Goal: Task Accomplishment & Management: Manage account settings

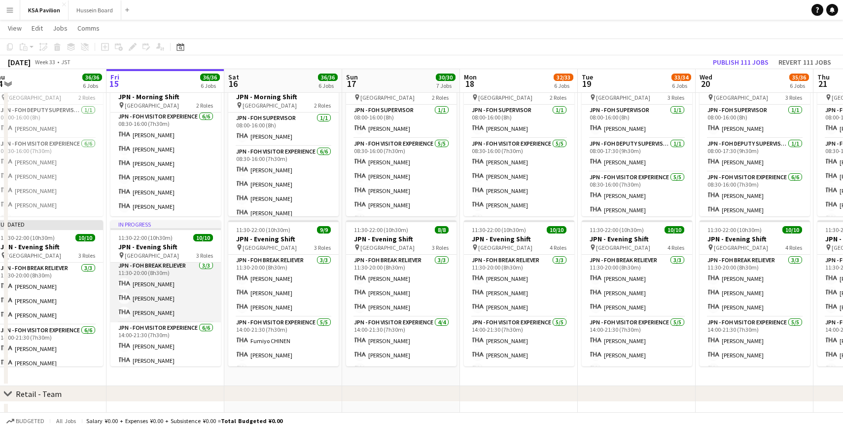
scroll to position [0, 0]
click at [145, 285] on app-card-role "JPN - FOH Break Reliever [DATE] 11:30-20:00 (8h30m) [PERSON_NAME]" at bounding box center [165, 293] width 110 height 62
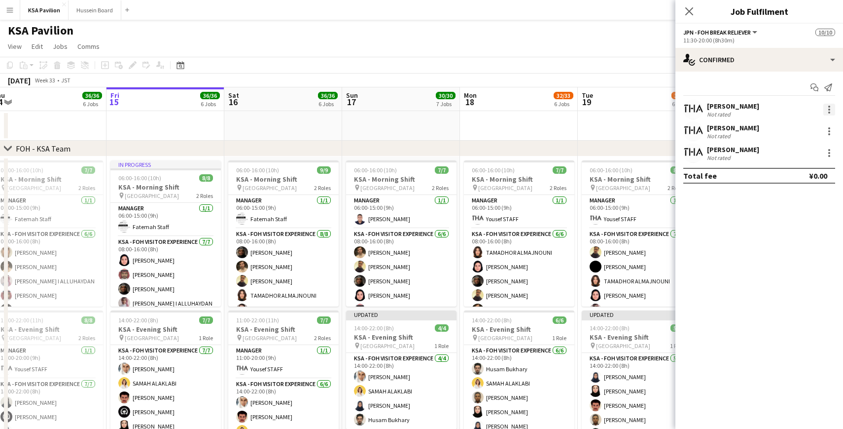
click at [830, 108] on div at bounding box center [830, 110] width 12 height 12
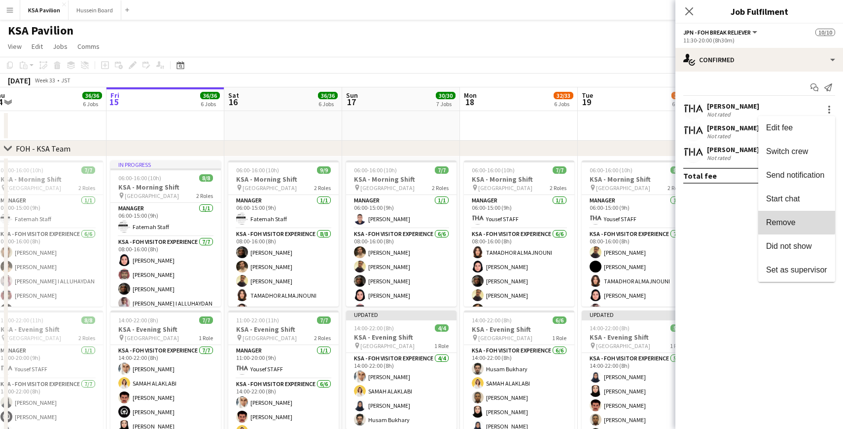
click at [789, 218] on span "Remove" at bounding box center [781, 222] width 30 height 8
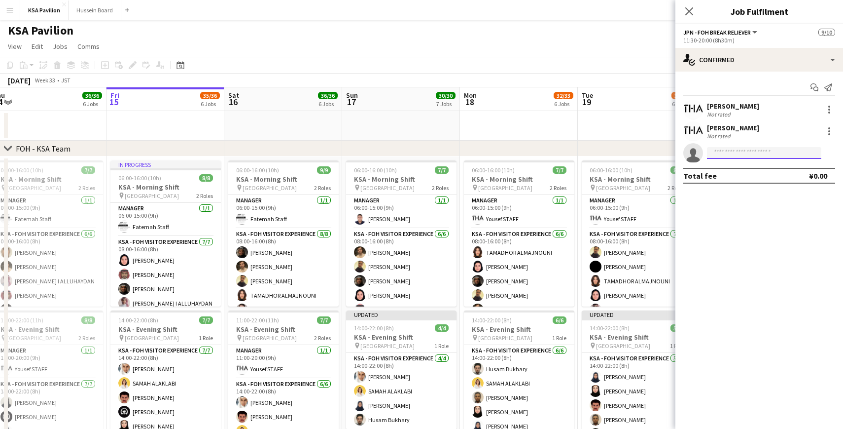
click at [723, 152] on input at bounding box center [764, 153] width 114 height 12
type input "*"
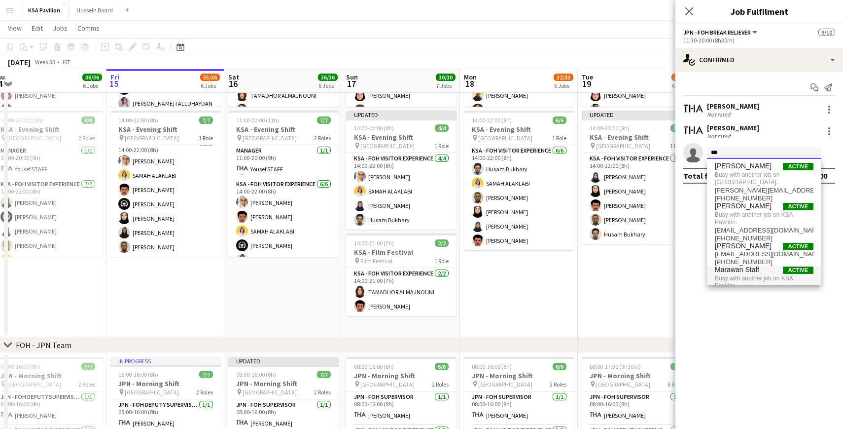
scroll to position [0, 0]
type input "***"
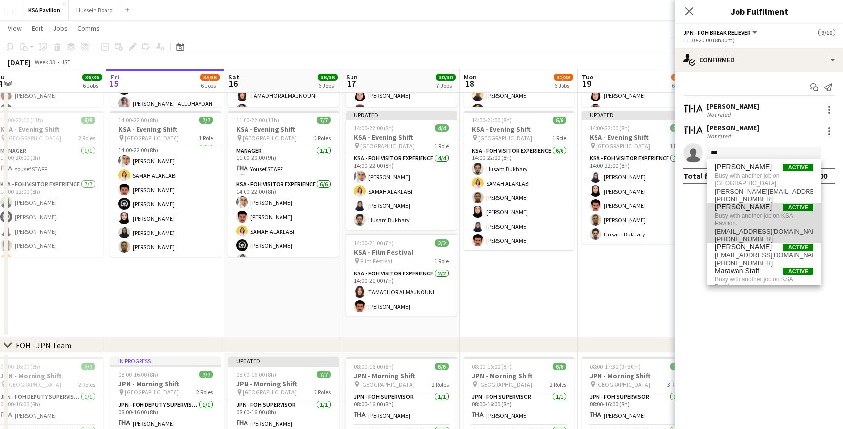
click at [738, 216] on span "Busy with another job on KSA Pavilion." at bounding box center [764, 219] width 99 height 16
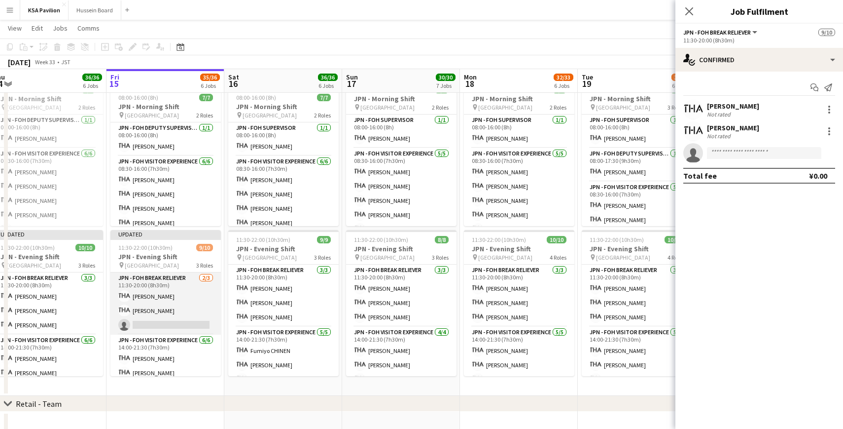
click at [171, 296] on app-card-role "JPN - FOH Break Reliever [DATE] 11:30-20:00 (8h30m) [PERSON_NAME] single-neutra…" at bounding box center [165, 303] width 110 height 62
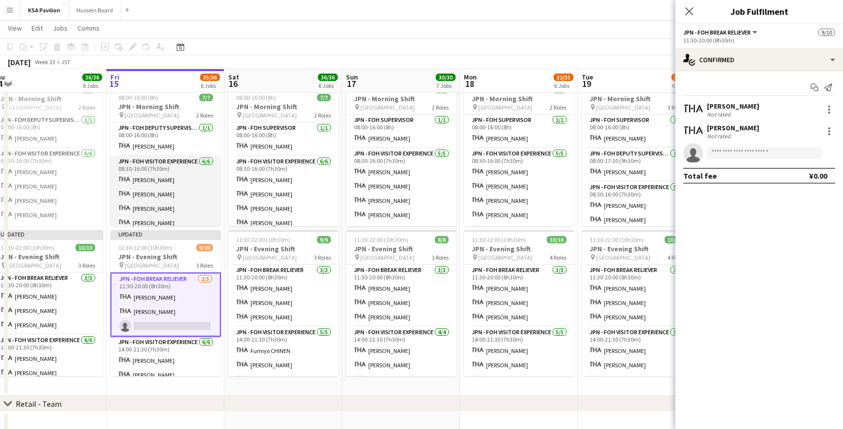
scroll to position [35, 0]
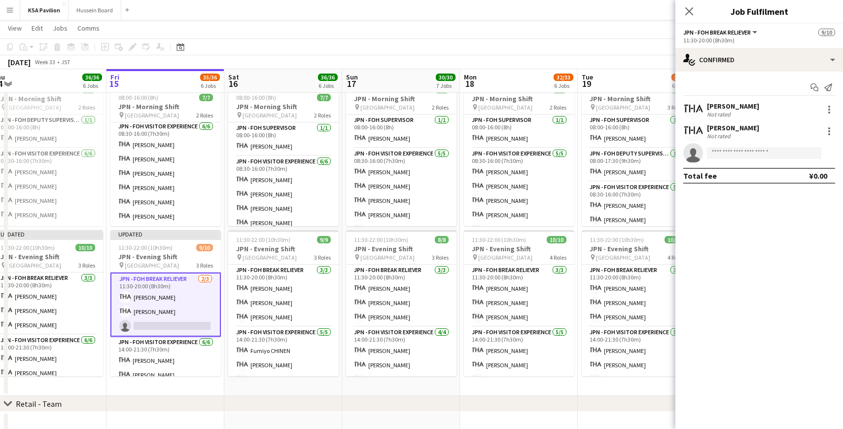
click at [185, 300] on app-card-role "JPN - FOH Break Reliever [DATE] 11:30-20:00 (8h30m) [PERSON_NAME] single-neutra…" at bounding box center [165, 304] width 110 height 64
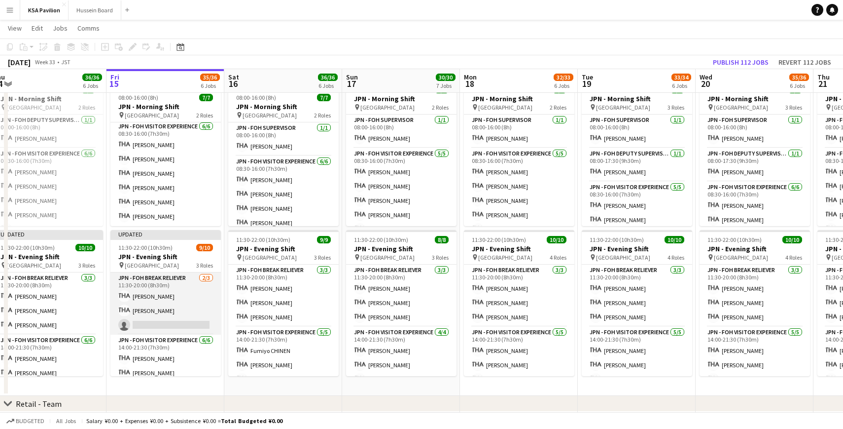
click at [188, 299] on app-card-role "JPN - FOH Break Reliever [DATE] 11:30-20:00 (8h30m) [PERSON_NAME] single-neutra…" at bounding box center [165, 303] width 110 height 62
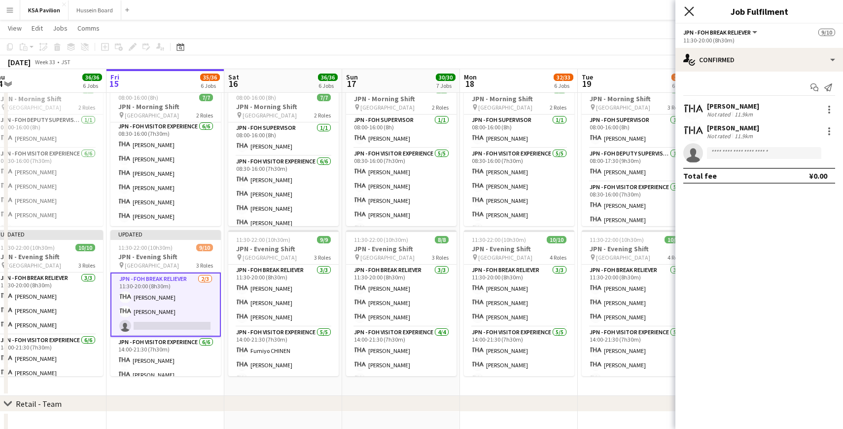
click at [688, 15] on icon "Close pop-in" at bounding box center [689, 10] width 9 height 9
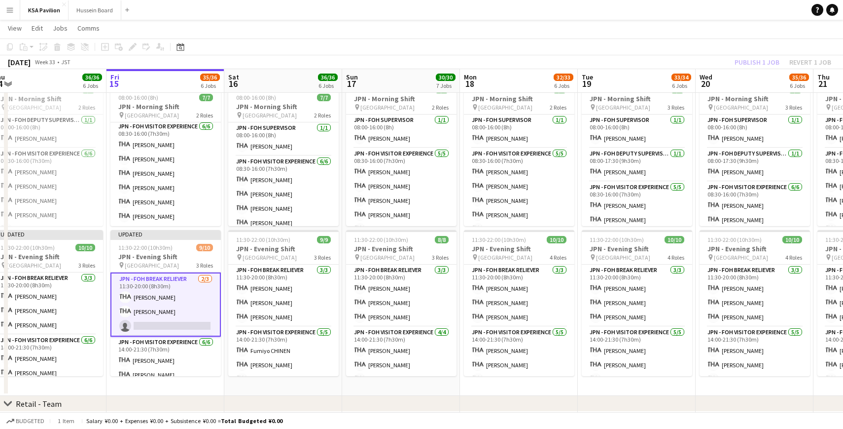
click at [801, 60] on div "Publish 1 job Revert 1 job" at bounding box center [783, 62] width 120 height 13
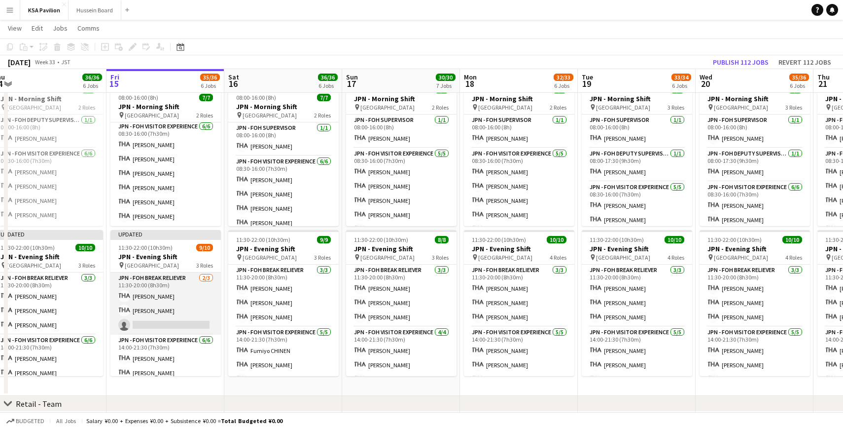
click at [181, 293] on app-card-role "JPN - FOH Break Reliever [DATE] 11:30-20:00 (8h30m) [PERSON_NAME] single-neutra…" at bounding box center [165, 303] width 110 height 62
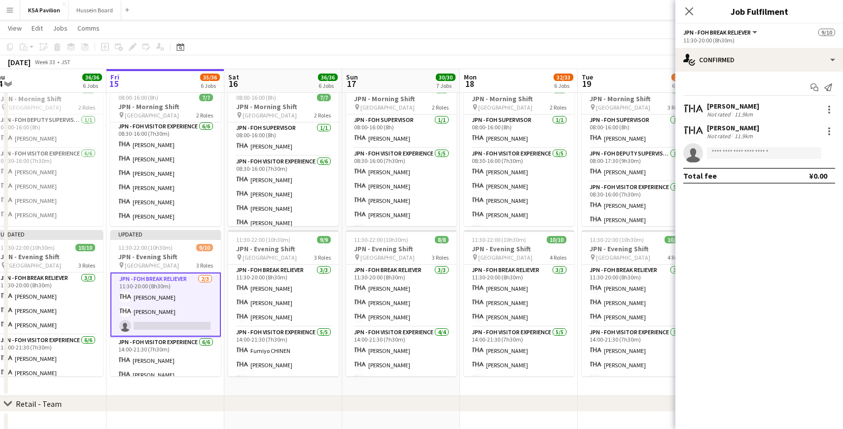
click at [178, 302] on app-card-role "JPN - FOH Break Reliever [DATE] 11:30-20:00 (8h30m) [PERSON_NAME] single-neutra…" at bounding box center [165, 304] width 110 height 64
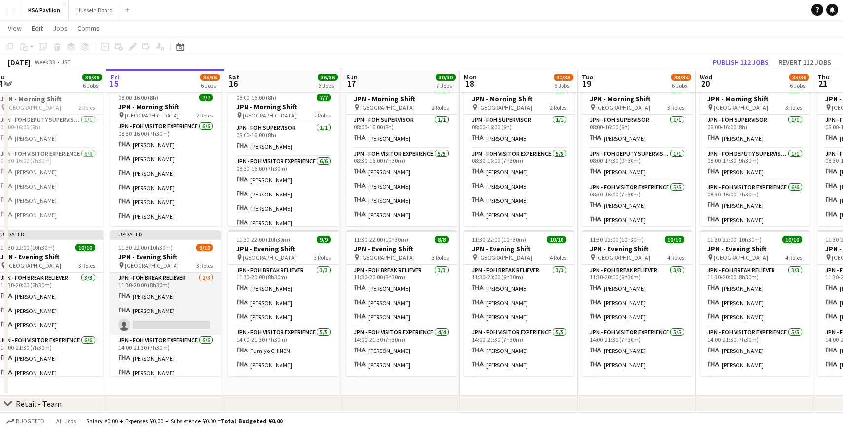
click at [178, 302] on app-card-role "JPN - FOH Break Reliever [DATE] 11:30-20:00 (8h30m) [PERSON_NAME] single-neutra…" at bounding box center [165, 303] width 110 height 62
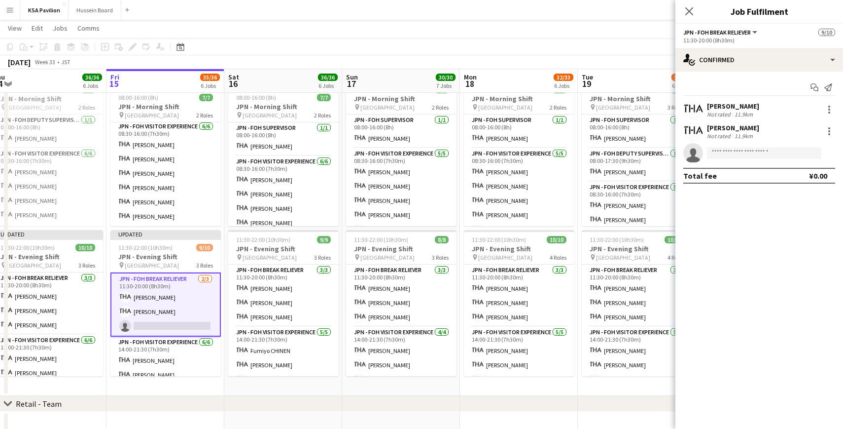
click at [178, 302] on app-card-role "JPN - FOH Break Reliever [DATE] 11:30-20:00 (8h30m) [PERSON_NAME] single-neutra…" at bounding box center [165, 304] width 110 height 64
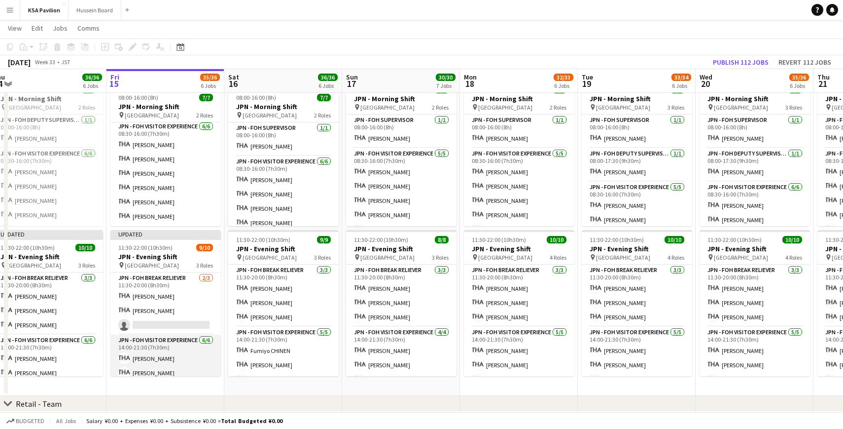
click at [160, 359] on app-card-role "JPN - FOH Visitor Experience [DATE] 14:00-21:30 (7h30m) [PERSON_NAME] Hiase [PE…" at bounding box center [165, 386] width 110 height 105
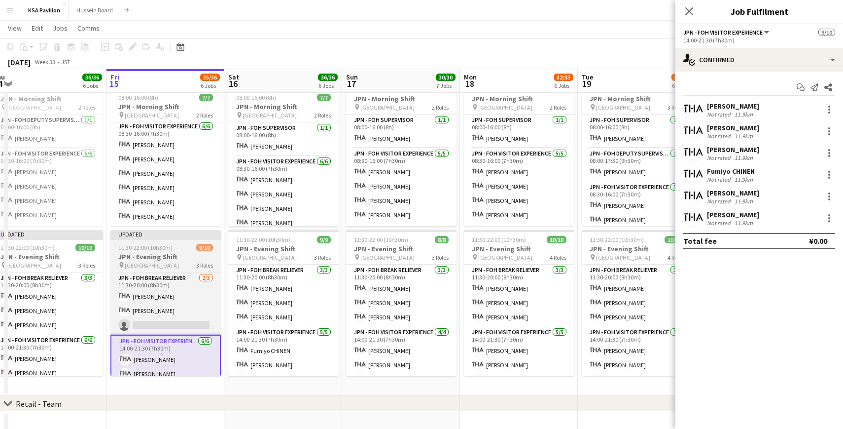
click at [167, 244] on span "11:30-22:00 (10h30m)" at bounding box center [145, 247] width 54 height 7
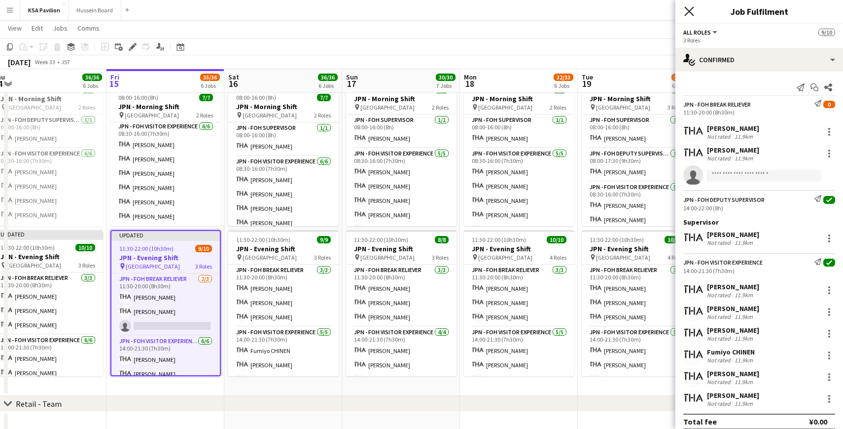
click at [691, 9] on icon at bounding box center [689, 10] width 9 height 9
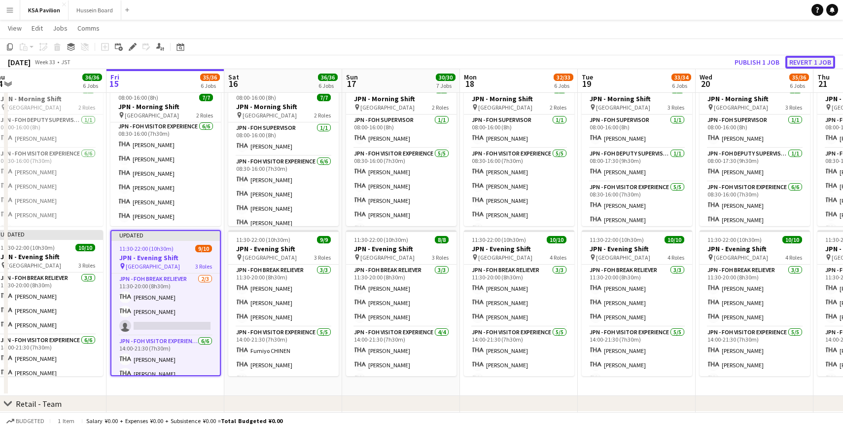
click at [804, 62] on button "Revert 1 job" at bounding box center [811, 62] width 50 height 13
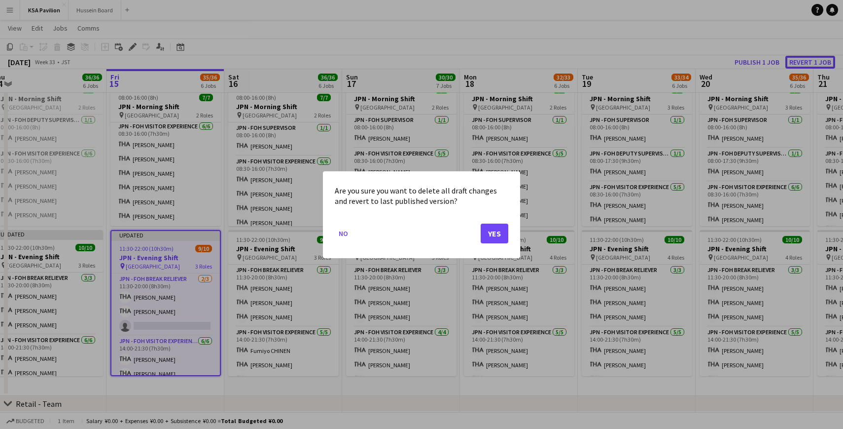
scroll to position [0, 0]
click at [343, 233] on button "No" at bounding box center [343, 233] width 17 height 16
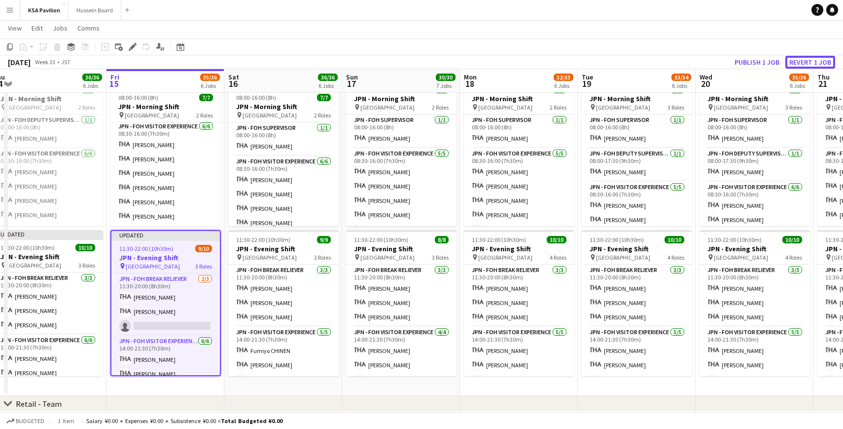
scroll to position [476, 0]
click at [746, 59] on button "Publish 1 job" at bounding box center [757, 62] width 53 height 13
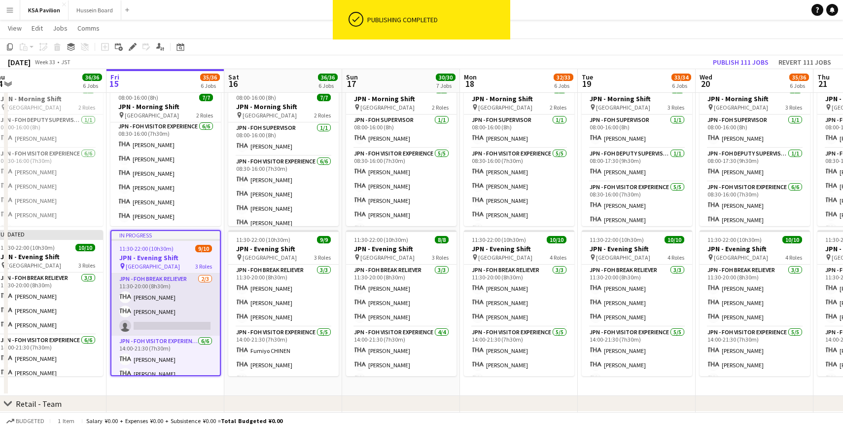
click at [171, 320] on app-card-role "JPN - FOH Break Reliever [DATE] 11:30-20:00 (8h30m) [PERSON_NAME] single-neutra…" at bounding box center [165, 304] width 108 height 62
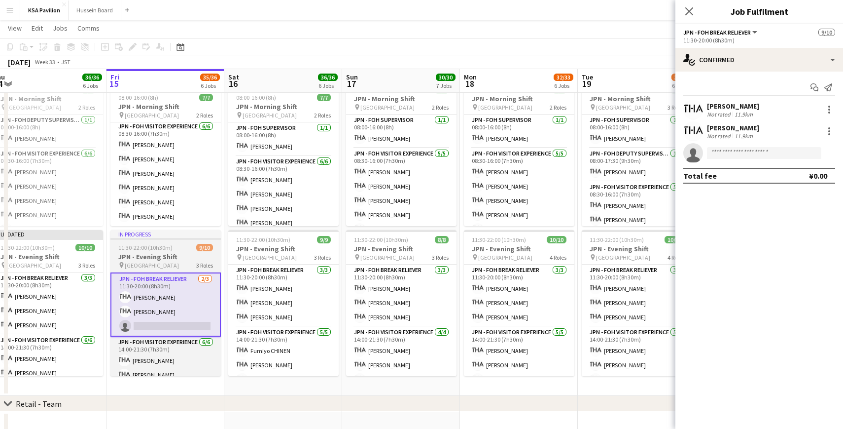
click at [165, 261] on span "[GEOGRAPHIC_DATA]" at bounding box center [152, 264] width 54 height 7
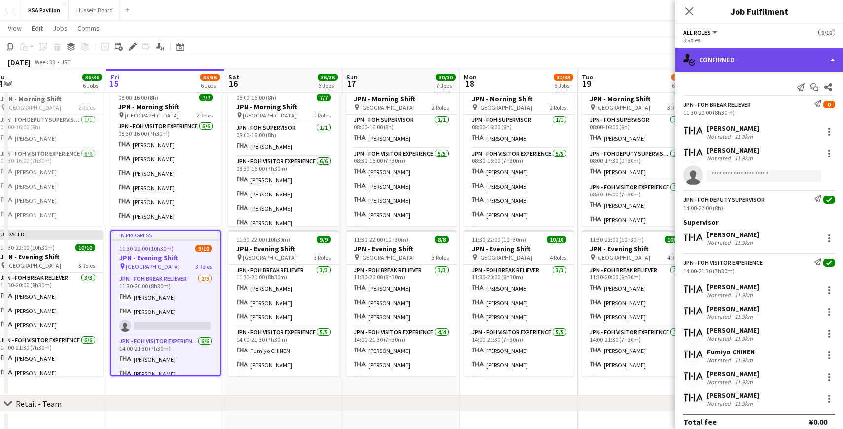
click at [834, 62] on div "single-neutral-actions-check-2 Confirmed" at bounding box center [760, 60] width 168 height 24
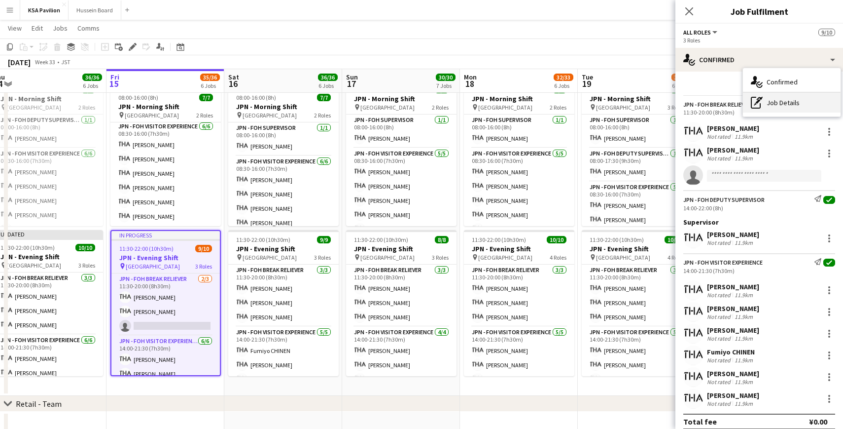
click at [791, 103] on div "pen-write Job Details" at bounding box center [792, 103] width 98 height 20
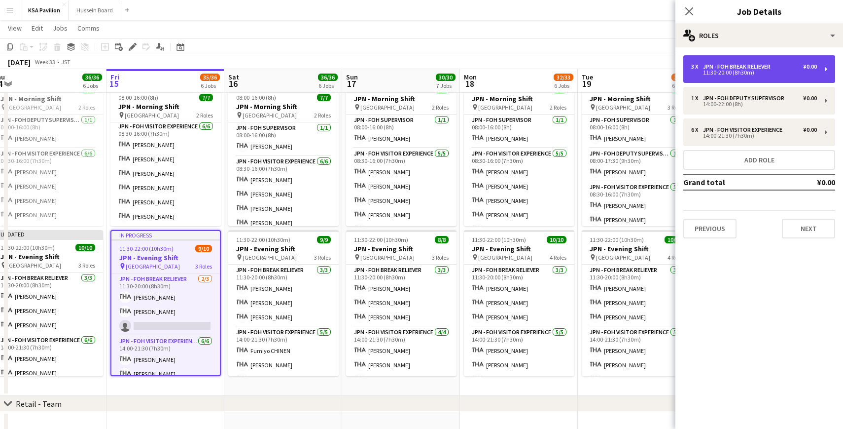
click at [747, 68] on div "JPN - FOH Break Reliever" at bounding box center [739, 66] width 72 height 7
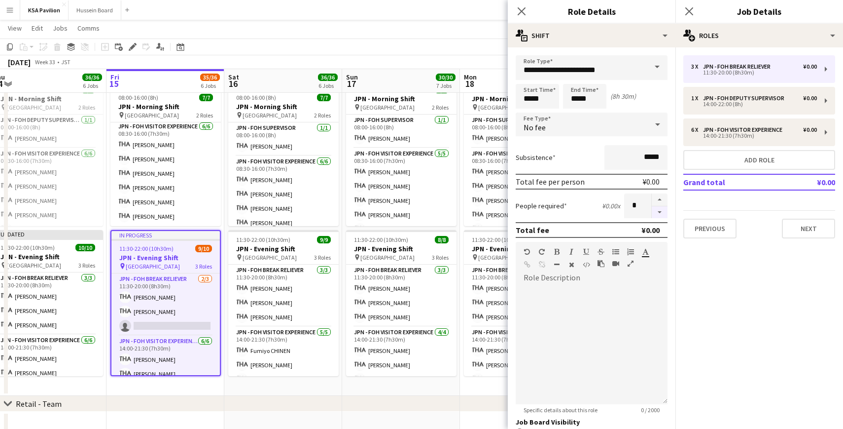
click at [654, 211] on button "button" at bounding box center [660, 212] width 16 height 12
type input "*"
click at [524, 11] on icon "Close pop-in" at bounding box center [521, 10] width 9 height 9
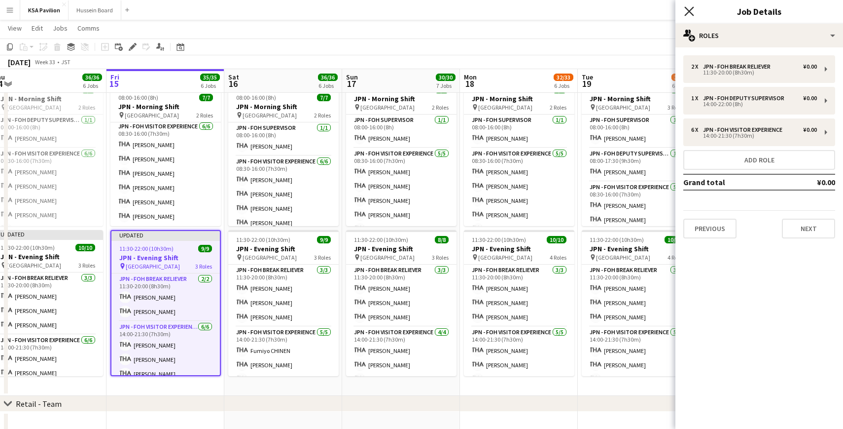
click at [685, 13] on icon "Close pop-in" at bounding box center [689, 10] width 9 height 9
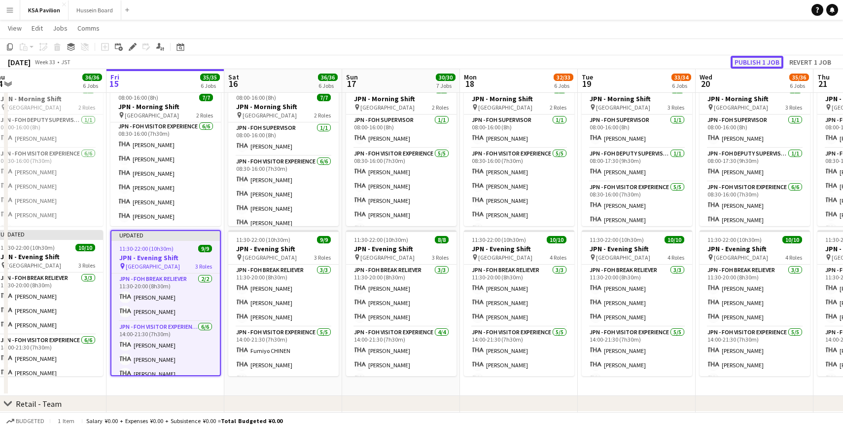
click at [746, 61] on button "Publish 1 job" at bounding box center [757, 62] width 53 height 13
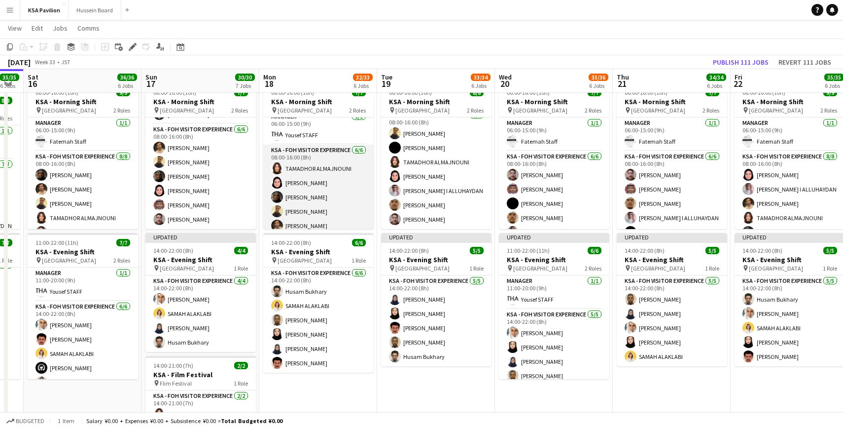
scroll to position [0, 0]
click at [326, 186] on app-card-role "KSA - FOH Visitor Experience [DATE] 08:00-16:00 (8h) TAMADHOR ALMAJNOUNI Dur [P…" at bounding box center [318, 203] width 110 height 105
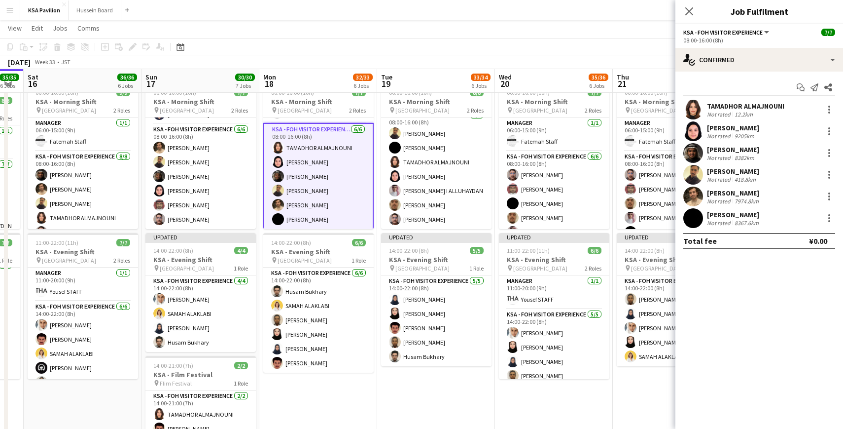
scroll to position [29, 0]
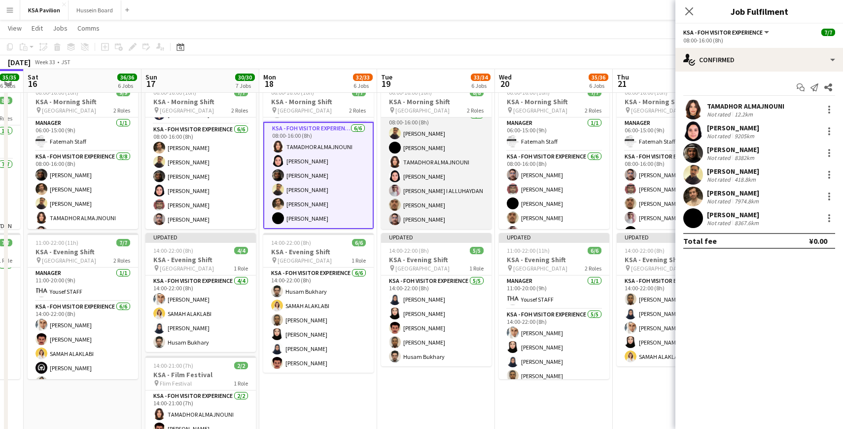
click at [458, 197] on app-card-role "KSA - FOH Visitor Experience [DATE] 08:00-16:00 (8h) [PERSON_NAME] Aloshaiwy TA…" at bounding box center [436, 168] width 110 height 119
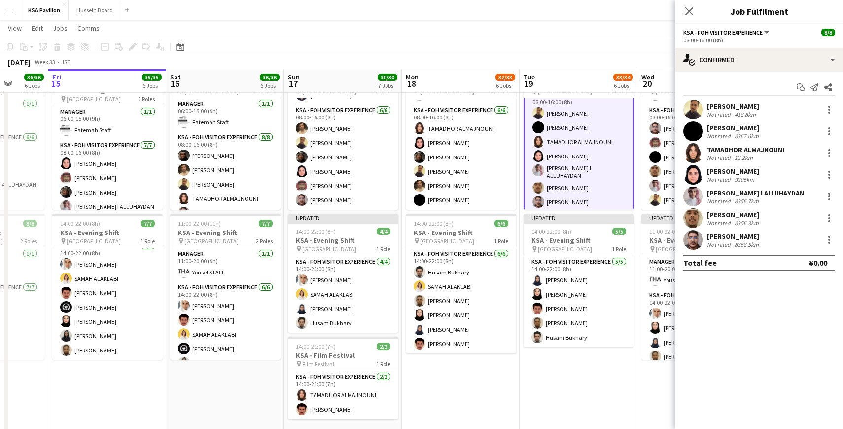
scroll to position [0, 307]
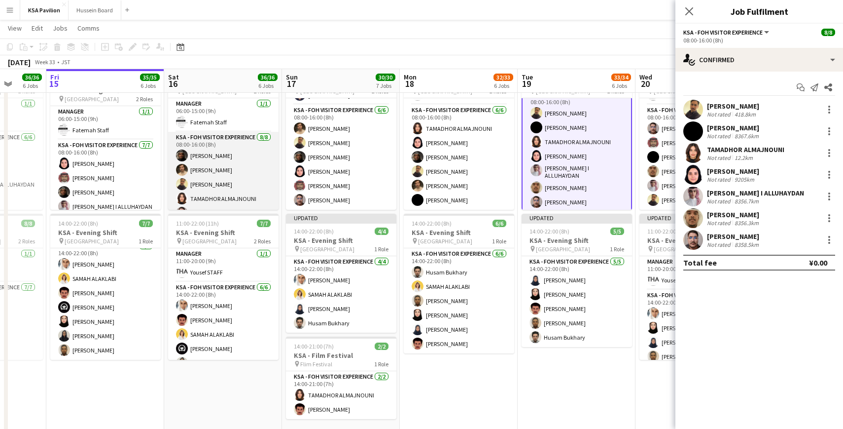
click at [198, 175] on app-card-role "KSA - FOH Visitor Experience [DATE] 08:00-16:00 (8h) [PERSON_NAME] TAMADHOR ALM…" at bounding box center [223, 199] width 110 height 134
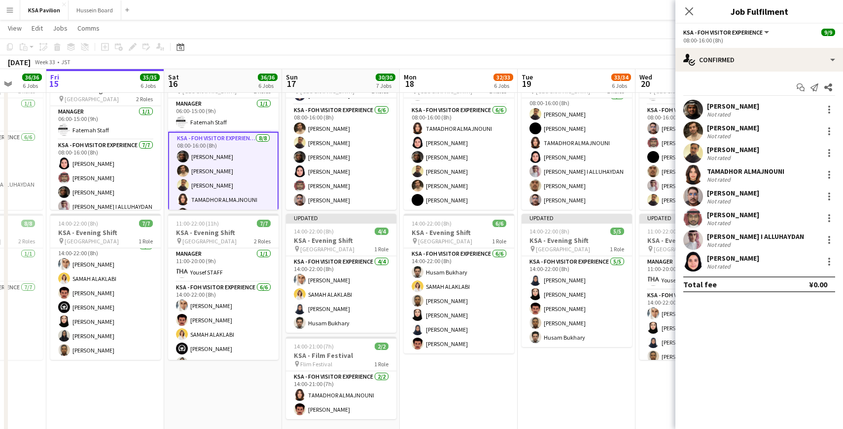
scroll to position [41, 0]
click at [206, 171] on app-card-role "KSA - FOH Visitor Experience [DATE] 08:00-16:00 (8h) [PERSON_NAME] TAMADHOR ALM…" at bounding box center [223, 201] width 110 height 139
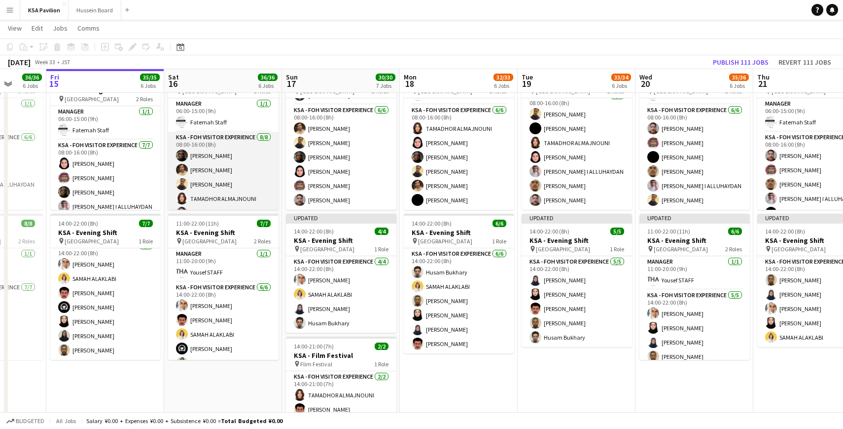
click at [206, 171] on app-card-role "KSA - FOH Visitor Experience [DATE] 08:00-16:00 (8h) [PERSON_NAME] TAMADHOR ALM…" at bounding box center [223, 199] width 110 height 134
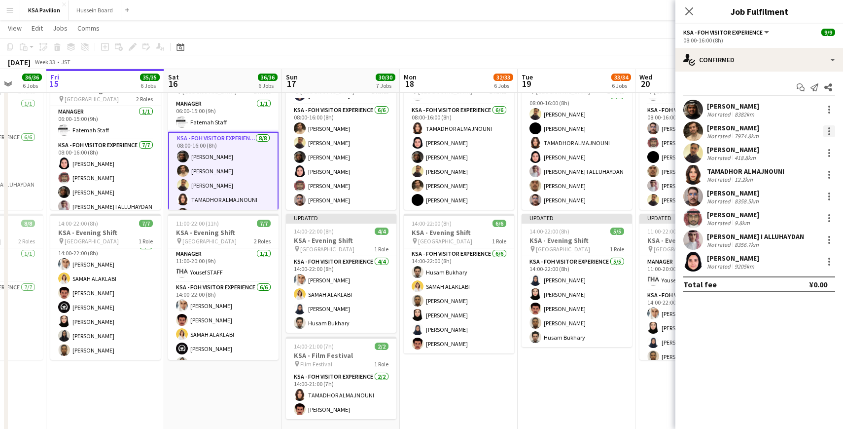
click at [829, 128] on div at bounding box center [830, 128] width 2 height 2
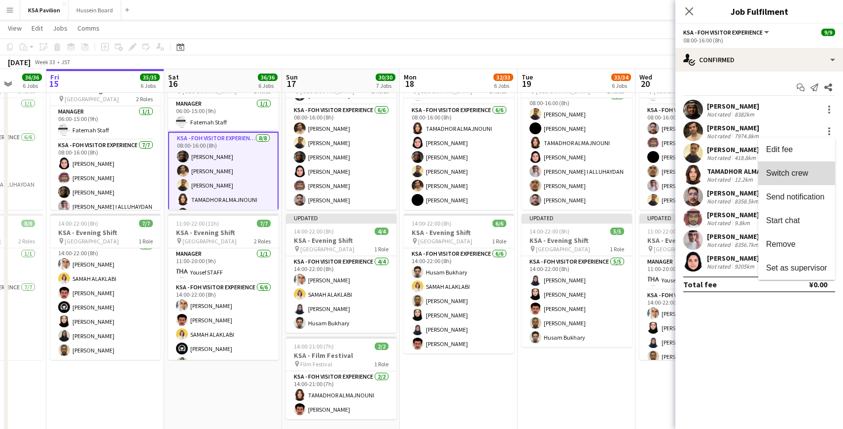
click at [792, 178] on button "Switch crew" at bounding box center [796, 173] width 77 height 24
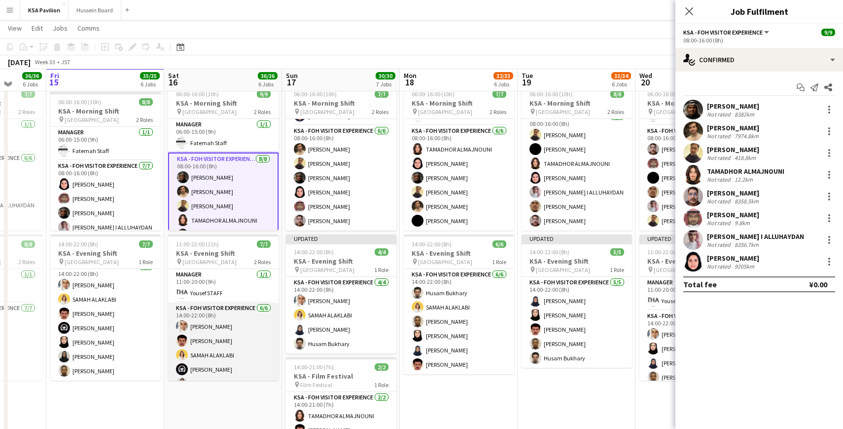
click at [225, 339] on app-card-role "KSA - FOH Visitor Experience [DATE] 14:00-22:00 (8h) [PERSON_NAME] [PERSON_NAME…" at bounding box center [223, 354] width 110 height 105
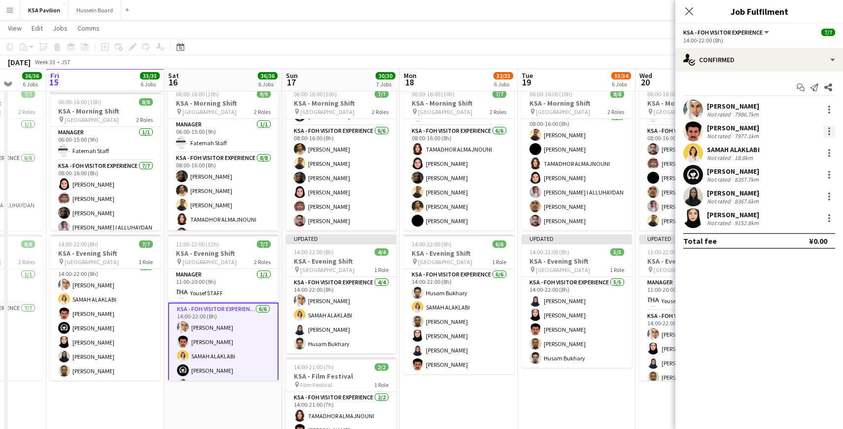
click at [828, 129] on div at bounding box center [830, 131] width 12 height 12
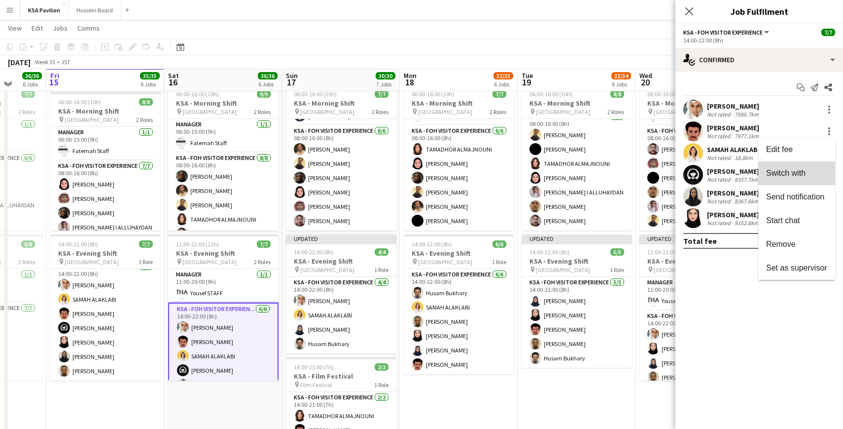
click at [793, 172] on span "Switch with" at bounding box center [785, 173] width 39 height 8
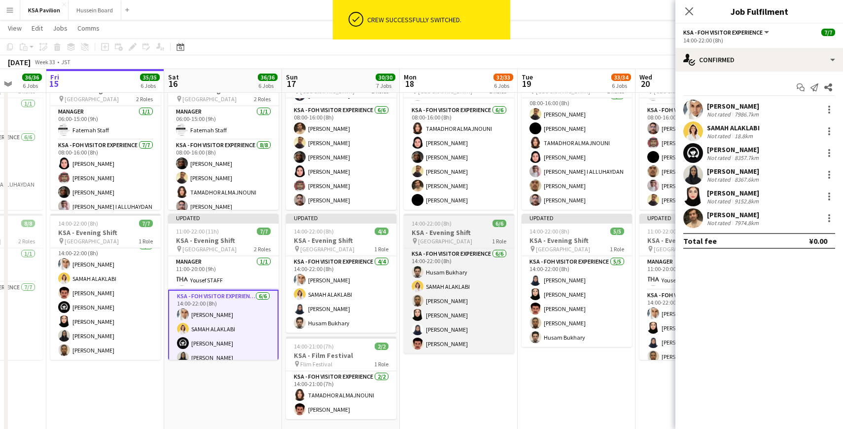
scroll to position [96, 0]
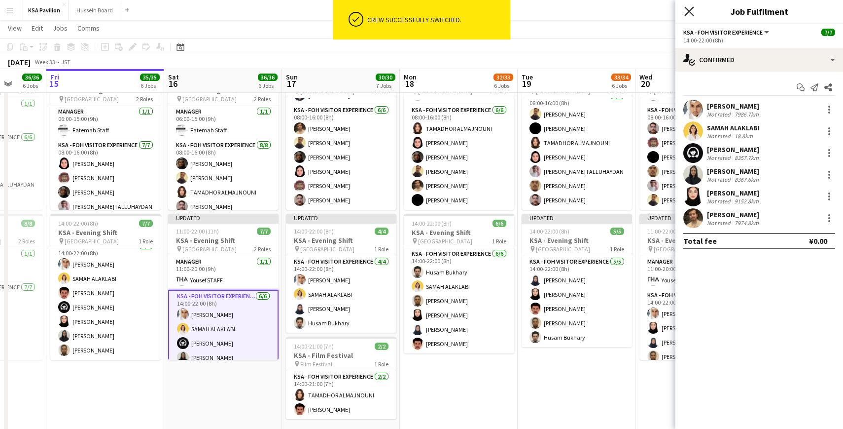
click at [689, 10] on icon "Close pop-in" at bounding box center [689, 10] width 9 height 9
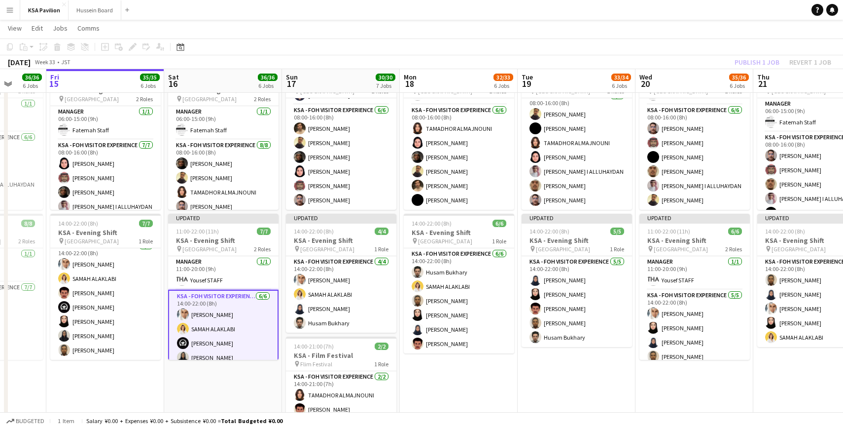
click at [740, 60] on div "Publish 1 job Revert 1 job" at bounding box center [783, 62] width 120 height 13
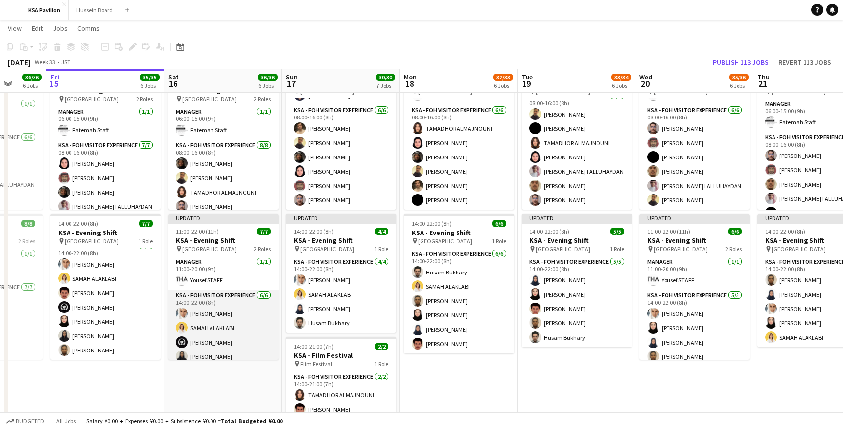
click at [219, 312] on app-card-role "KSA - FOH Visitor Experience [DATE] 14:00-22:00 (8h) [PERSON_NAME] [PERSON_NAME…" at bounding box center [223, 341] width 110 height 105
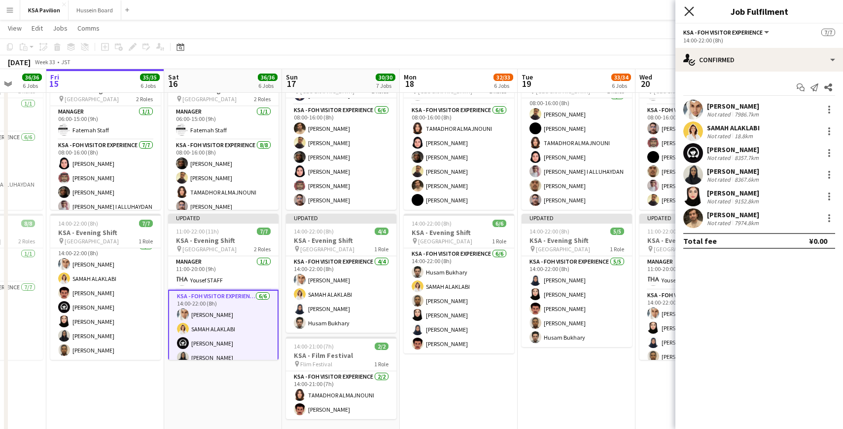
click at [693, 13] on icon "Close pop-in" at bounding box center [689, 10] width 9 height 9
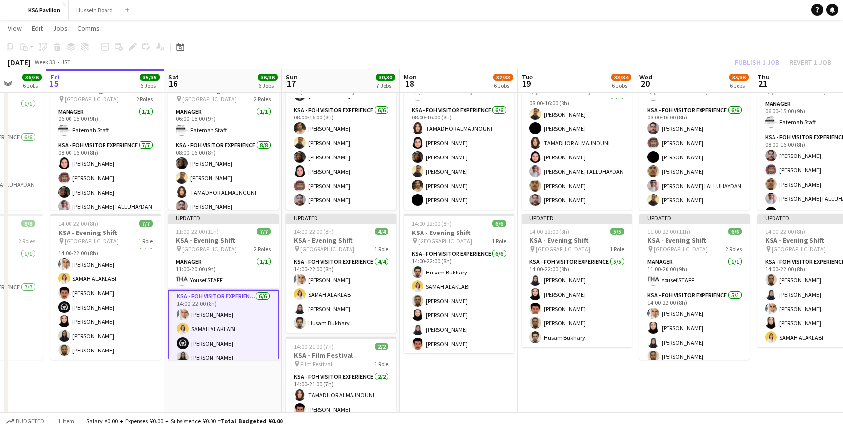
click at [745, 61] on div "Publish 1 job Revert 1 job" at bounding box center [783, 62] width 120 height 13
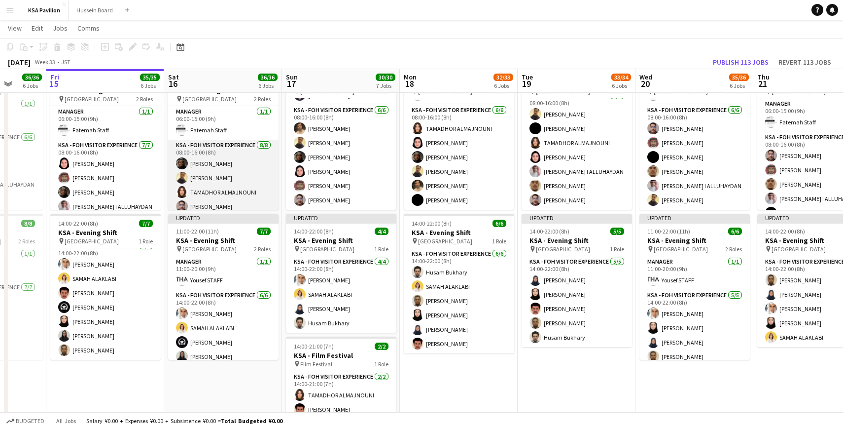
click at [234, 188] on app-card-role "KSA - FOH Visitor Experience [DATE] 08:00-16:00 (8h) [PERSON_NAME]" at bounding box center [223, 207] width 110 height 134
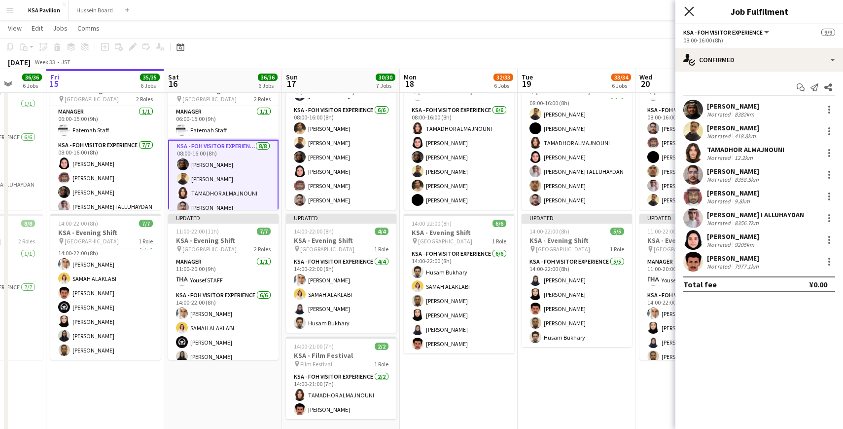
click at [690, 11] on icon "Close pop-in" at bounding box center [689, 10] width 9 height 9
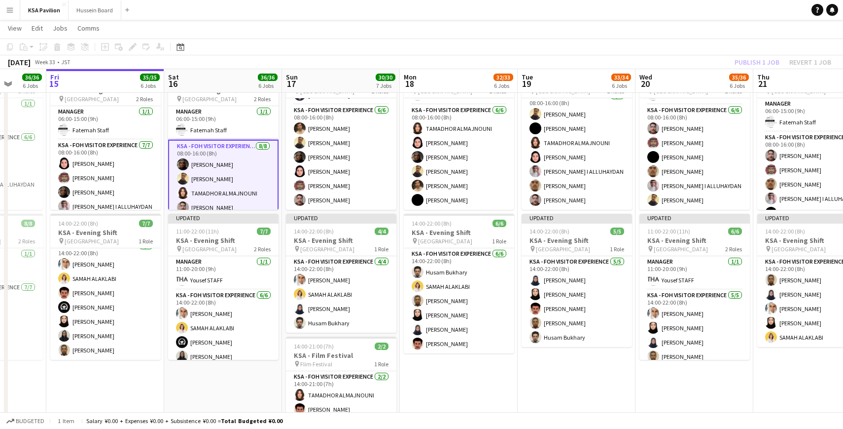
click at [736, 62] on div "Publish 1 job Revert 1 job" at bounding box center [783, 62] width 120 height 13
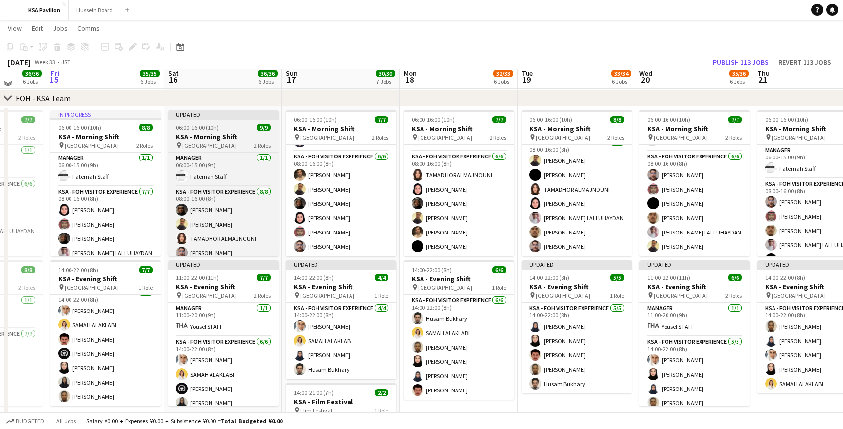
scroll to position [32, 0]
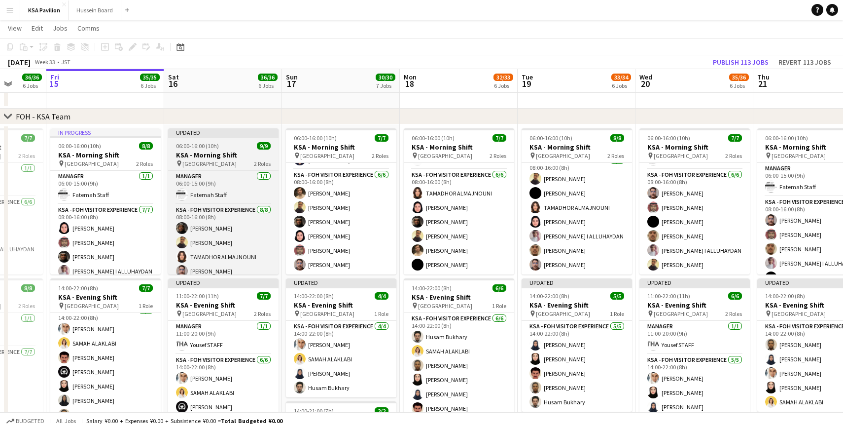
click at [215, 135] on div "Updated" at bounding box center [223, 132] width 110 height 8
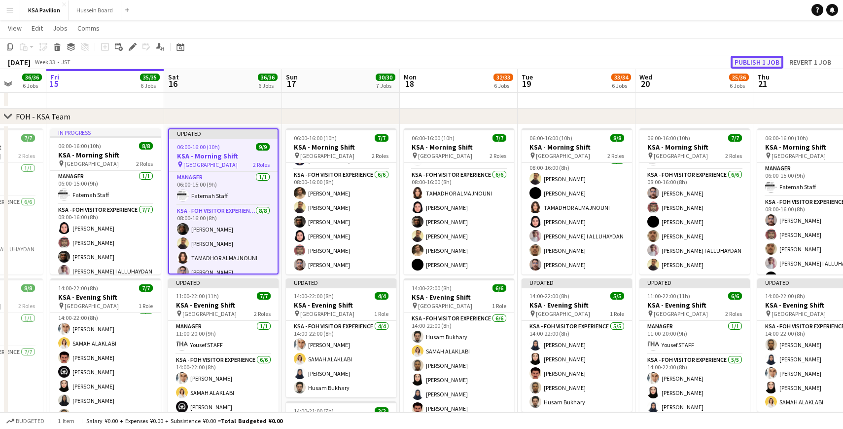
click at [750, 60] on button "Publish 1 job" at bounding box center [757, 62] width 53 height 13
click at [267, 135] on icon at bounding box center [266, 133] width 6 height 6
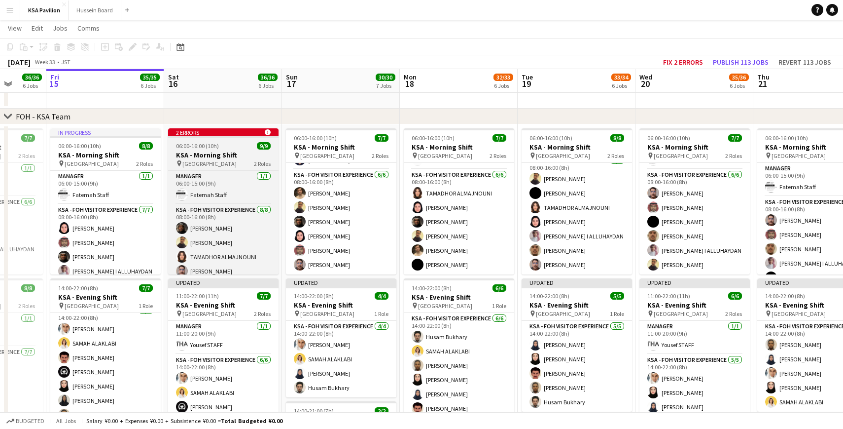
click at [267, 135] on icon at bounding box center [267, 132] width 6 height 6
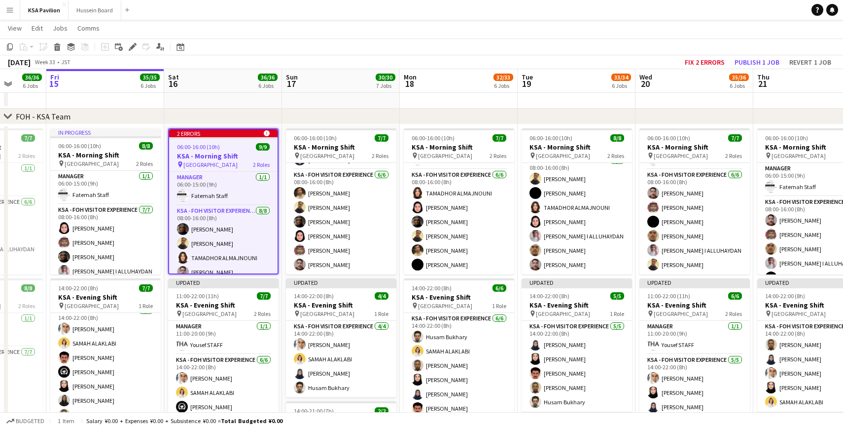
click at [267, 133] on icon at bounding box center [266, 133] width 6 height 6
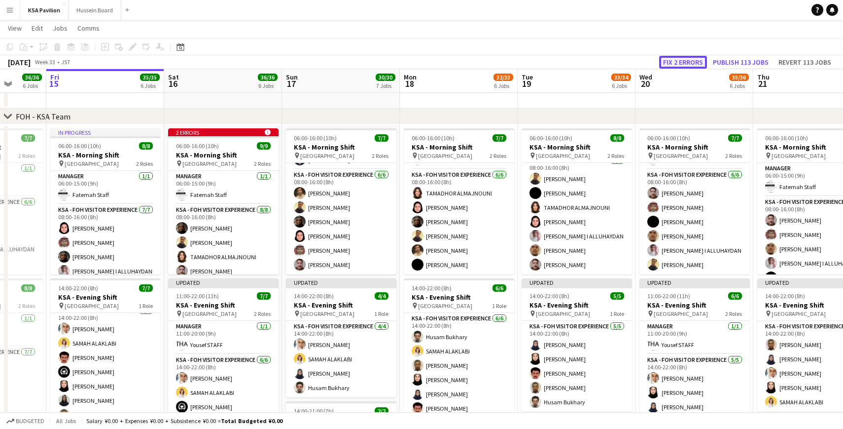
click at [674, 60] on button "Fix 2 errors" at bounding box center [683, 62] width 48 height 13
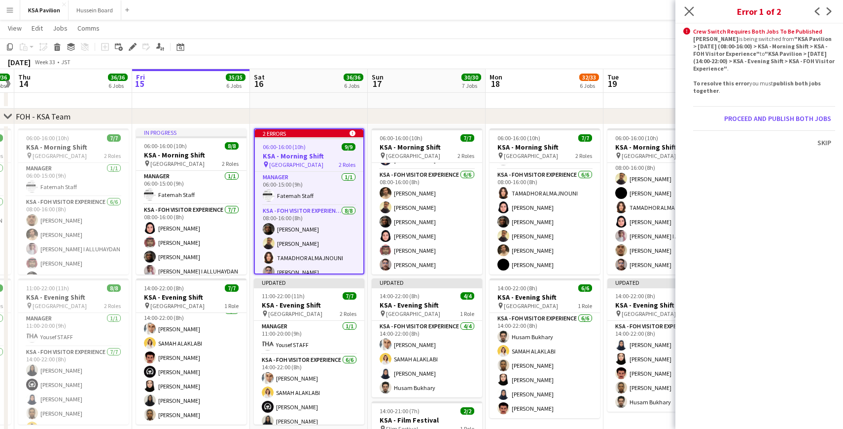
click at [694, 11] on app-icon "Close pop-in" at bounding box center [690, 11] width 14 height 14
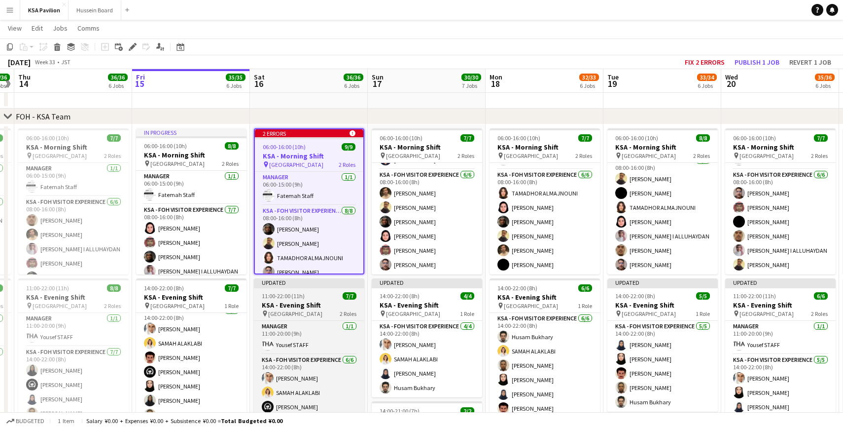
click at [312, 287] on div at bounding box center [309, 287] width 110 height 2
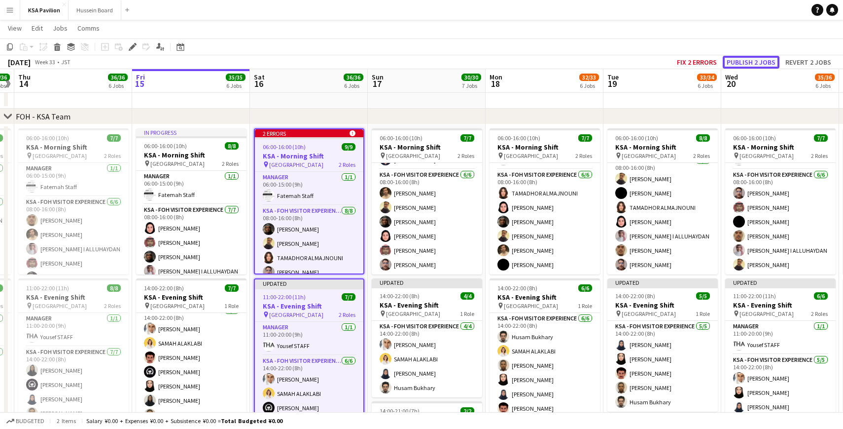
click at [741, 60] on button "Publish 2 jobs" at bounding box center [751, 62] width 57 height 13
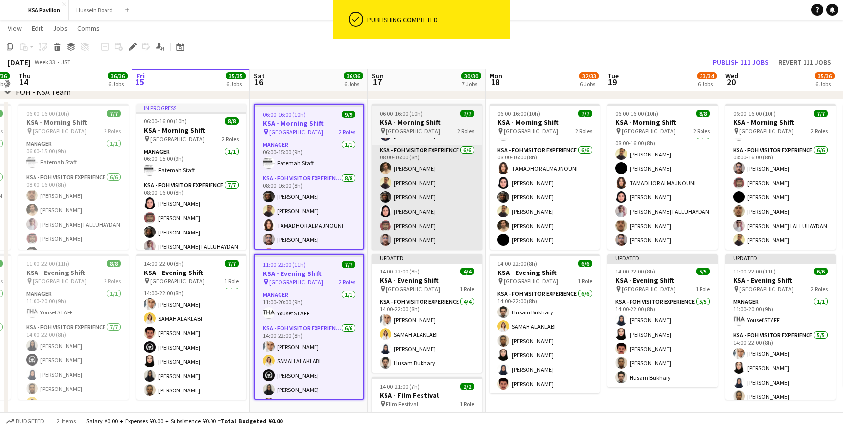
scroll to position [55, 0]
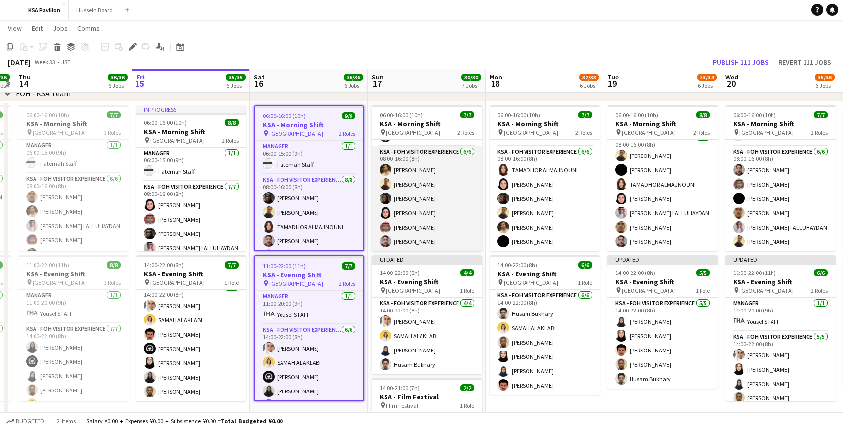
click at [432, 184] on app-card-role "KSA - FOH Visitor Experience [DATE] 08:00-16:00 (8h) [PERSON_NAME]" at bounding box center [427, 198] width 110 height 105
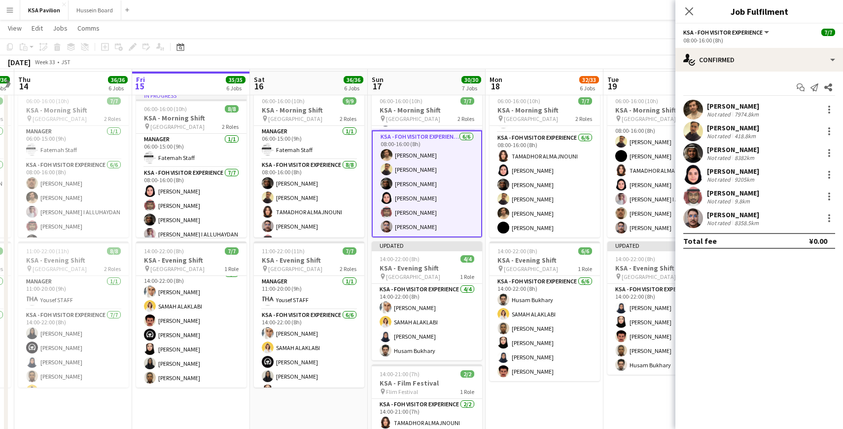
scroll to position [72, 0]
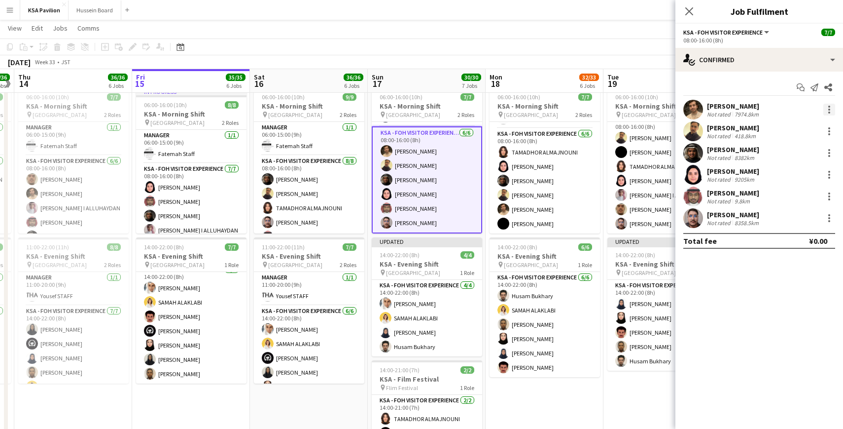
click at [831, 111] on div at bounding box center [830, 110] width 12 height 12
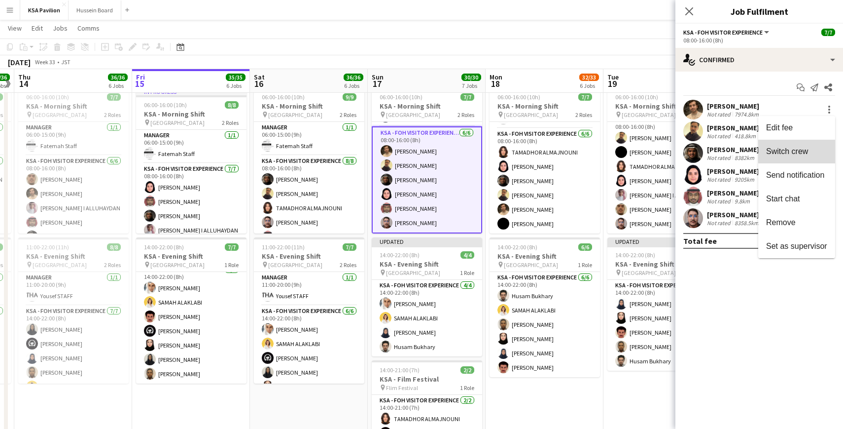
click at [813, 150] on span "Switch crew" at bounding box center [796, 151] width 61 height 9
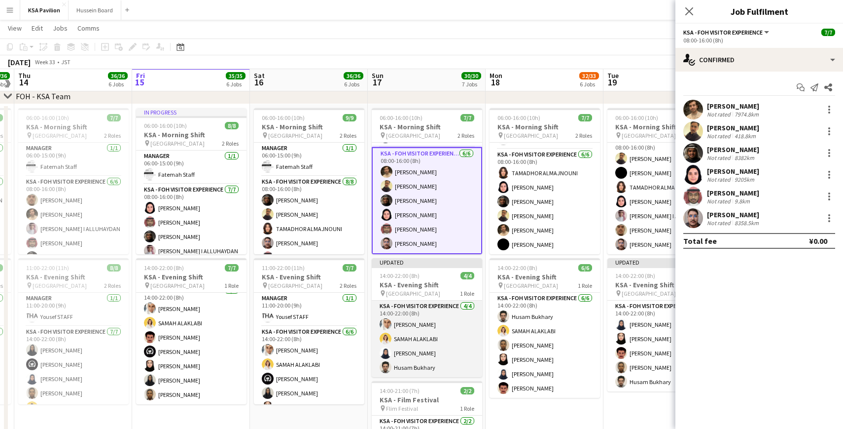
click at [423, 330] on app-card-role "KSA - FOH Visitor Experience [DATE] 14:00-22:00 (8h) [PERSON_NAME] [PERSON_NAME]" at bounding box center [427, 338] width 110 height 76
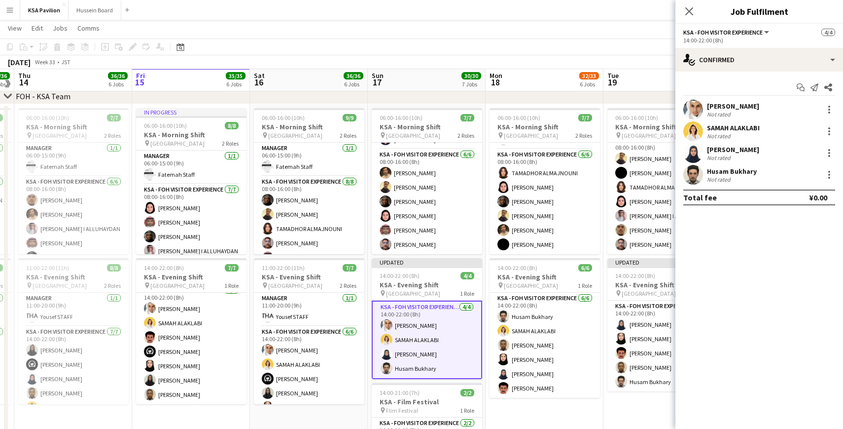
scroll to position [27, 0]
click at [830, 109] on div at bounding box center [830, 110] width 12 height 12
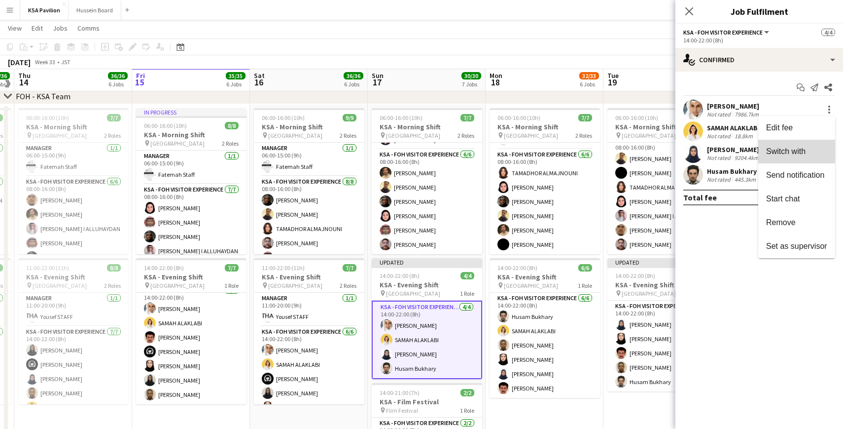
click at [805, 152] on span "Switch with" at bounding box center [785, 151] width 39 height 8
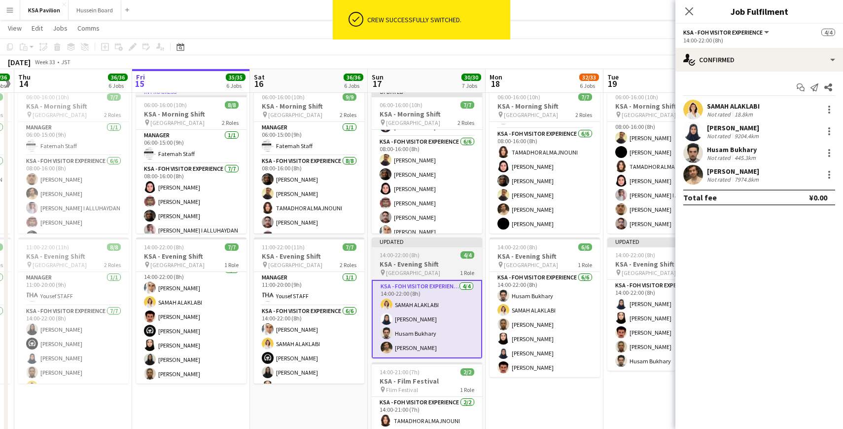
scroll to position [29, 0]
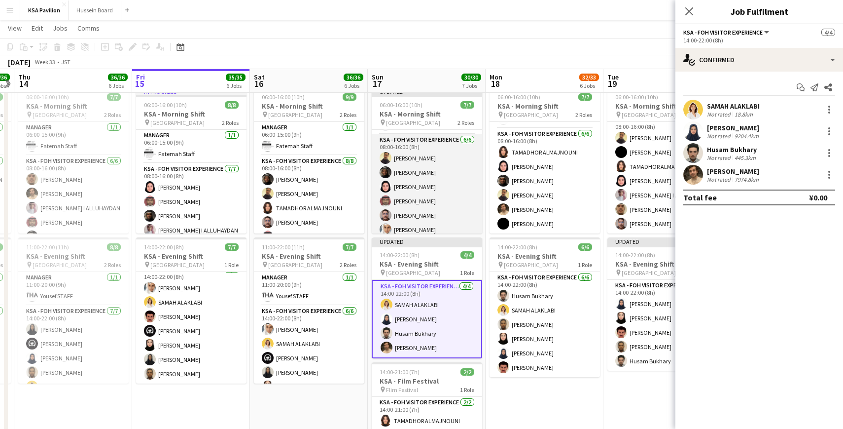
click at [436, 162] on app-card-role "KSA - FOH Visitor Experience [DATE] 08:00-16:00 (8h) [PERSON_NAME]" at bounding box center [427, 186] width 110 height 105
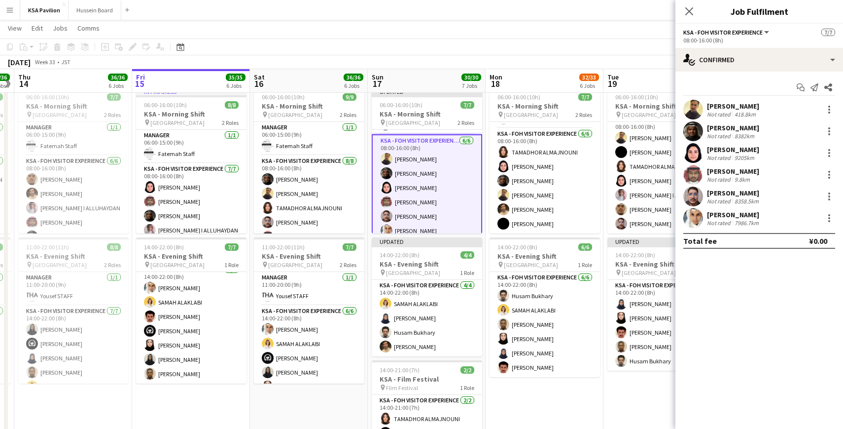
click at [420, 74] on app-board-header-date "Sun 17 30/30 7 Jobs" at bounding box center [427, 81] width 118 height 24
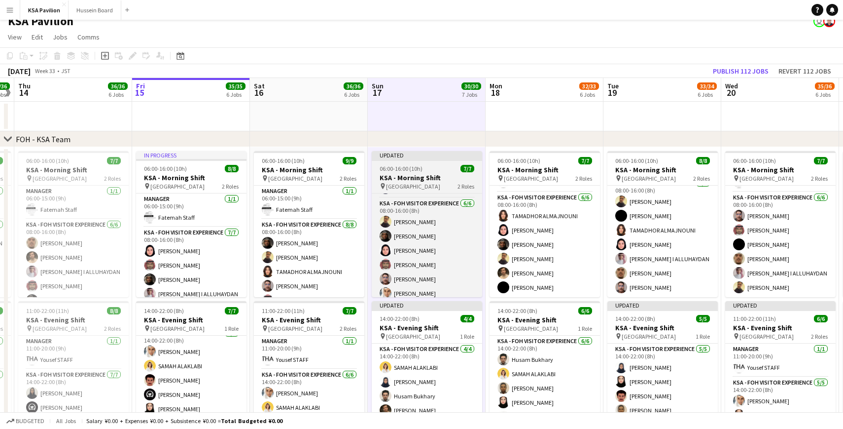
scroll to position [0, 0]
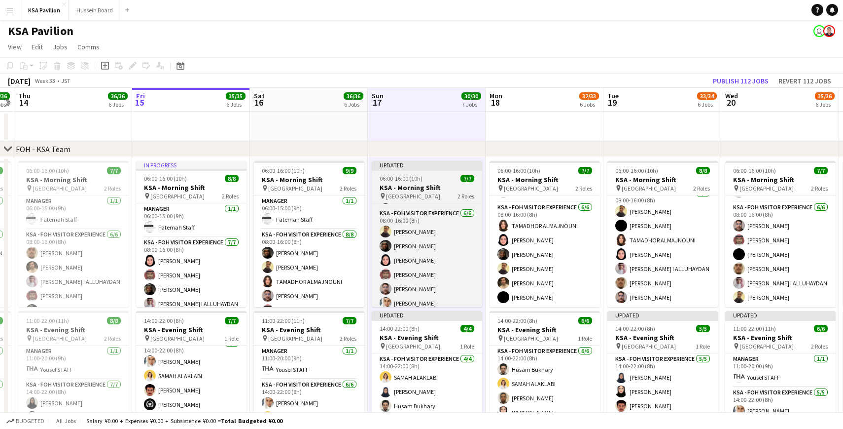
click at [414, 165] on div "Updated" at bounding box center [427, 165] width 110 height 8
click at [416, 170] on div at bounding box center [427, 170] width 110 height 2
click at [410, 191] on h3 "KSA - Morning Shift" at bounding box center [427, 187] width 110 height 9
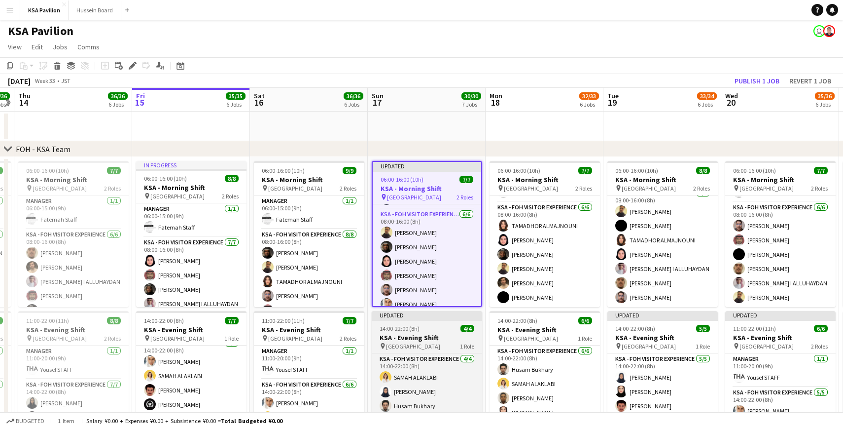
click at [409, 326] on span "14:00-22:00 (8h)" at bounding box center [400, 327] width 40 height 7
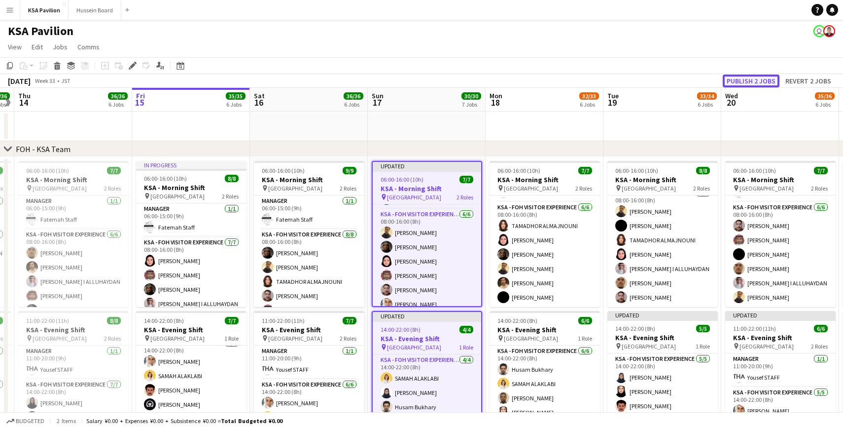
click at [766, 82] on button "Publish 2 jobs" at bounding box center [751, 80] width 57 height 13
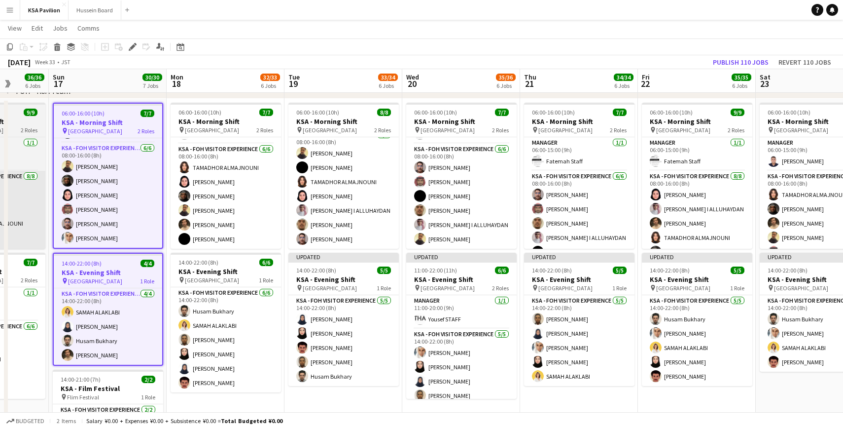
scroll to position [0, 433]
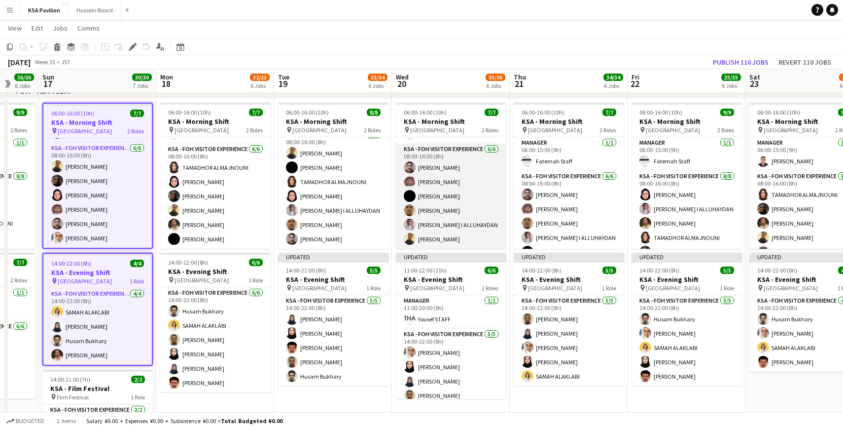
click at [455, 180] on app-card-role "KSA - FOH Visitor Experience [DATE] 08:00-16:00 (8h) [PERSON_NAME]" at bounding box center [451, 196] width 110 height 105
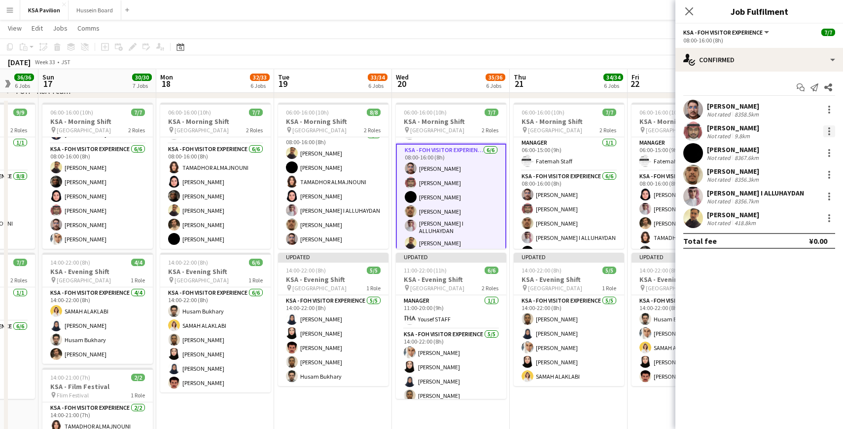
click at [829, 128] on div at bounding box center [830, 128] width 2 height 2
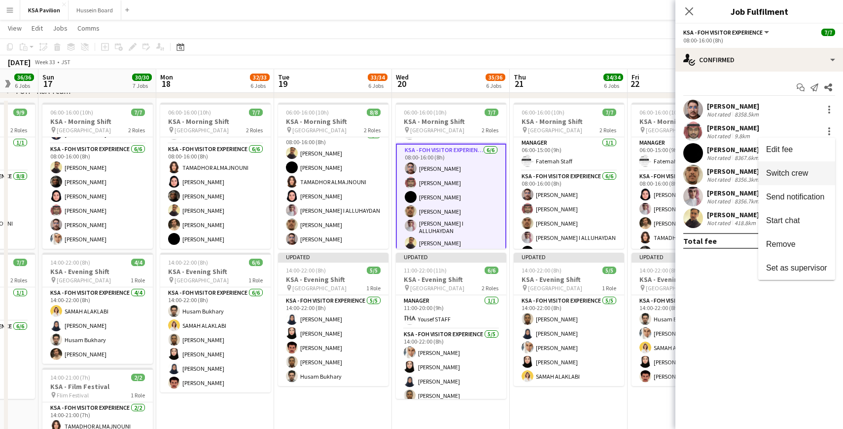
click at [807, 173] on span "Switch crew" at bounding box center [787, 173] width 42 height 8
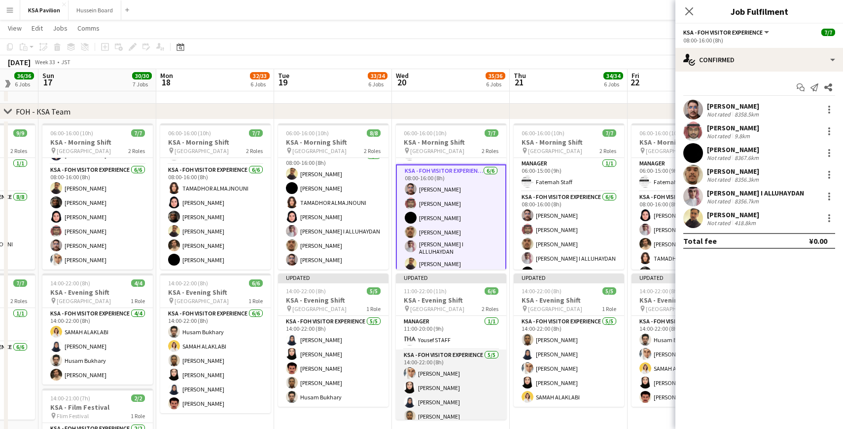
click at [448, 383] on app-card-role "KSA - FOH Visitor Experience [DATE] 14:00-22:00 (8h) [PERSON_NAME]" at bounding box center [451, 394] width 110 height 91
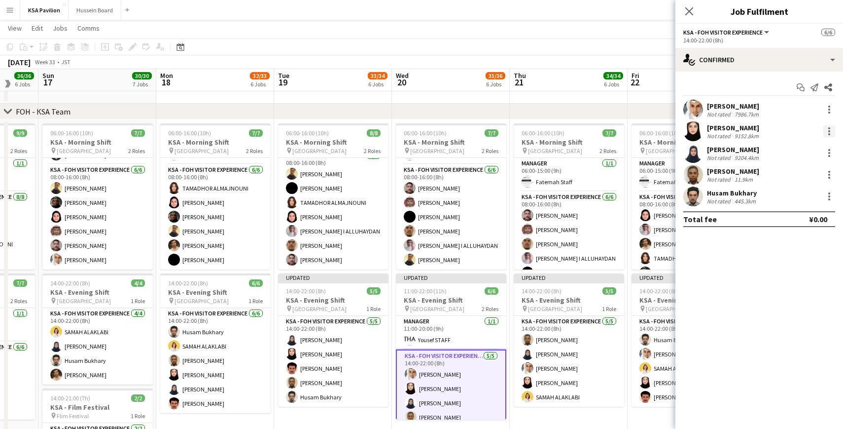
click at [828, 128] on div at bounding box center [830, 131] width 12 height 12
click at [795, 174] on span "Switch with" at bounding box center [785, 173] width 39 height 8
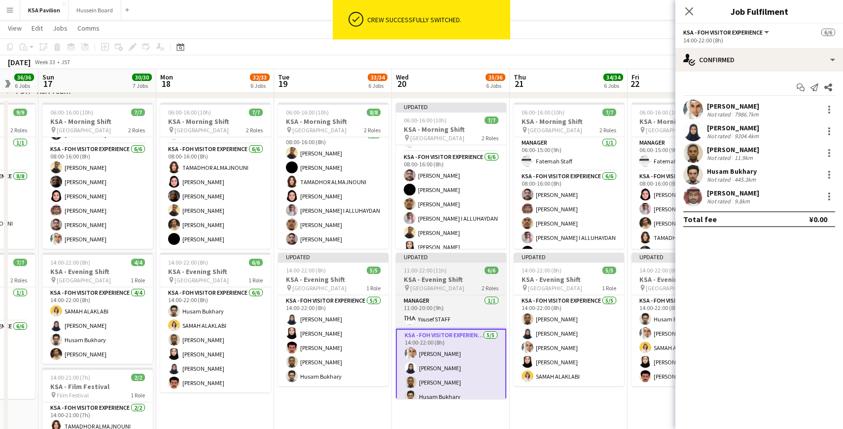
scroll to position [57, 0]
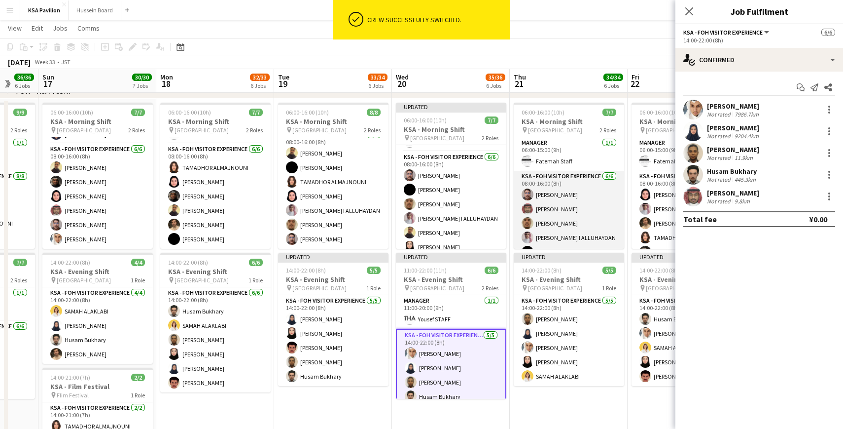
click at [562, 207] on app-card-role "KSA - FOH Visitor Experience [DATE] 08:00-16:00 (8h) [PERSON_NAME]" at bounding box center [569, 223] width 110 height 105
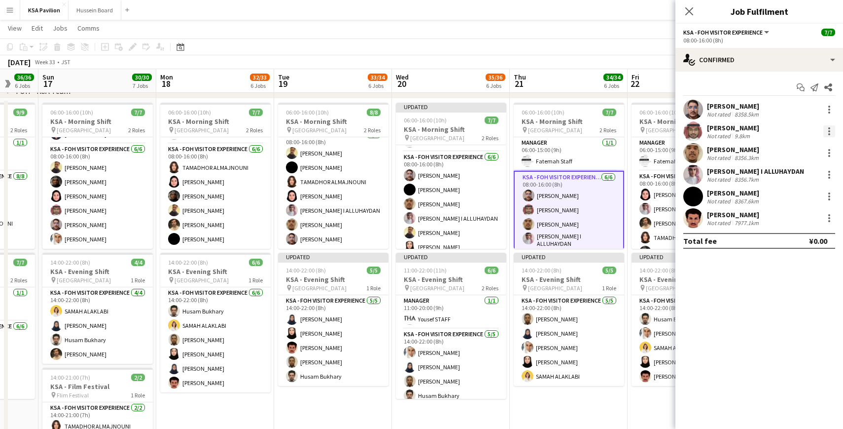
click at [829, 133] on div at bounding box center [830, 134] width 2 height 2
click at [802, 171] on span "Switch crew" at bounding box center [787, 173] width 42 height 8
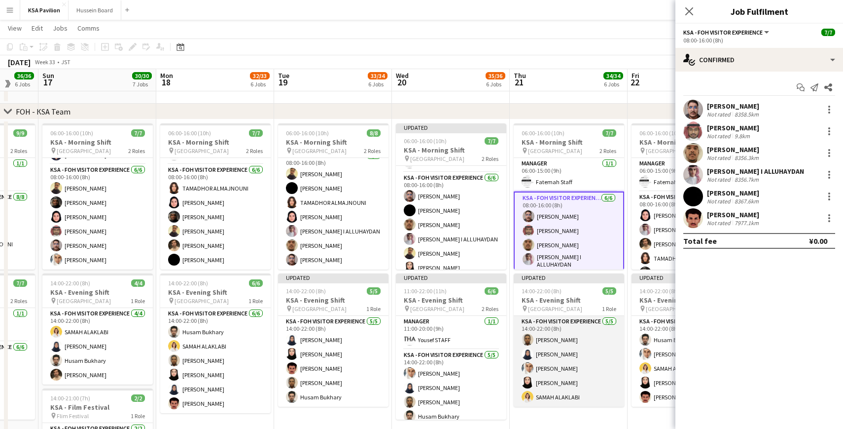
click at [575, 367] on app-card-role "KSA - FOH Visitor Experience [DATE] 14:00-22:00 (8h) [PERSON_NAME] [PERSON_NAME…" at bounding box center [569, 361] width 110 height 91
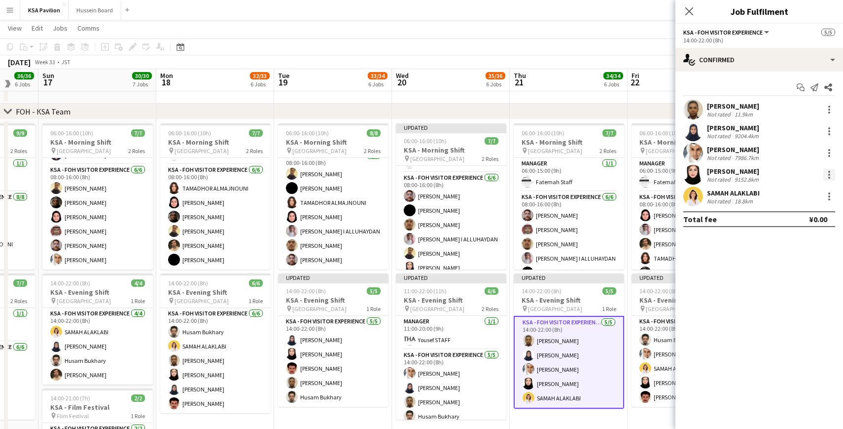
click at [827, 169] on div at bounding box center [830, 175] width 12 height 12
click at [801, 213] on span "Switch with" at bounding box center [785, 216] width 39 height 8
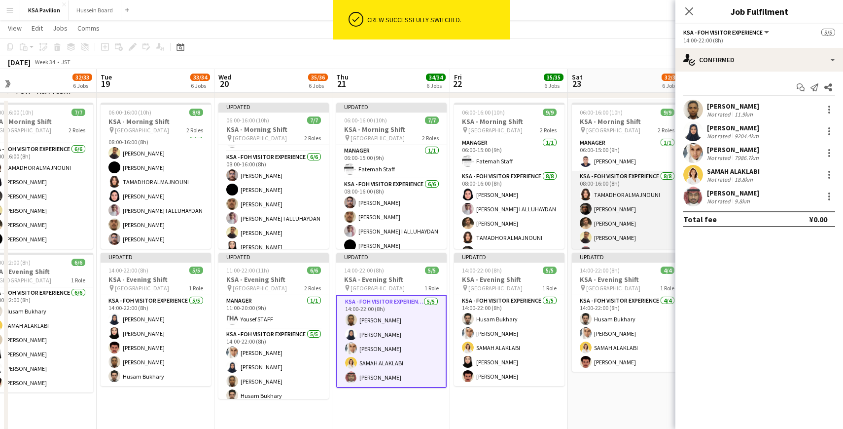
scroll to position [0, 385]
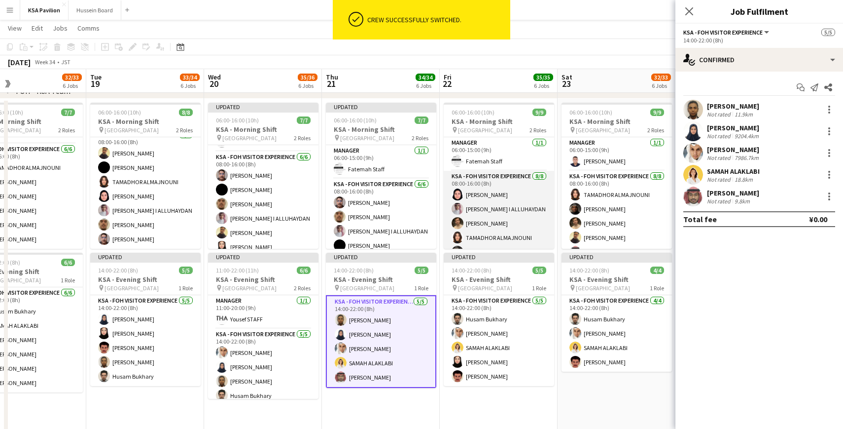
click at [499, 207] on app-card-role "KSA - FOH Visitor Experience [DATE] 08:00-16:00 (8h) [PERSON_NAME] I [PERSON_NA…" at bounding box center [499, 238] width 110 height 134
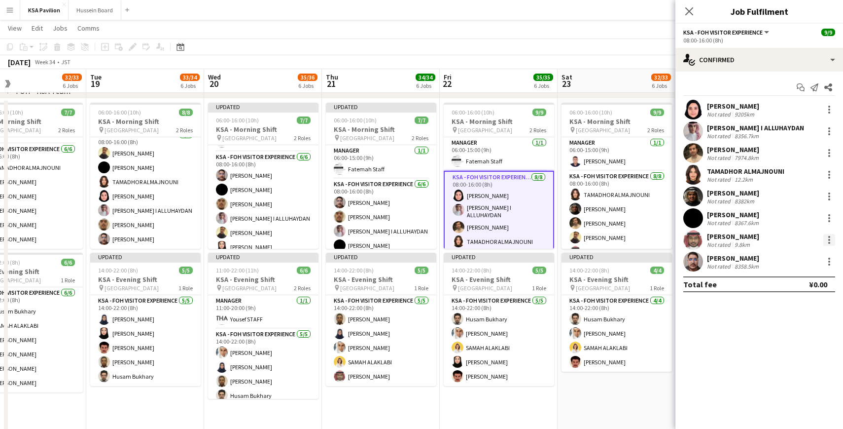
click at [828, 238] on div at bounding box center [830, 240] width 12 height 12
click at [799, 279] on span "Switch crew" at bounding box center [787, 281] width 42 height 8
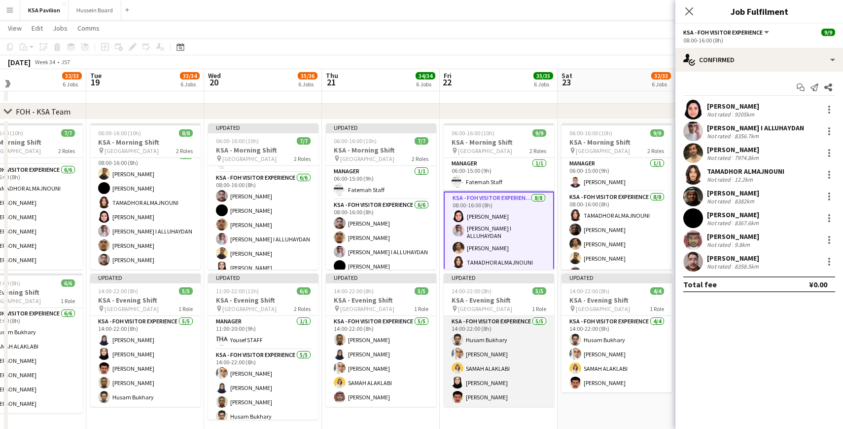
click at [527, 344] on app-card-role "KSA - FOH Visitor Experience [DATE] 14:00-22:00 (8h) [PERSON_NAME] ALAKLABI [PE…" at bounding box center [499, 361] width 110 height 91
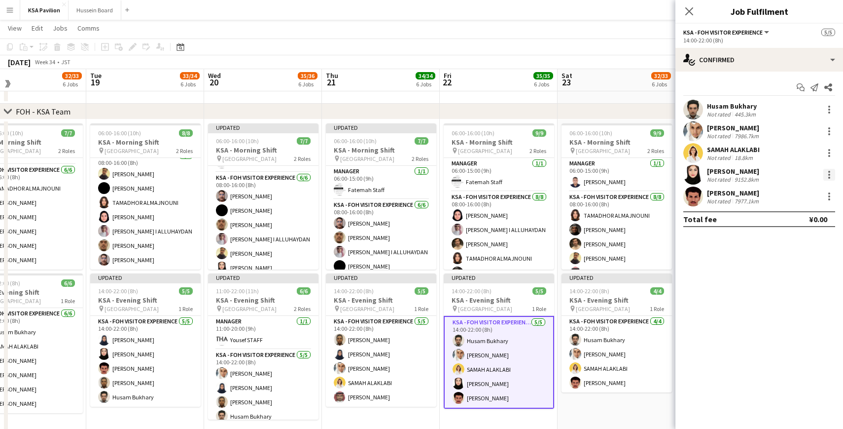
click at [831, 173] on div at bounding box center [830, 175] width 12 height 12
click at [795, 219] on span "Switch with" at bounding box center [785, 216] width 39 height 8
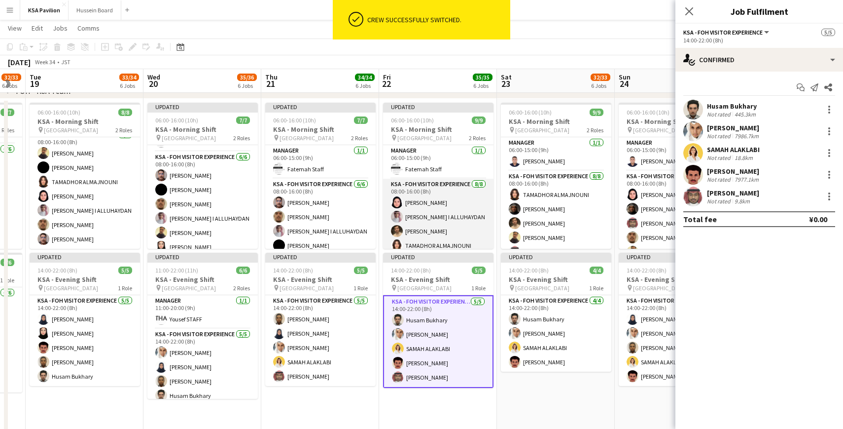
scroll to position [0, 472]
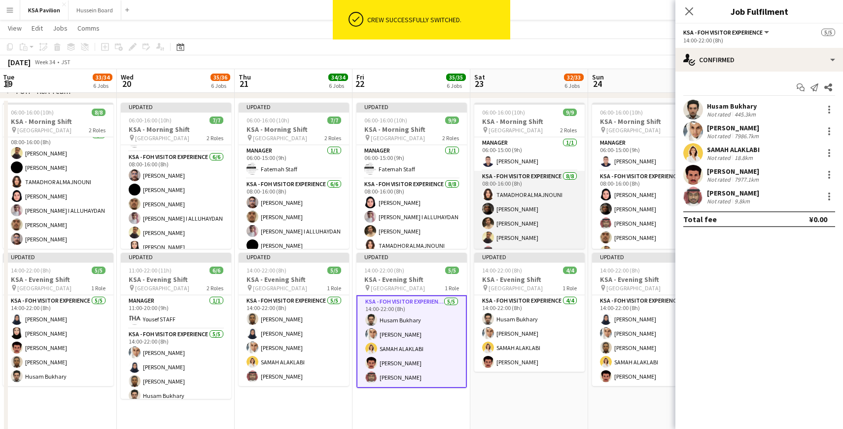
click at [522, 204] on app-card-role "KSA - FOH Visitor Experience [DATE] 08:00-16:00 (8h) TAMADHOR ALMAJNOUNI [PERSO…" at bounding box center [529, 238] width 110 height 134
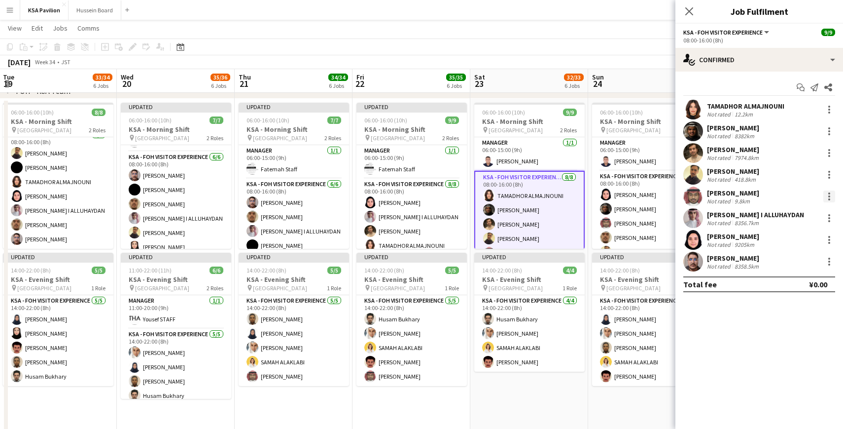
click at [831, 198] on div at bounding box center [830, 196] width 12 height 12
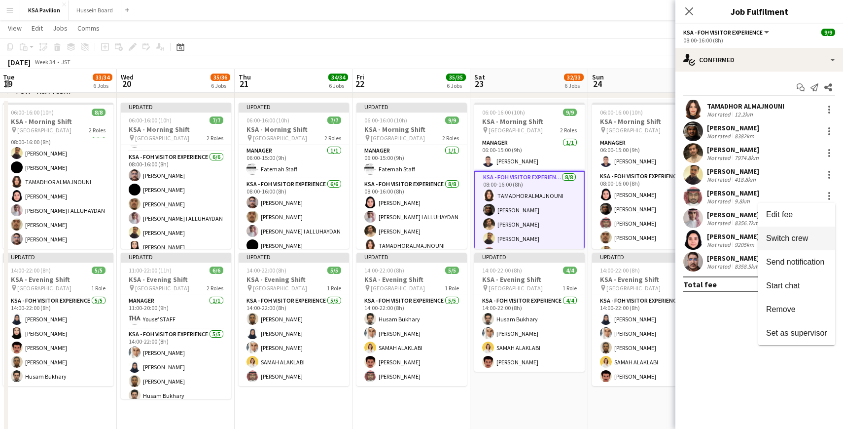
click at [801, 239] on span "Switch crew" at bounding box center [787, 238] width 42 height 8
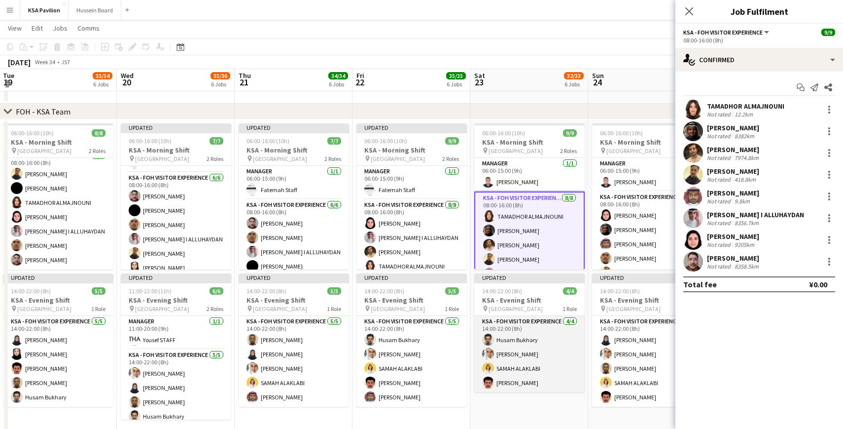
click at [533, 355] on app-card-role "KSA - FOH Visitor Experience [DATE] 14:00-22:00 (8h) [PERSON_NAME]" at bounding box center [529, 354] width 110 height 76
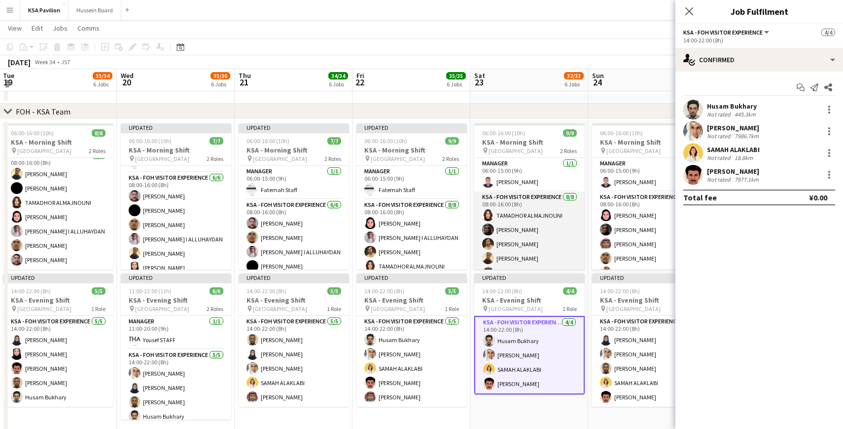
click at [541, 246] on app-card-role "KSA - FOH Visitor Experience [DATE] 08:00-16:00 (8h) TAMADHOR ALMAJNOUNI [PERSO…" at bounding box center [529, 258] width 110 height 134
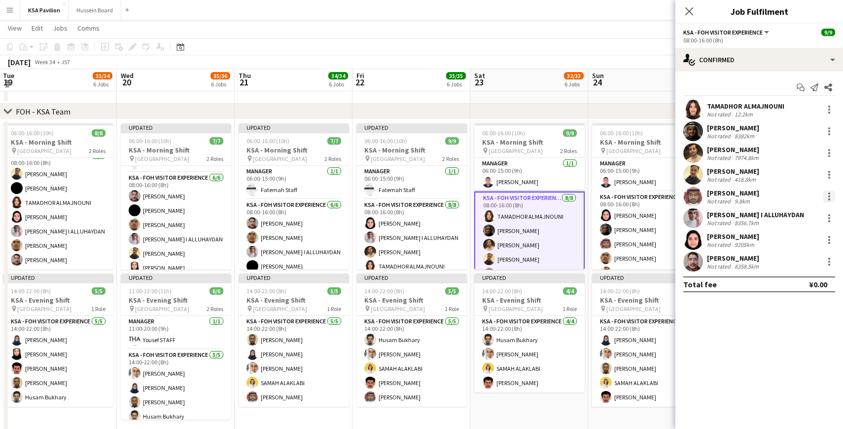
click at [829, 197] on div at bounding box center [830, 196] width 12 height 12
click at [517, 340] on div at bounding box center [421, 214] width 843 height 429
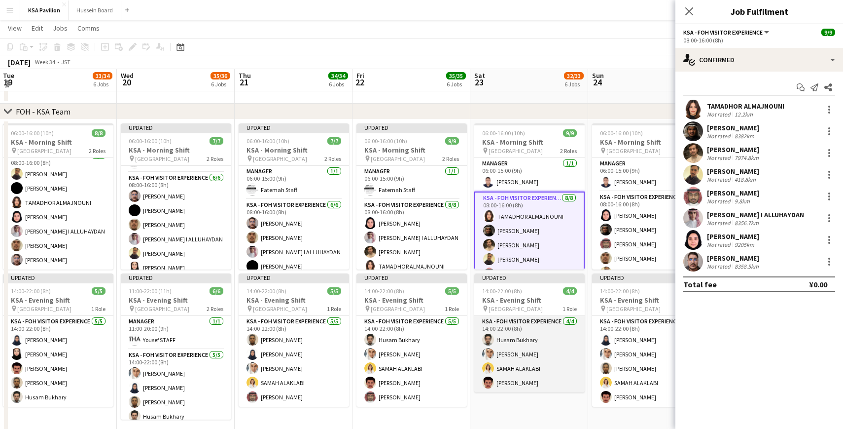
click at [508, 352] on app-card-role "KSA - FOH Visitor Experience [DATE] 14:00-22:00 (8h) [PERSON_NAME]" at bounding box center [529, 354] width 110 height 76
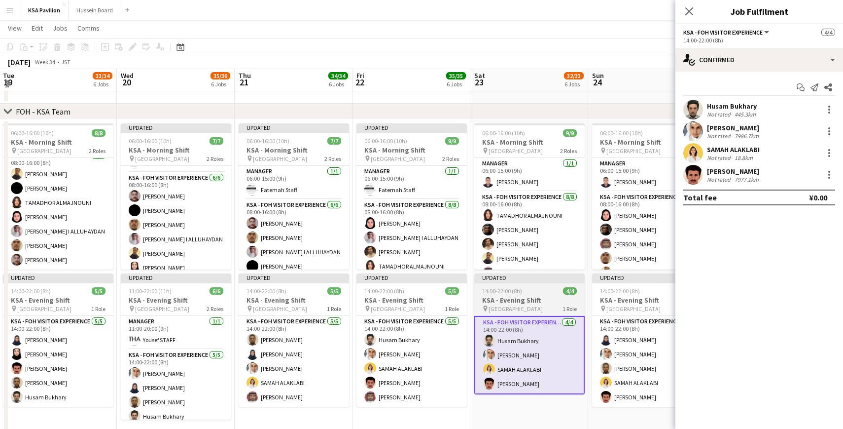
click at [522, 285] on app-job-card "Updated 14:00-22:00 (8h) 4/4 KSA - Evening Shift pin [GEOGRAPHIC_DATA] 1 Role K…" at bounding box center [529, 333] width 110 height 121
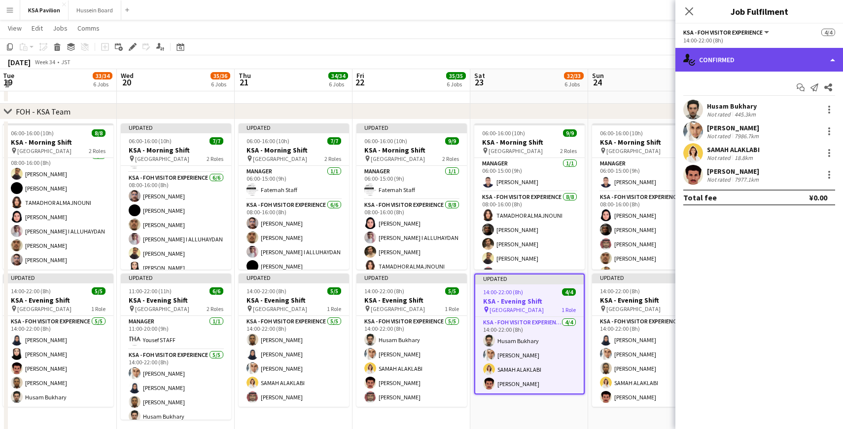
click at [818, 57] on div "single-neutral-actions-check-2 Confirmed" at bounding box center [760, 60] width 168 height 24
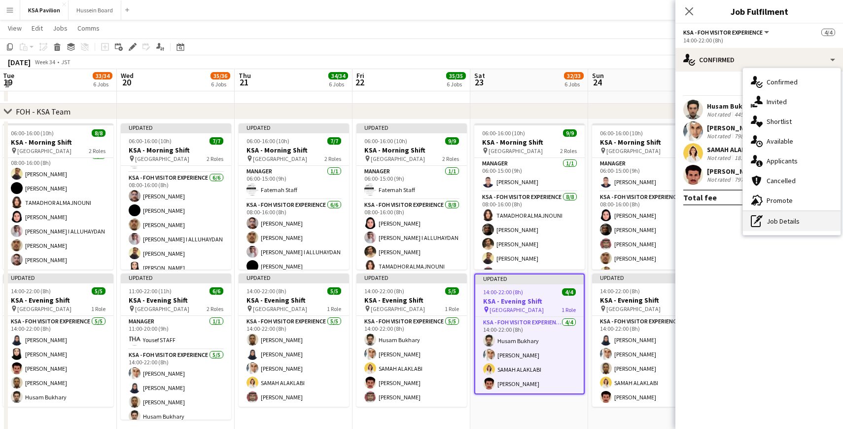
click at [779, 219] on div "pen-write Job Details" at bounding box center [792, 221] width 98 height 20
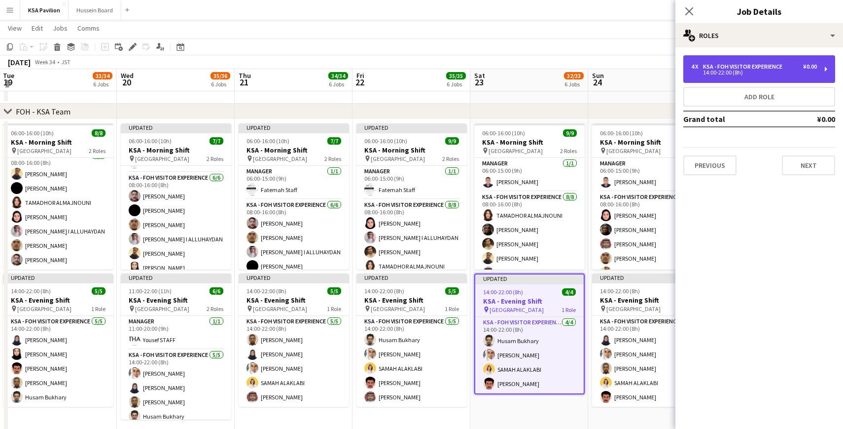
click at [832, 67] on div "4 x KSA - FOH Visitor Experience ¥0.00 14:00-22:00 (8h)" at bounding box center [760, 69] width 152 height 28
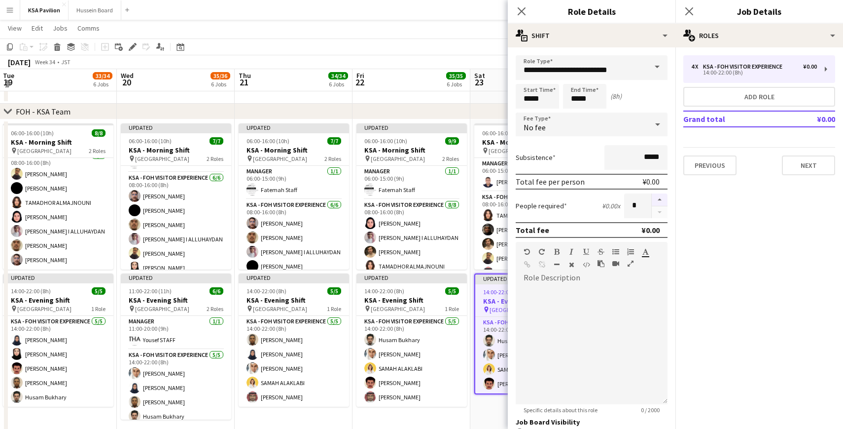
click at [655, 197] on button "button" at bounding box center [660, 199] width 16 height 13
type input "*"
click at [408, 41] on app-toolbar "Copy Paste Paste Command V Paste with crew Command Shift V Paste linked Job [GE…" at bounding box center [421, 46] width 843 height 17
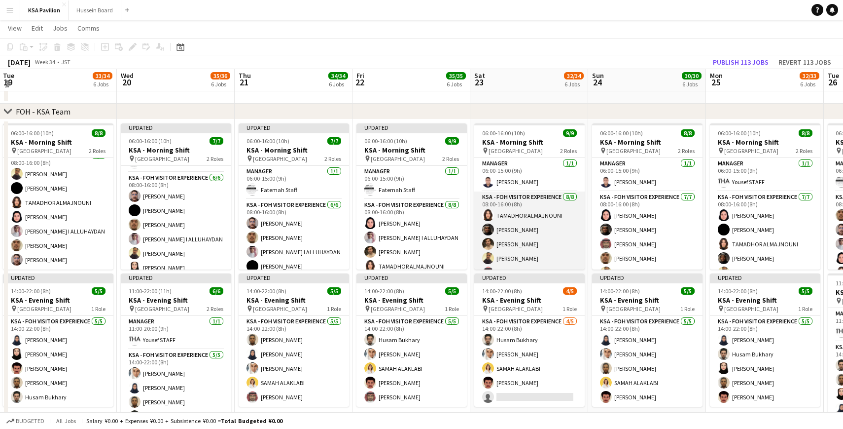
click at [530, 226] on app-card-role "KSA - FOH Visitor Experience [DATE] 08:00-16:00 (8h) TAMADHOR ALMAJNOUNI [PERSO…" at bounding box center [529, 258] width 110 height 134
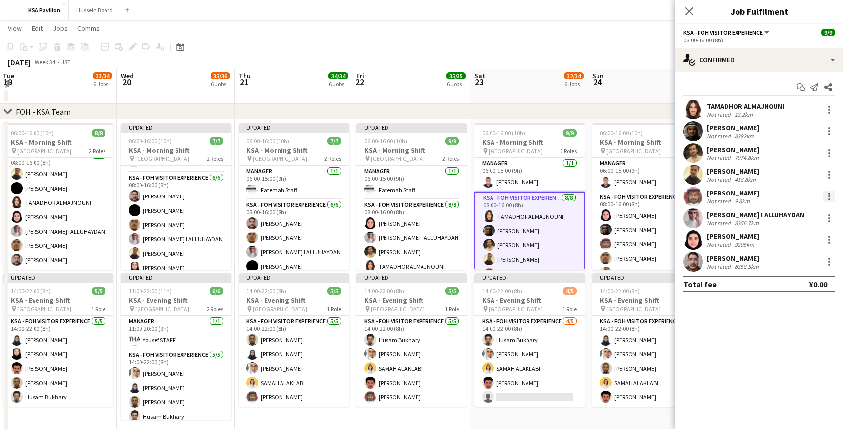
click at [828, 194] on div at bounding box center [830, 196] width 12 height 12
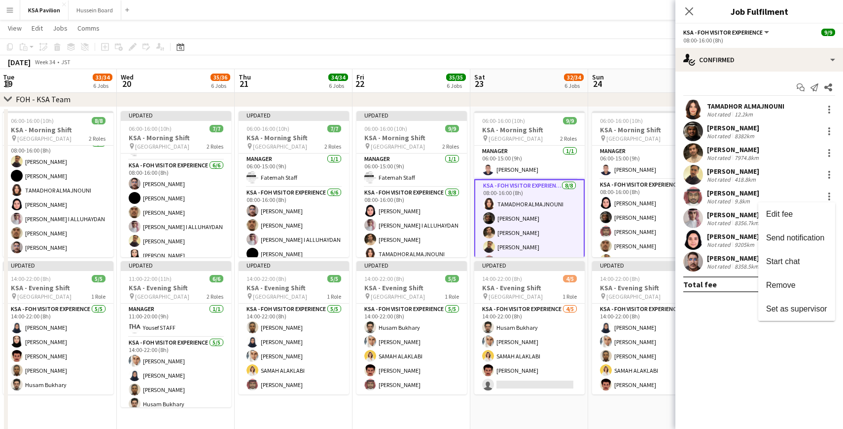
scroll to position [71, 0]
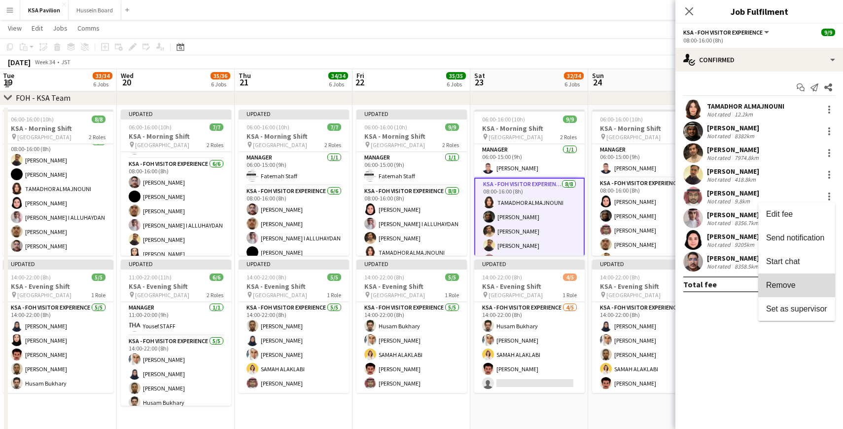
click at [772, 283] on span "Remove" at bounding box center [781, 285] width 30 height 8
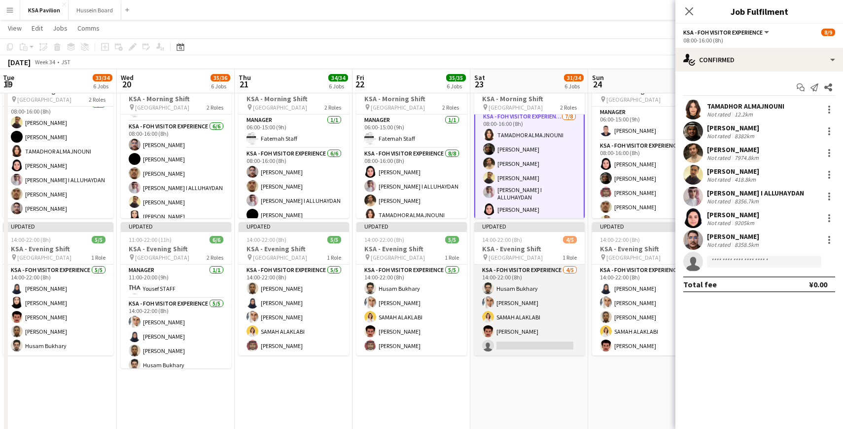
scroll to position [88, 0]
click at [521, 344] on app-card-role "KSA - FOH Visitor Experience [DATE] 14:00-22:00 (8h) [PERSON_NAME] single-neutr…" at bounding box center [529, 309] width 110 height 91
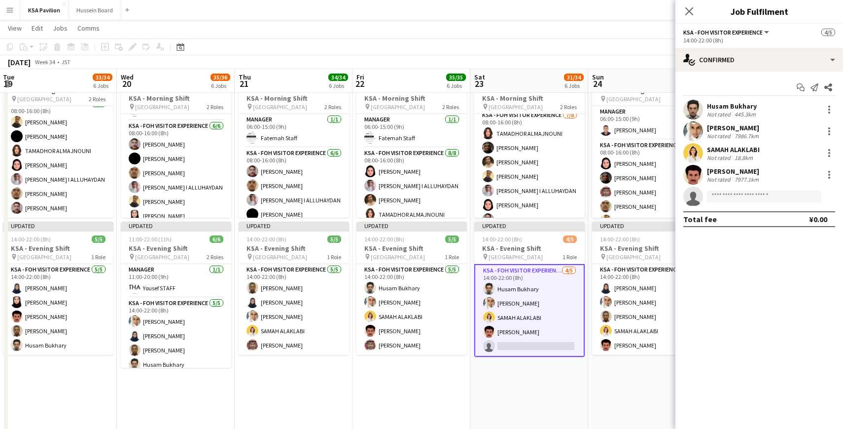
scroll to position [37, 0]
click at [716, 193] on input at bounding box center [764, 196] width 114 height 12
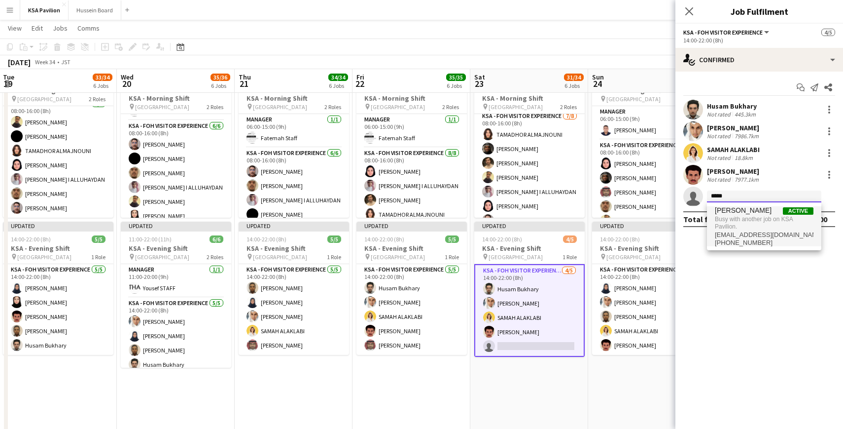
type input "*****"
click at [757, 217] on span "Busy with another job on KSA Pavilion." at bounding box center [764, 223] width 99 height 16
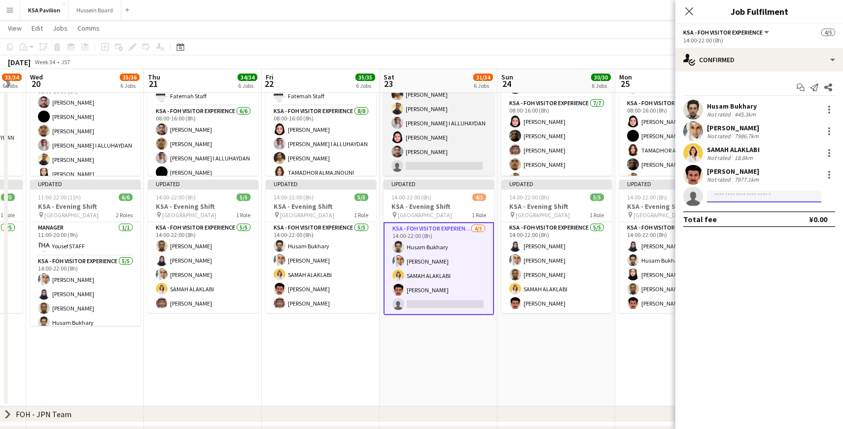
scroll to position [0, 352]
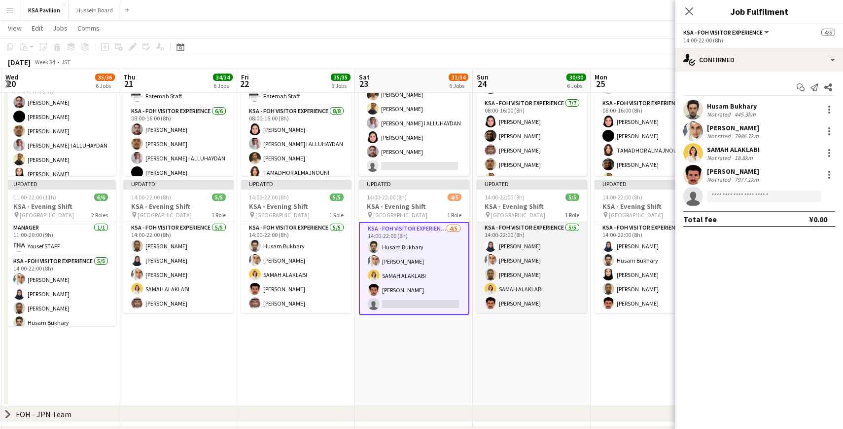
click at [528, 249] on app-card-role "KSA - FOH Visitor Experience [DATE] 14:00-22:00 (8h) [PERSON_NAME] [PERSON_NAME…" at bounding box center [532, 267] width 110 height 91
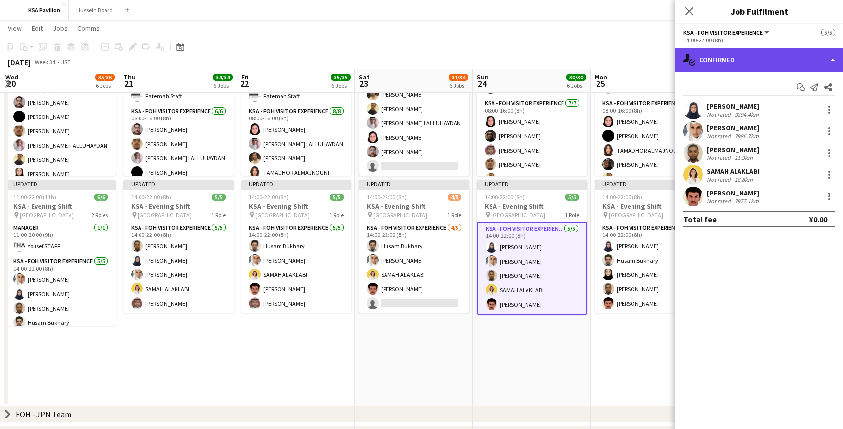
click at [831, 63] on div "single-neutral-actions-check-2 Confirmed" at bounding box center [760, 60] width 168 height 24
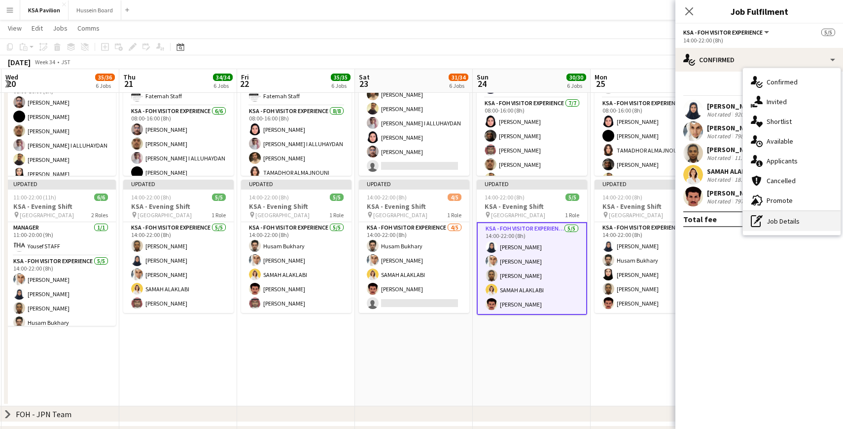
click at [775, 217] on div "pen-write Job Details" at bounding box center [792, 221] width 98 height 20
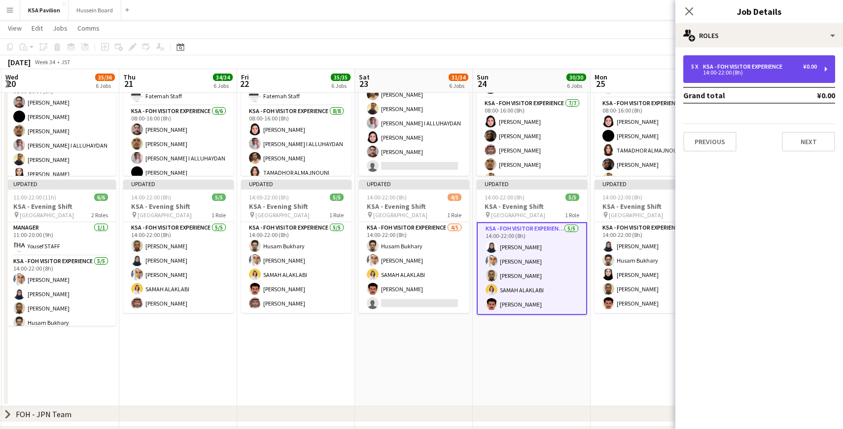
click at [816, 67] on div "¥0.00" at bounding box center [810, 66] width 14 height 7
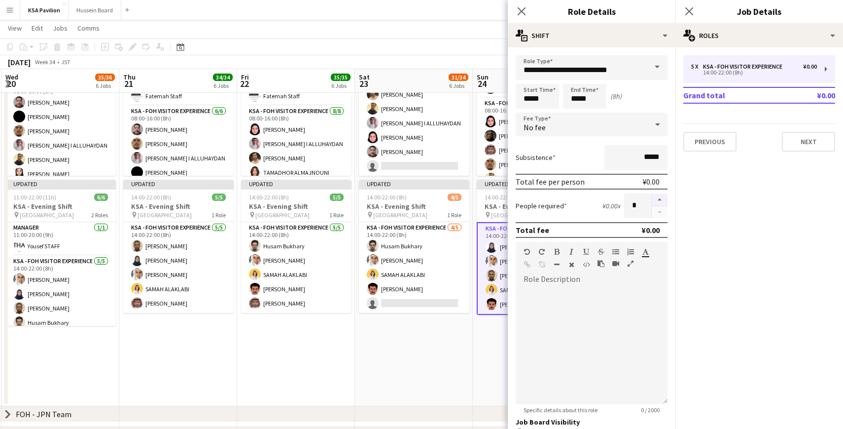
click at [659, 199] on button "button" at bounding box center [660, 199] width 16 height 13
type input "*"
click at [694, 12] on app-icon "Close pop-in" at bounding box center [690, 11] width 14 height 14
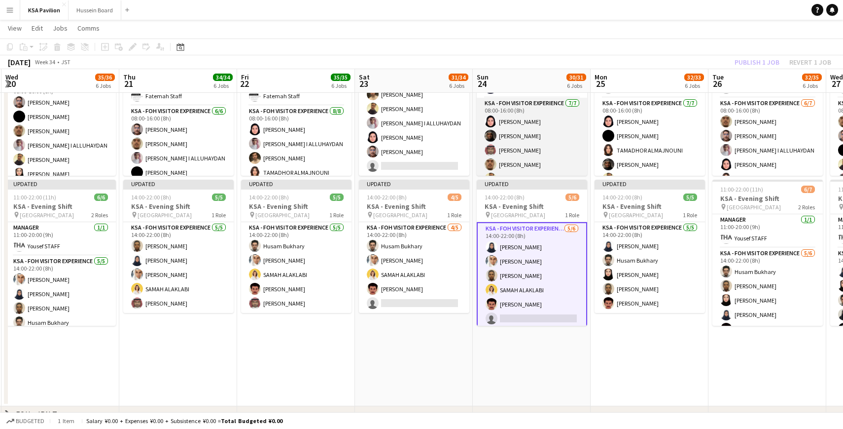
click at [518, 151] on app-card-role "KSA - FOH Visitor Experience [DATE] 08:00-16:00 (8h) [PERSON_NAME] TAMADHOR ALM…" at bounding box center [532, 157] width 110 height 119
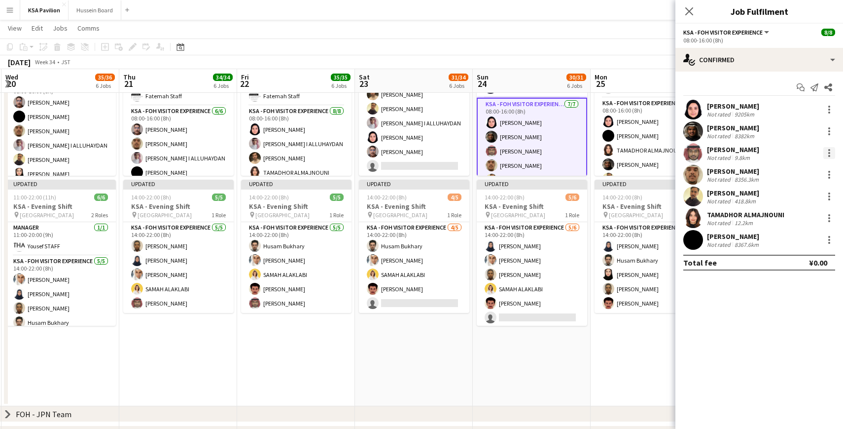
click at [831, 157] on div at bounding box center [830, 153] width 12 height 12
click at [792, 267] on span "Remove" at bounding box center [781, 265] width 30 height 8
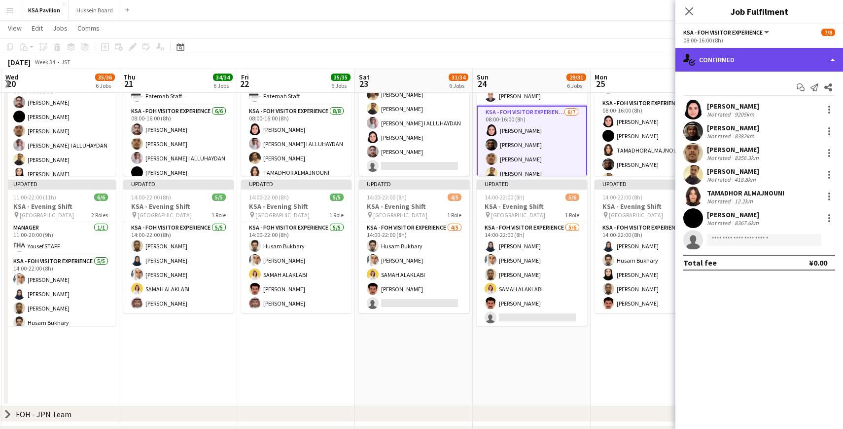
click at [832, 60] on div "single-neutral-actions-check-2 Confirmed" at bounding box center [760, 60] width 168 height 24
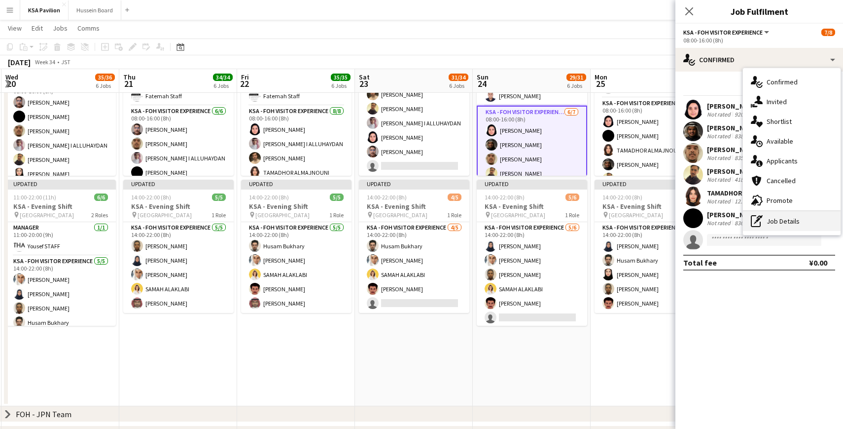
click at [771, 223] on div "pen-write Job Details" at bounding box center [792, 221] width 98 height 20
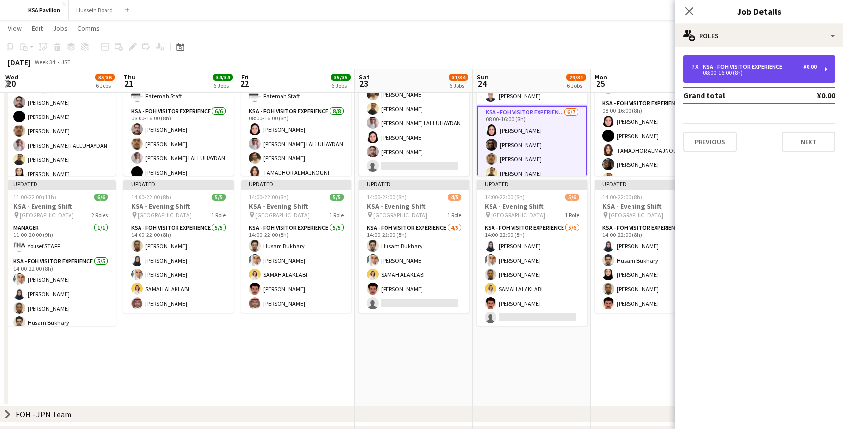
click at [817, 67] on div "7 x KSA - FOH Visitor Experience ¥0.00 08:00-16:00 (8h)" at bounding box center [760, 69] width 152 height 28
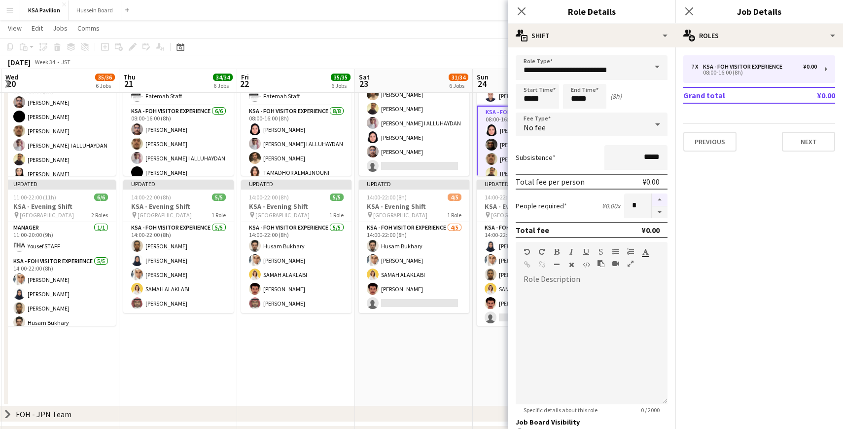
click at [661, 195] on button "button" at bounding box center [660, 199] width 16 height 13
click at [657, 211] on button "button" at bounding box center [660, 212] width 16 height 12
type input "*"
click at [526, 12] on icon "Close pop-in" at bounding box center [521, 10] width 9 height 9
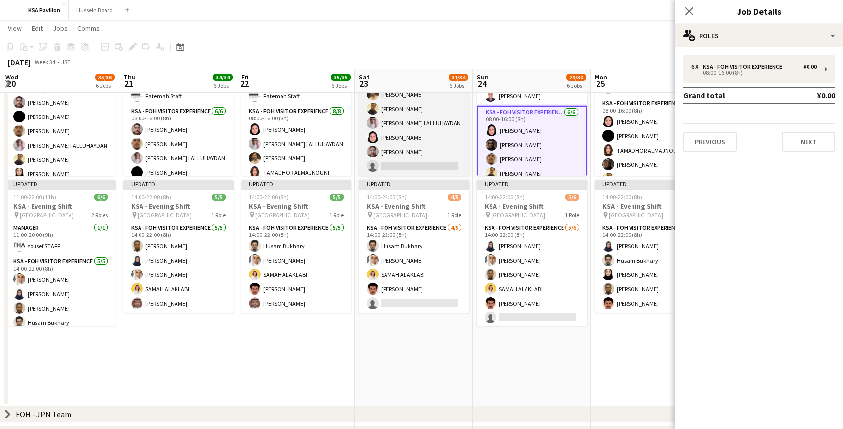
click at [410, 126] on app-card-role "KSA - FOH Visitor Experience [DATE] 08:00-16:00 (8h) TAMADHOR ALMAJNOUNI [PERSO…" at bounding box center [414, 109] width 110 height 134
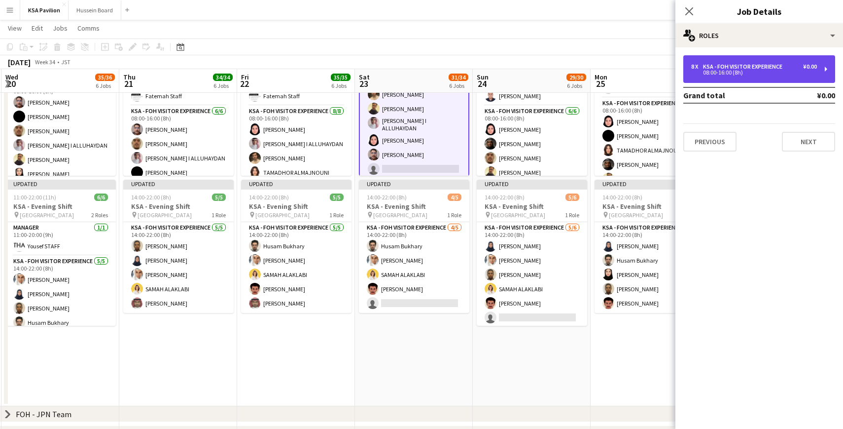
click at [823, 77] on div "8 x KSA - FOH Visitor Experience ¥0.00 08:00-16:00 (8h)" at bounding box center [760, 69] width 152 height 28
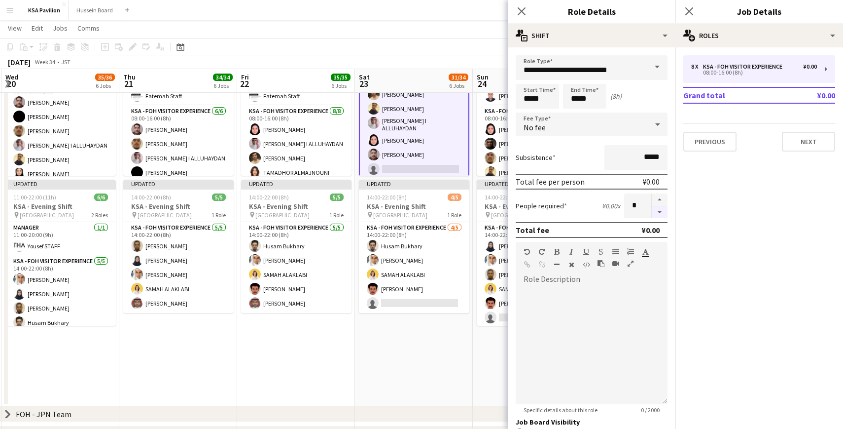
click at [664, 209] on button "button" at bounding box center [660, 212] width 16 height 12
type input "*"
click at [522, 12] on icon at bounding box center [521, 10] width 9 height 9
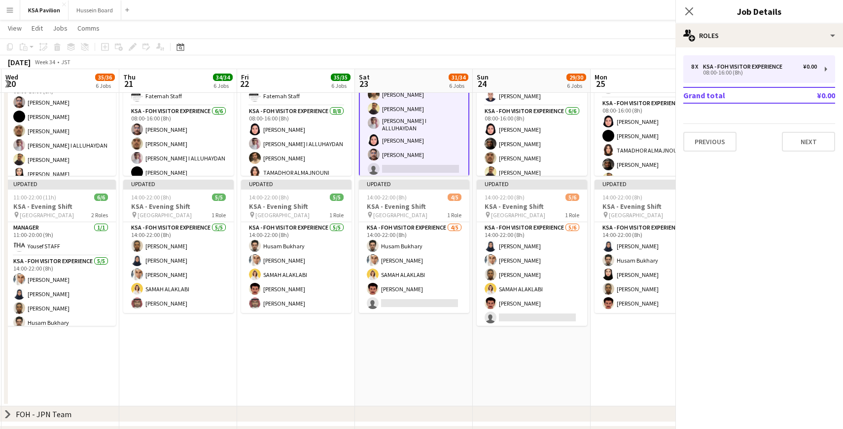
scroll to position [51, 0]
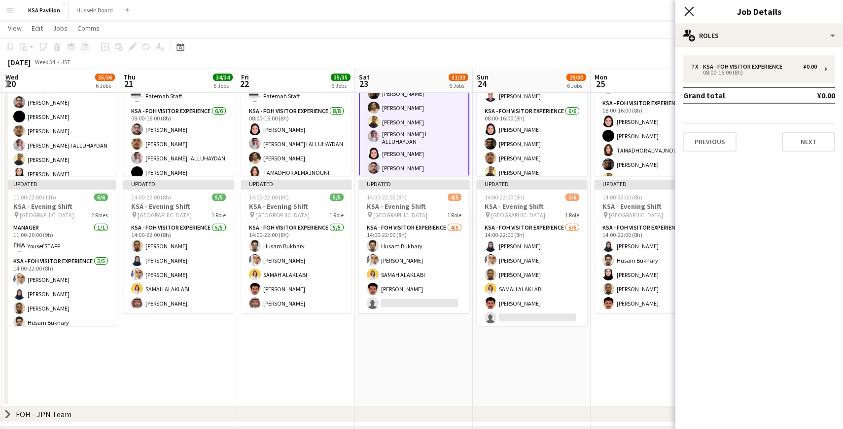
click at [689, 13] on icon "Close pop-in" at bounding box center [689, 10] width 9 height 9
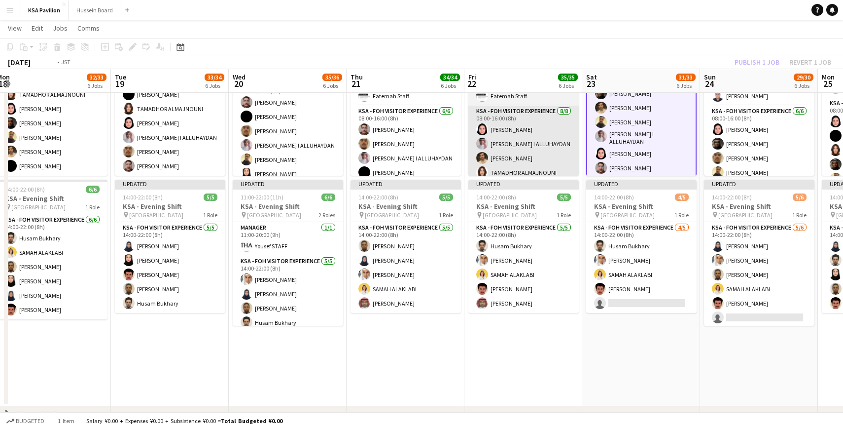
scroll to position [0, 216]
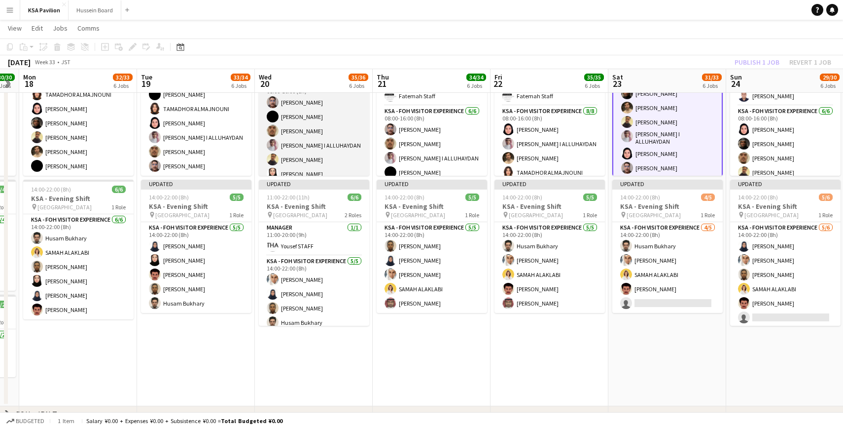
click at [311, 138] on app-card-role "KSA - FOH Visitor Experience [DATE] 08:00-16:00 (8h) [PERSON_NAME] ANAS [PERSON…" at bounding box center [314, 130] width 110 height 105
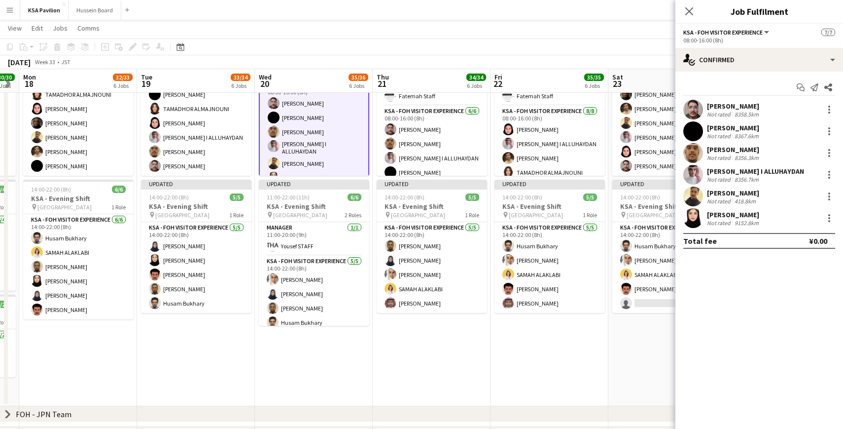
scroll to position [49, 0]
click at [299, 80] on app-board-header-date "Wed 20 35/36 6 Jobs" at bounding box center [314, 81] width 118 height 24
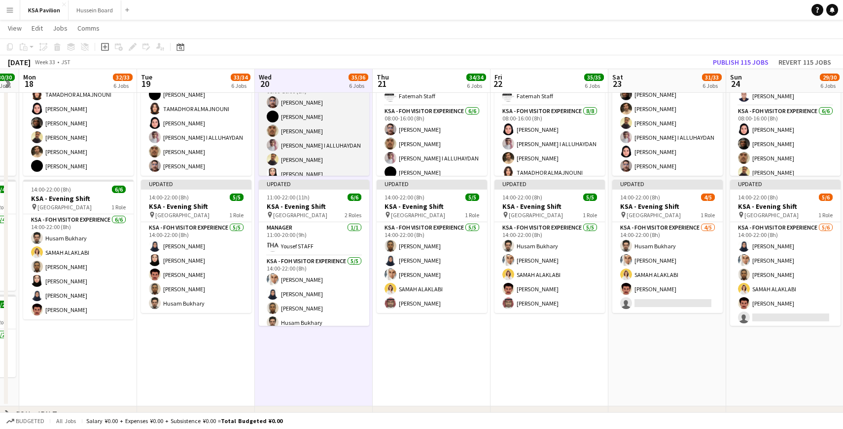
click at [298, 138] on app-card-role "KSA - FOH Visitor Experience [DATE] 08:00-16:00 (8h) [PERSON_NAME] ANAS [PERSON…" at bounding box center [314, 130] width 110 height 105
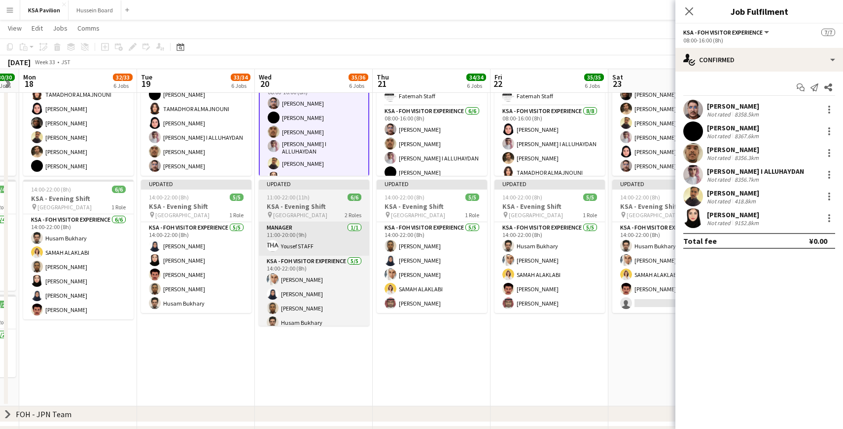
click at [298, 231] on app-card-role "Manager [DATE] 11:00-20:00 (9h) [PERSON_NAME]" at bounding box center [314, 239] width 110 height 34
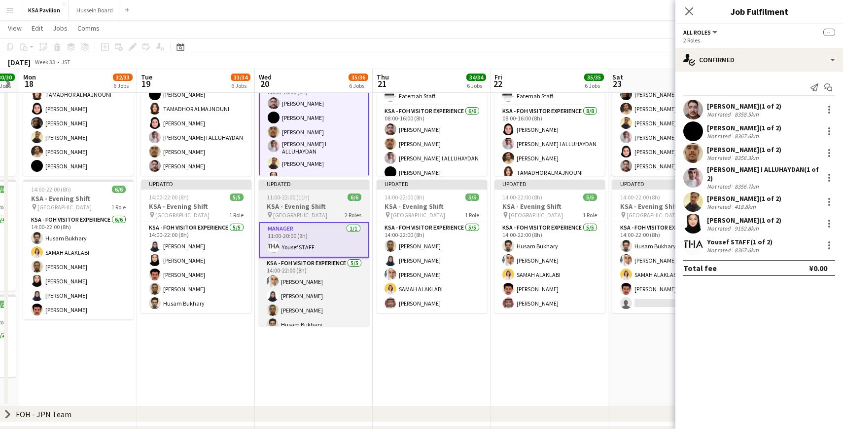
click at [317, 193] on div "11:00-22:00 (11h) 6/6" at bounding box center [314, 196] width 110 height 7
click at [317, 183] on div "Updated" at bounding box center [314, 184] width 110 height 8
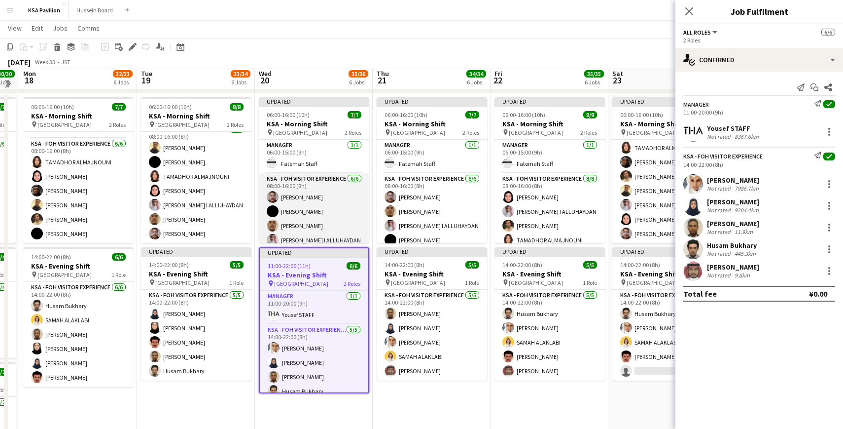
scroll to position [59, 0]
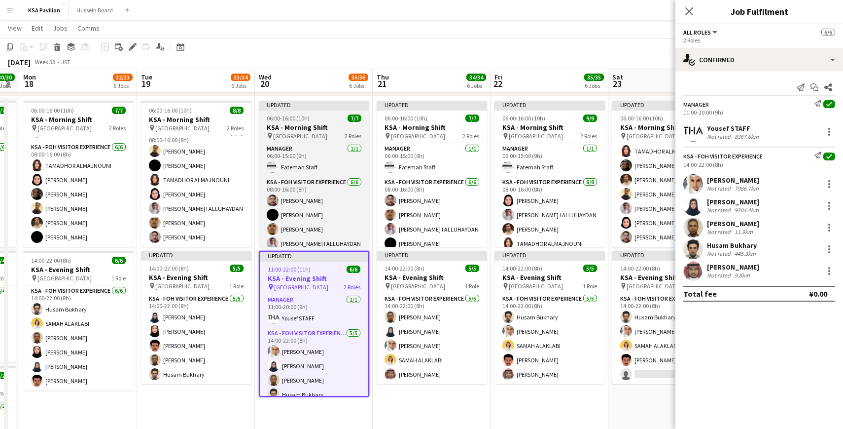
click at [316, 104] on div "Updated" at bounding box center [314, 105] width 110 height 8
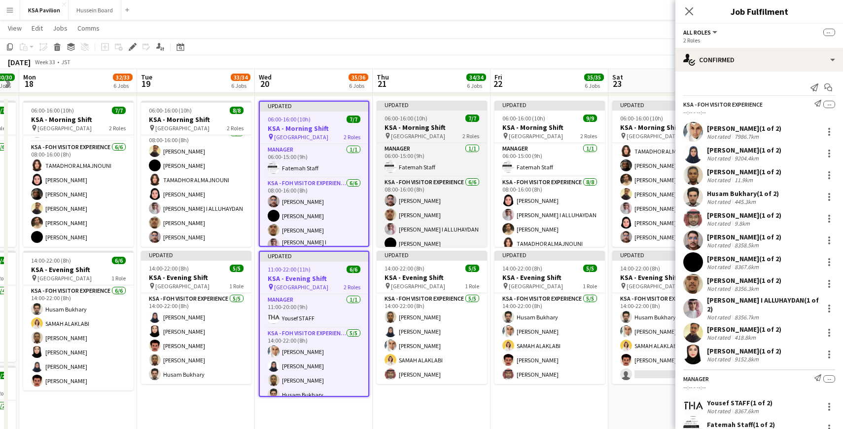
click at [414, 106] on div "Updated" at bounding box center [432, 105] width 110 height 8
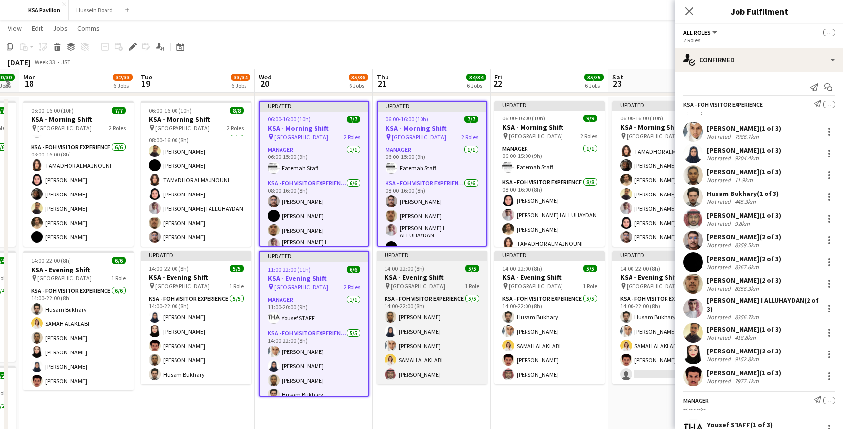
click at [413, 260] on app-job-card "Updated 14:00-22:00 (8h) 5/5 KSA - Evening Shift pin [GEOGRAPHIC_DATA] 1 Role K…" at bounding box center [432, 317] width 110 height 133
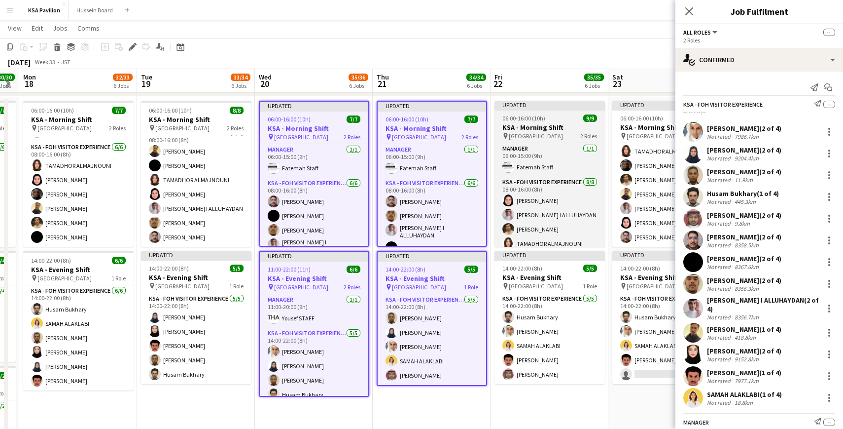
click at [552, 106] on div "Updated" at bounding box center [550, 105] width 110 height 8
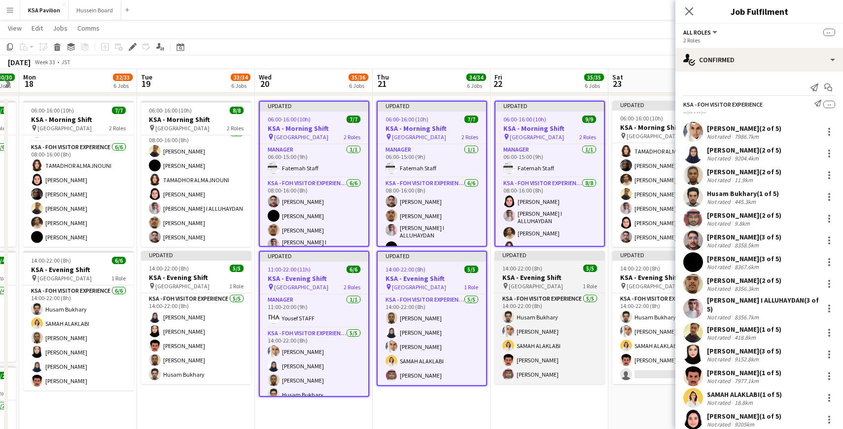
click at [540, 257] on div "Updated" at bounding box center [550, 255] width 110 height 8
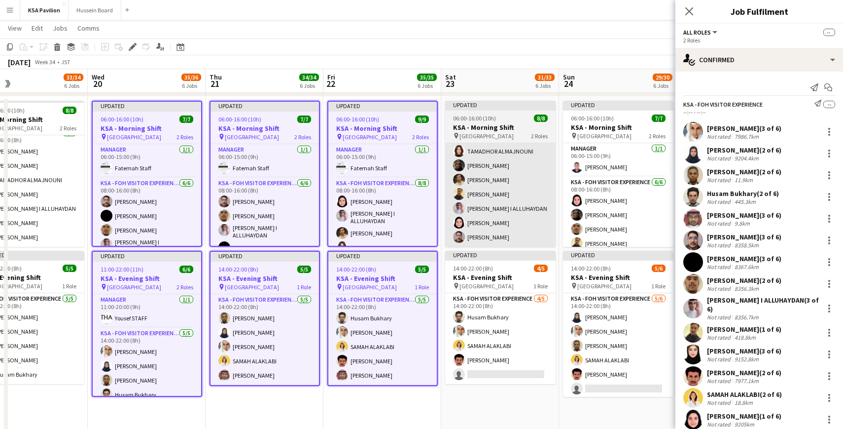
scroll to position [0, 397]
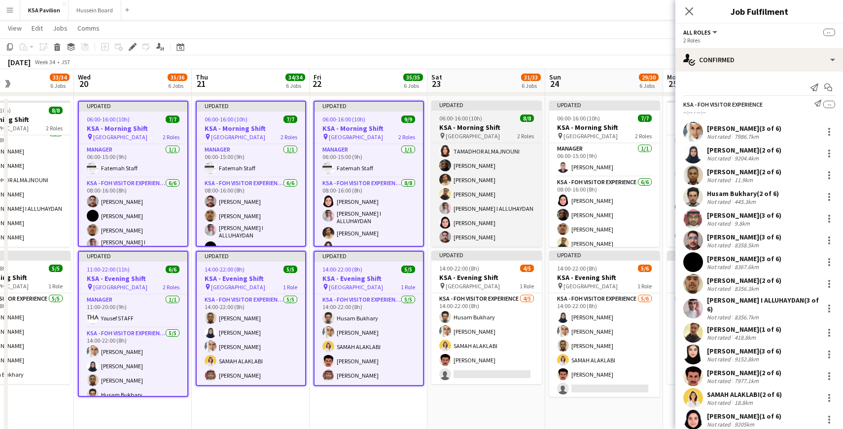
click at [491, 103] on div "Updated" at bounding box center [487, 105] width 110 height 8
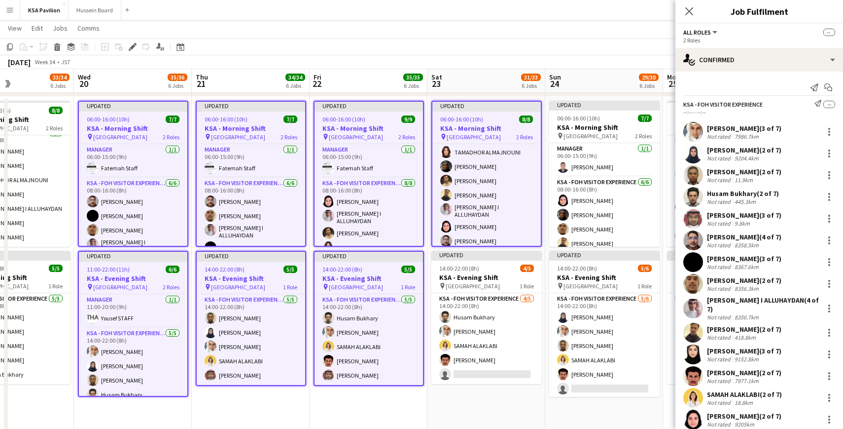
scroll to position [51, 0]
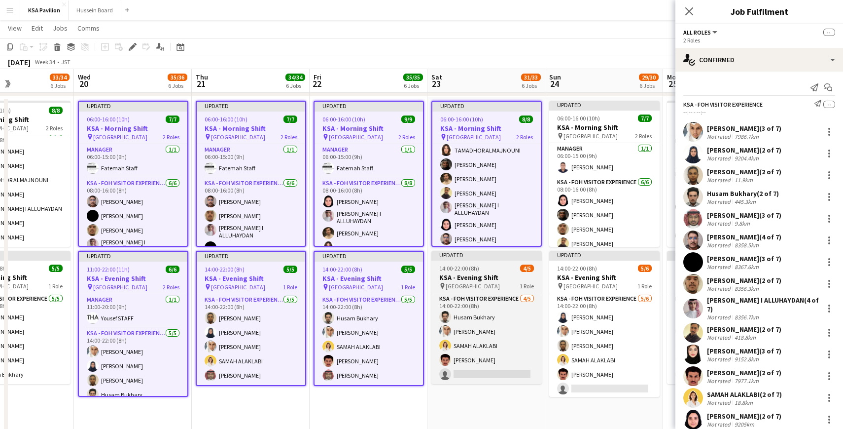
click at [490, 252] on div "Updated" at bounding box center [487, 255] width 110 height 8
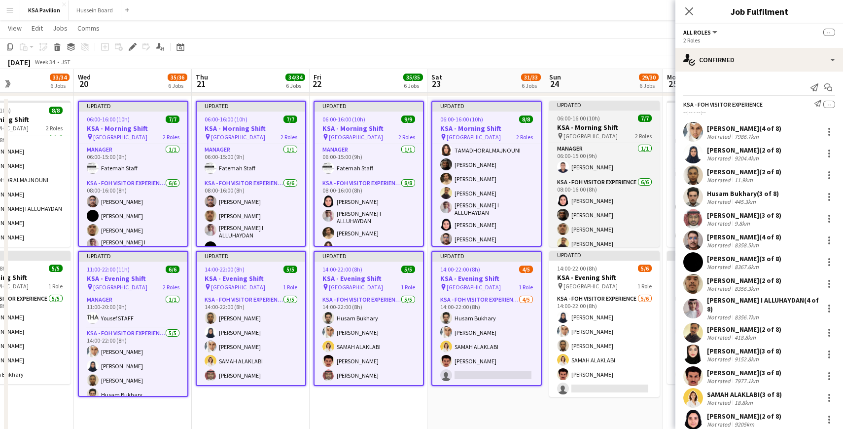
click at [598, 103] on div "Updated" at bounding box center [604, 105] width 110 height 8
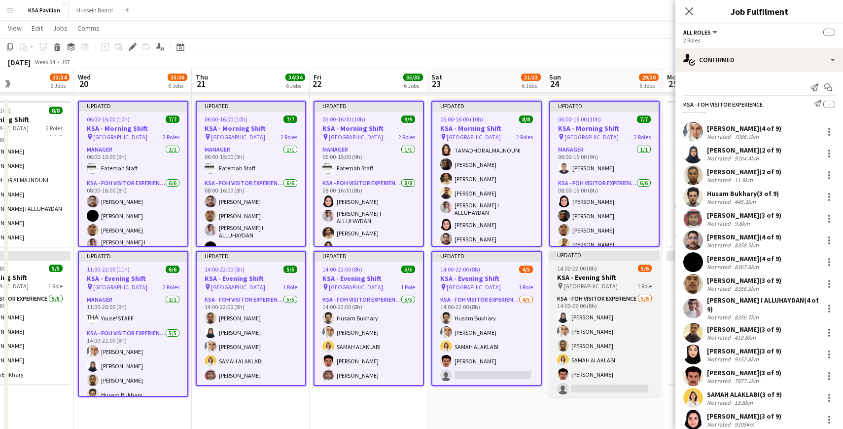
click at [595, 254] on div "Updated" at bounding box center [604, 255] width 110 height 8
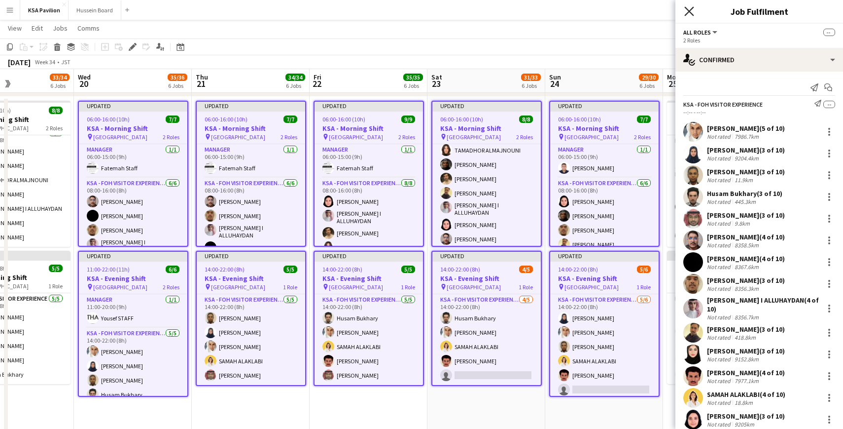
click at [693, 12] on icon "Close pop-in" at bounding box center [689, 10] width 9 height 9
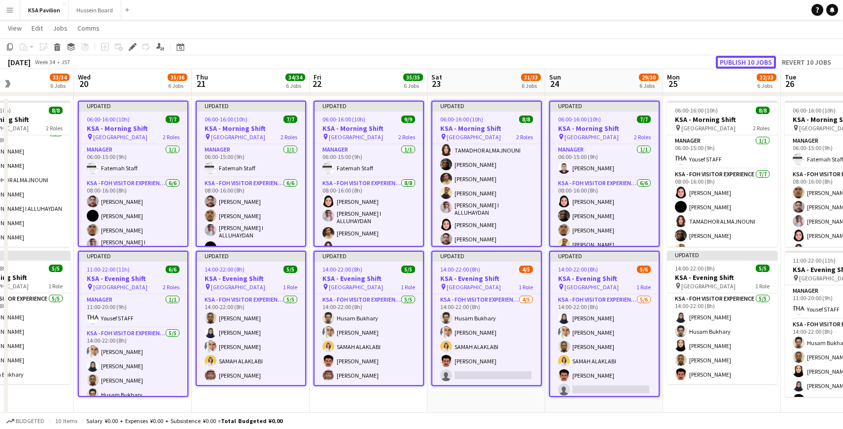
click at [727, 62] on button "Publish 10 jobs" at bounding box center [746, 62] width 60 height 13
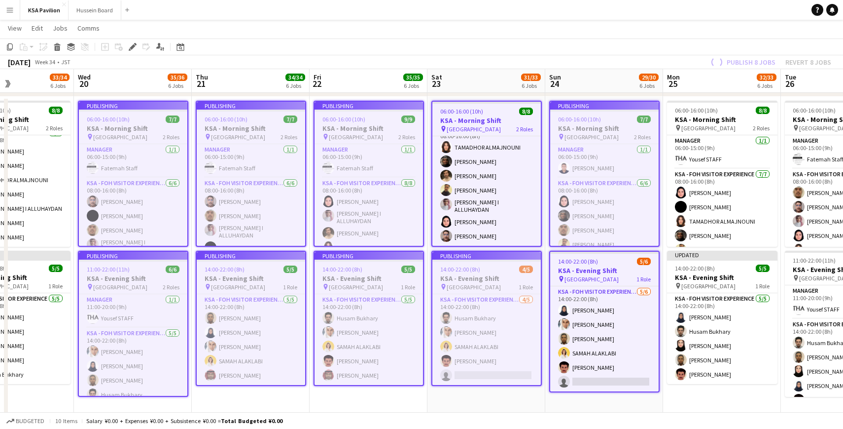
scroll to position [43, 0]
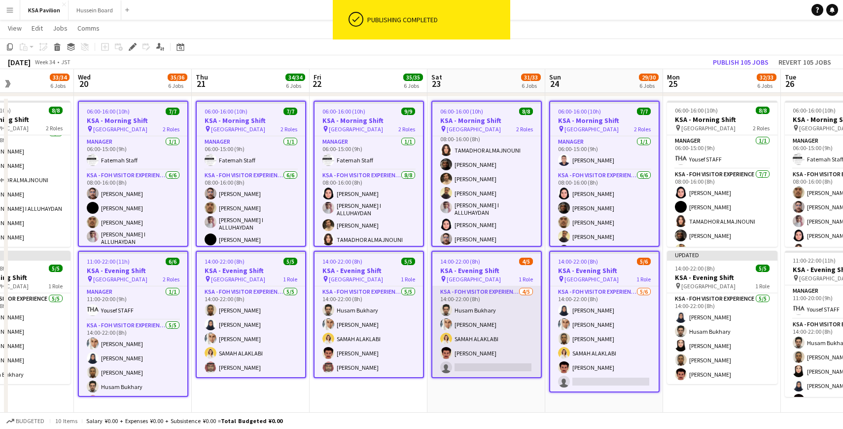
click at [485, 363] on app-card-role "KSA - FOH Visitor Experience [DATE] 14:00-22:00 (8h) [PERSON_NAME] single-neutr…" at bounding box center [487, 331] width 108 height 91
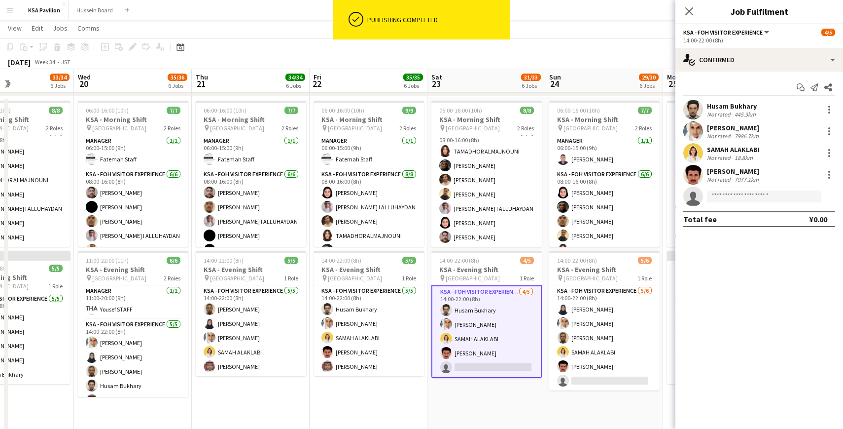
scroll to position [41, 0]
click at [736, 197] on input at bounding box center [764, 196] width 114 height 12
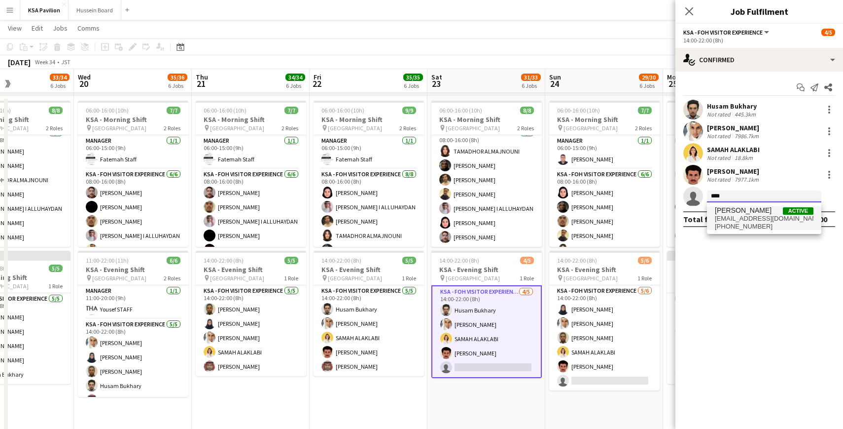
type input "****"
click at [741, 209] on span "[PERSON_NAME]" at bounding box center [743, 210] width 57 height 8
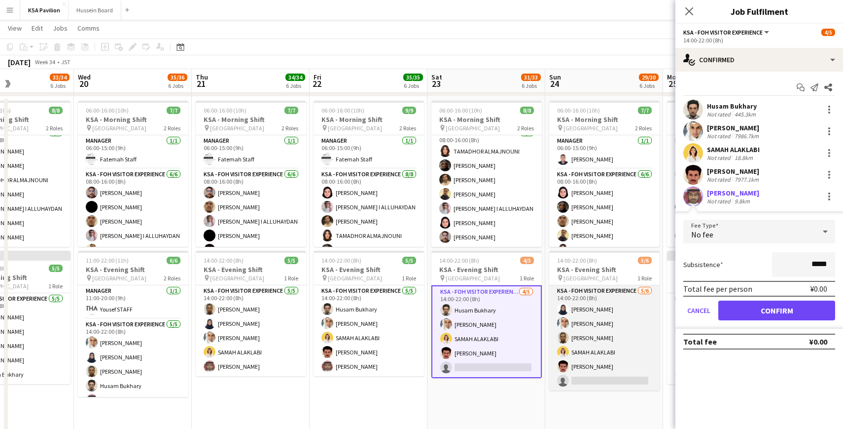
click at [600, 383] on app-card-role "KSA - FOH Visitor Experience [DATE] 14:00-22:00 (8h) [PERSON_NAME] [PERSON_NAME…" at bounding box center [604, 337] width 110 height 105
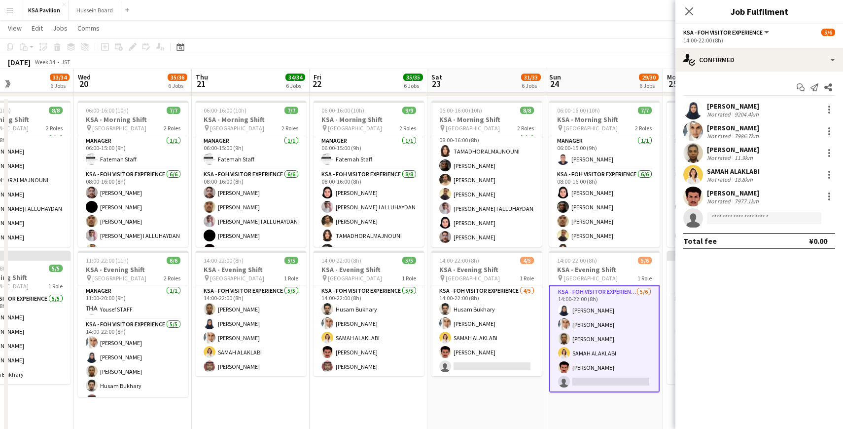
click at [730, 224] on app-invite-slot "single-neutral-actions" at bounding box center [760, 218] width 168 height 20
click at [730, 218] on input at bounding box center [764, 218] width 114 height 12
type input "*****"
click at [735, 231] on span "[PERSON_NAME]" at bounding box center [743, 232] width 57 height 8
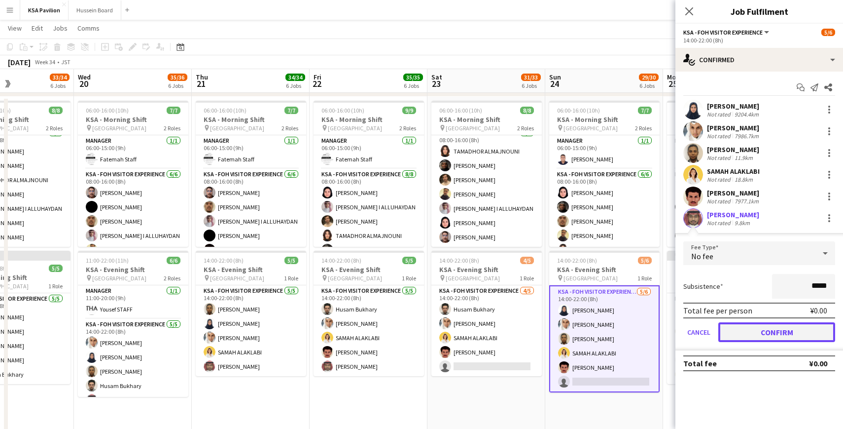
click at [765, 331] on button "Confirm" at bounding box center [777, 332] width 117 height 20
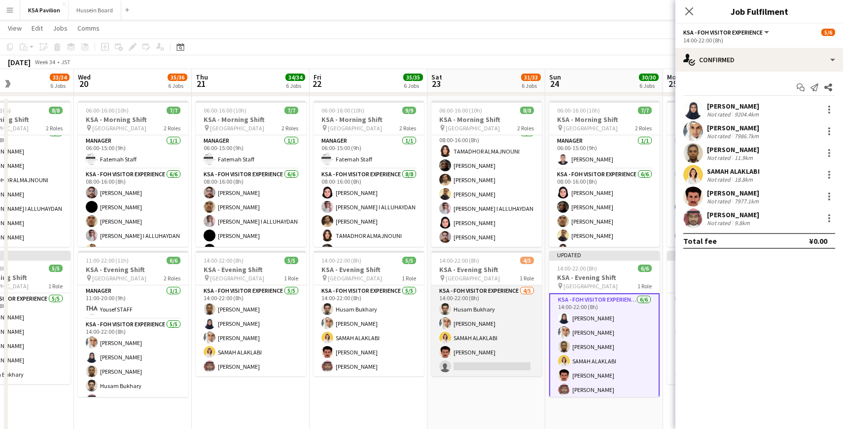
click at [503, 345] on app-card-role "KSA - FOH Visitor Experience [DATE] 14:00-22:00 (8h) [PERSON_NAME] single-neutr…" at bounding box center [487, 330] width 110 height 91
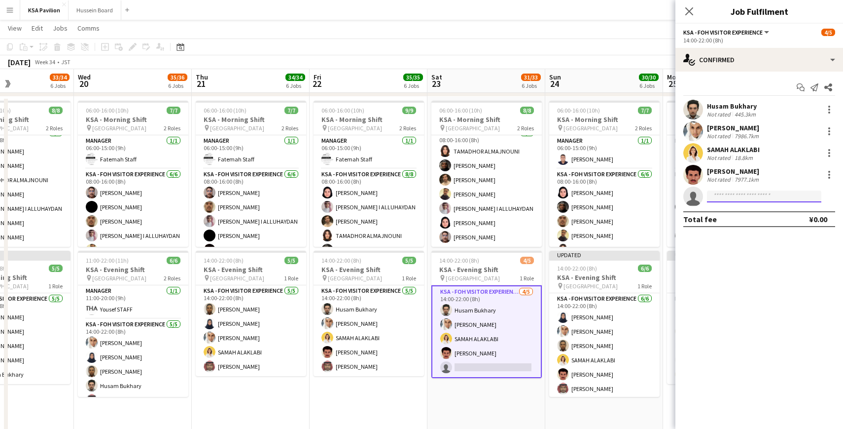
click at [725, 198] on input at bounding box center [764, 196] width 114 height 12
type input "*****"
click at [760, 220] on span "[EMAIL_ADDRESS][DOMAIN_NAME]" at bounding box center [764, 219] width 99 height 8
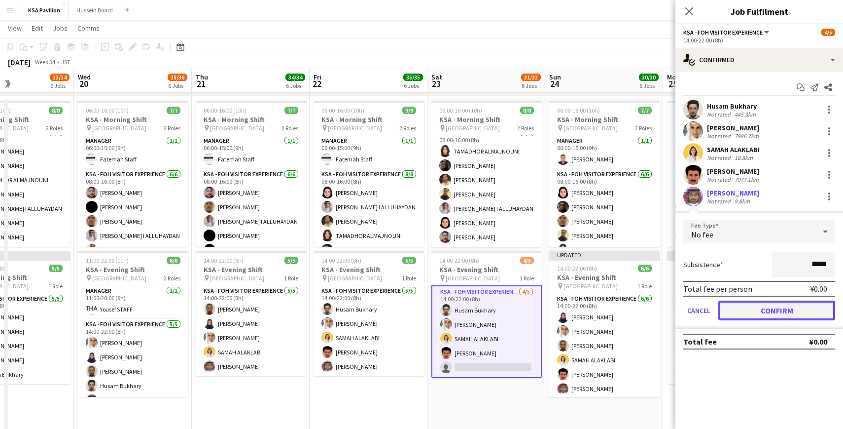
click at [762, 309] on button "Confirm" at bounding box center [777, 310] width 117 height 20
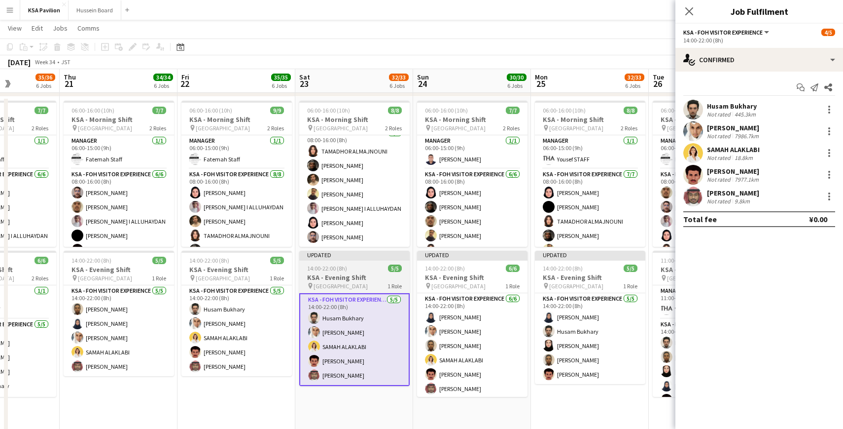
scroll to position [0, 294]
click at [357, 253] on div "Updated" at bounding box center [354, 255] width 110 height 8
click at [368, 266] on div "14:00-22:00 (8h) 5/5" at bounding box center [354, 267] width 110 height 7
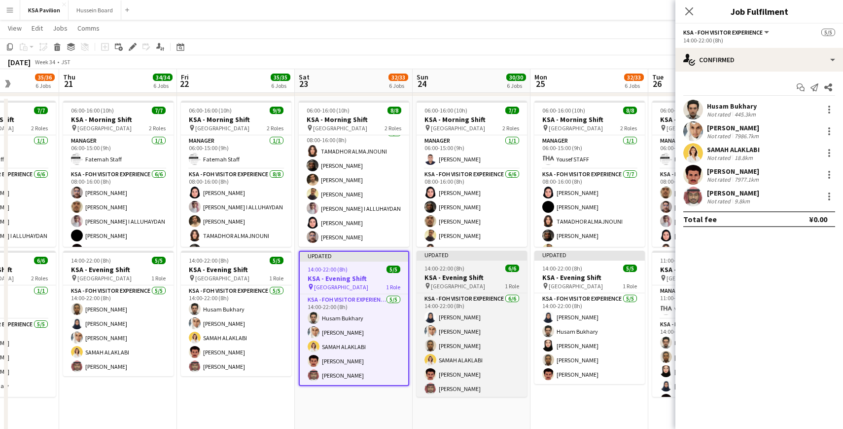
click at [460, 255] on div "Updated" at bounding box center [472, 255] width 110 height 8
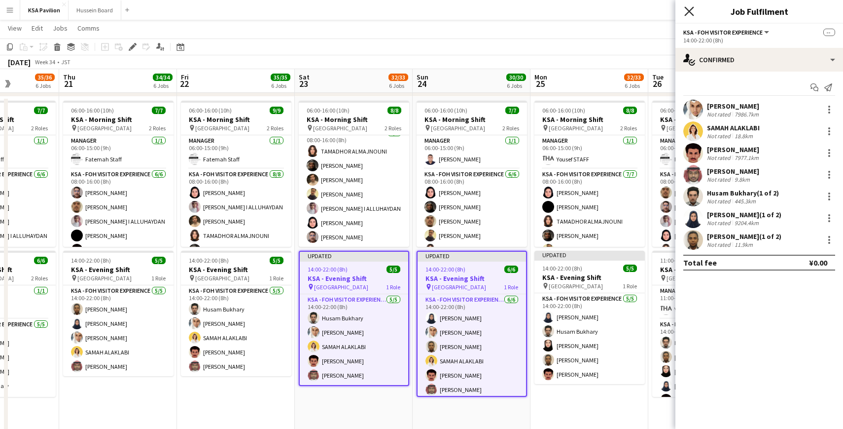
click at [686, 10] on icon "Close pop-in" at bounding box center [689, 10] width 9 height 9
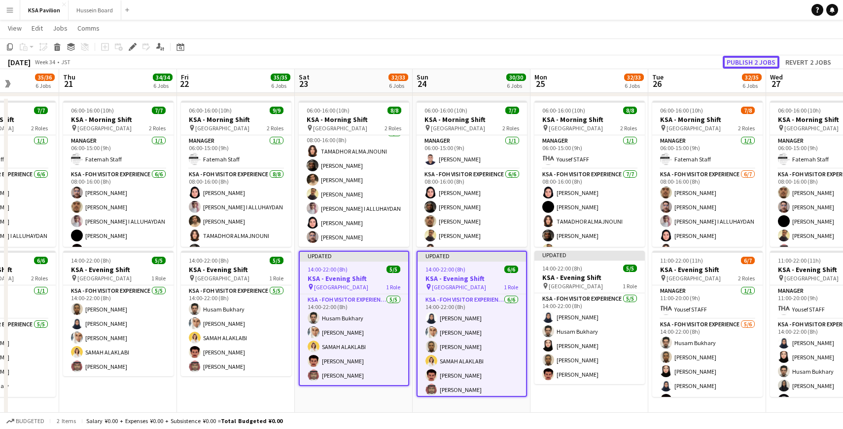
click at [744, 62] on button "Publish 2 jobs" at bounding box center [751, 62] width 57 height 13
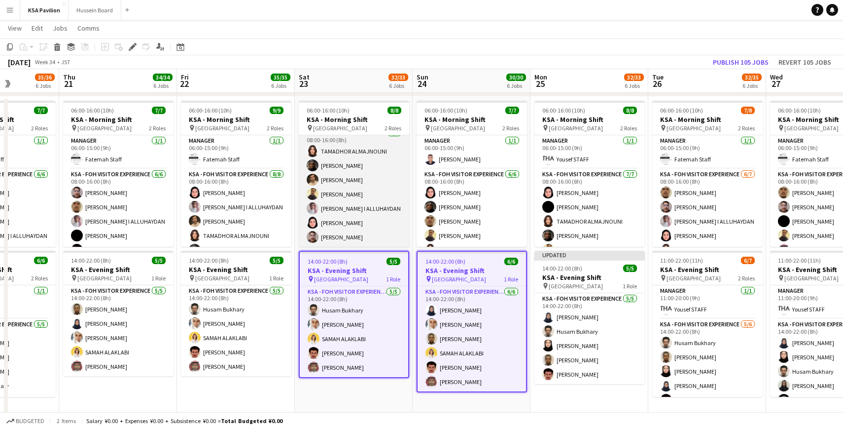
click at [360, 185] on app-card-role "KSA - FOH Visitor Experience [DATE] 08:00-16:00 (8h) TAMADHOR ALMAJNOUNI [PERSO…" at bounding box center [354, 186] width 110 height 119
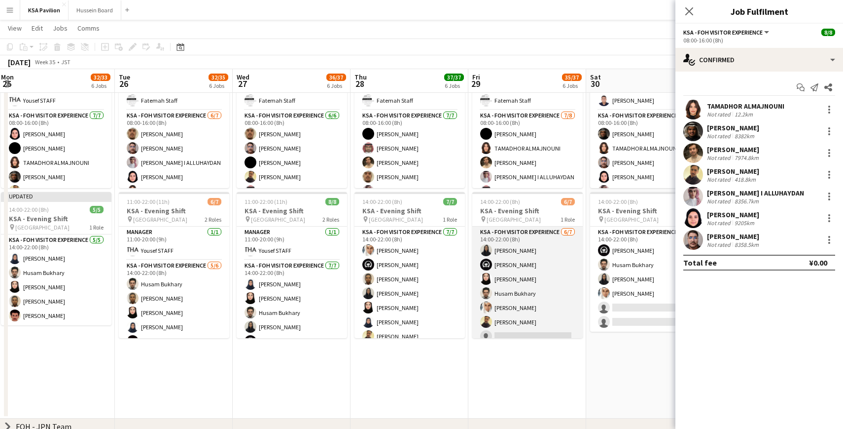
scroll to position [8, 0]
click at [516, 270] on app-card-role "KSA - FOH Visitor Experience [DATE] 14:00-22:00 (8h) [PERSON_NAME] [PERSON_NAME…" at bounding box center [527, 277] width 110 height 119
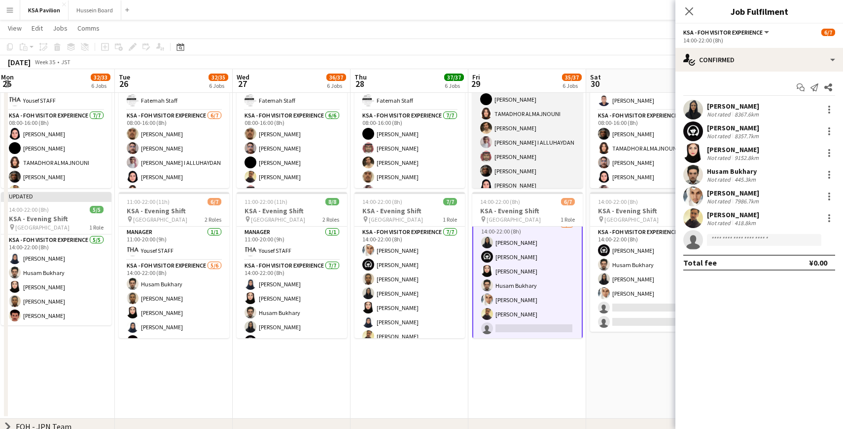
scroll to position [56, 0]
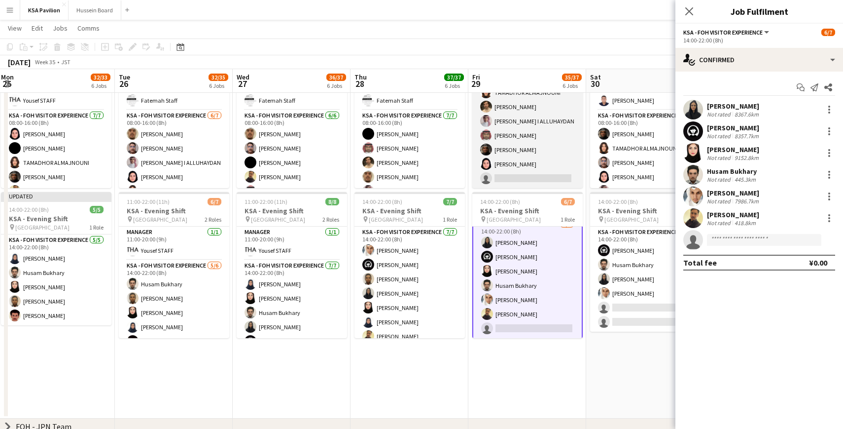
click at [524, 151] on app-card-role "KSA - FOH Visitor Experience [DATE] 08:00-16:00 (8h) [PERSON_NAME] TAMADHOR ALM…" at bounding box center [527, 121] width 110 height 134
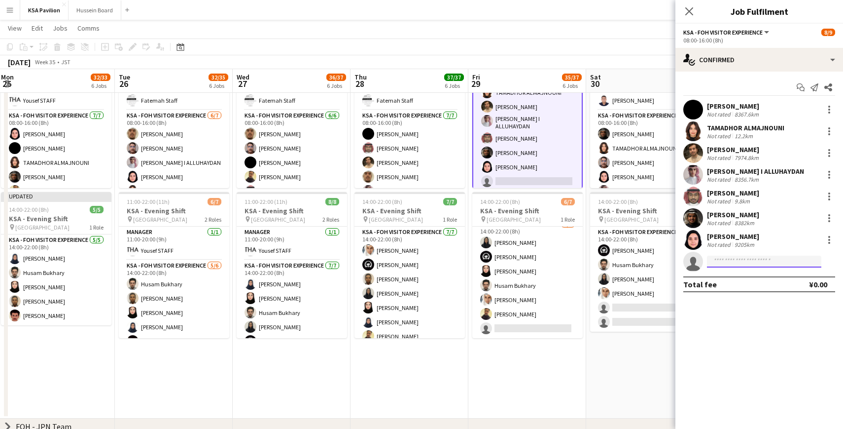
click at [802, 259] on input at bounding box center [764, 261] width 114 height 12
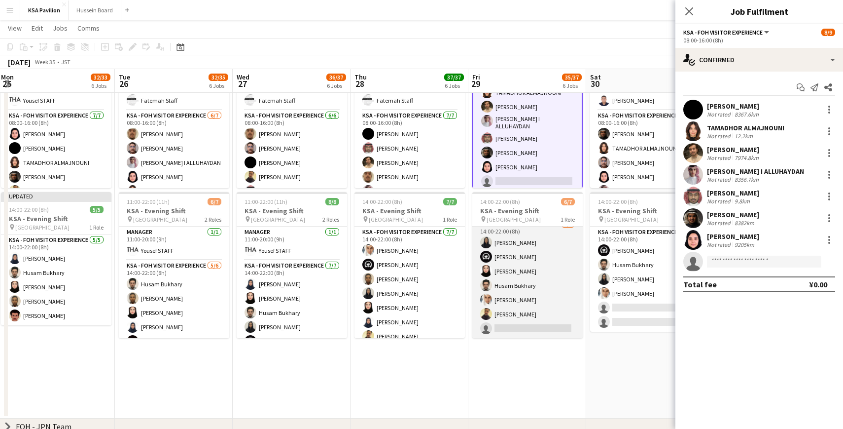
click at [539, 264] on app-card-role "KSA - FOH Visitor Experience [DATE] 14:00-22:00 (8h) [PERSON_NAME] [PERSON_NAME…" at bounding box center [527, 277] width 110 height 119
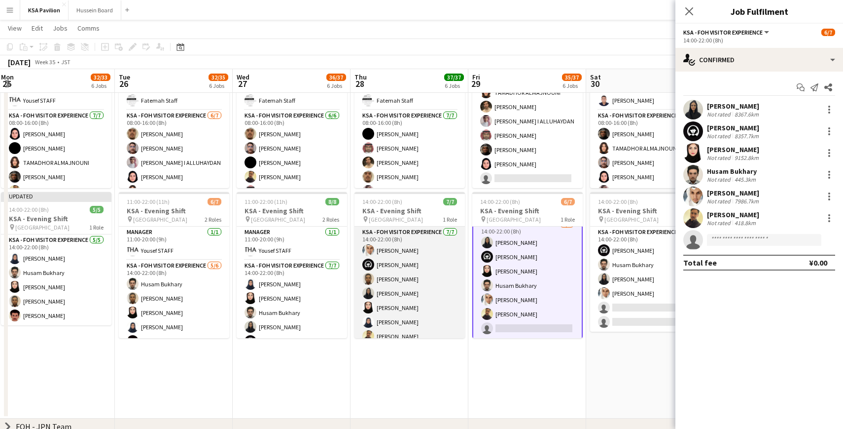
scroll to position [8, 0]
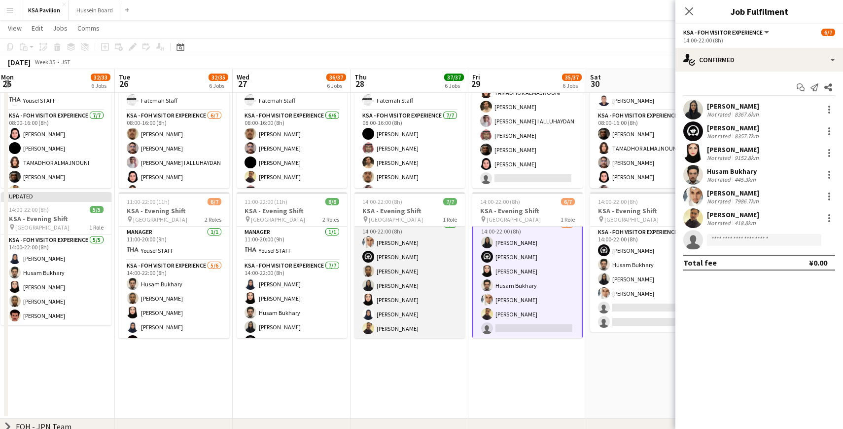
click at [423, 282] on app-card-role "KSA - FOH Visitor Experience [DATE] 14:00-22:00 (8h) [PERSON_NAME] [PERSON_NAME…" at bounding box center [410, 277] width 110 height 119
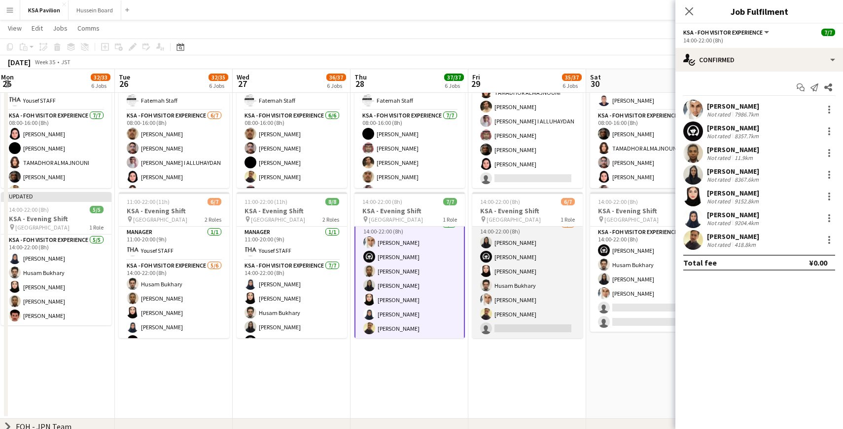
click at [502, 282] on app-card-role "KSA - FOH Visitor Experience [DATE] 14:00-22:00 (8h) [PERSON_NAME] [PERSON_NAME…" at bounding box center [527, 277] width 110 height 119
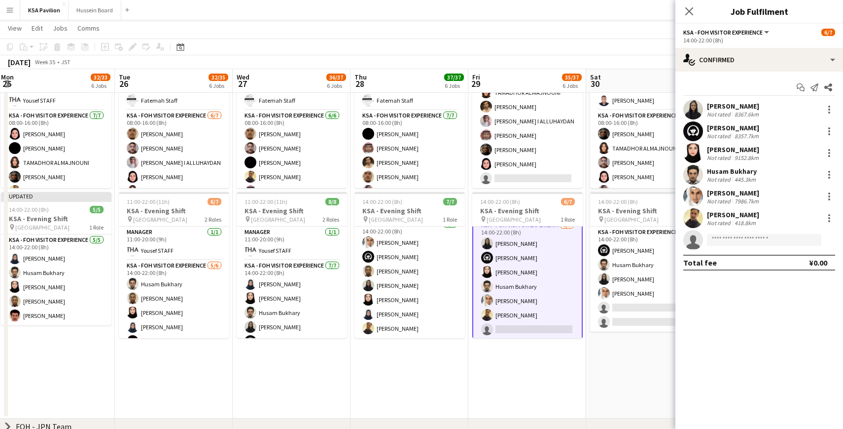
scroll to position [9, 0]
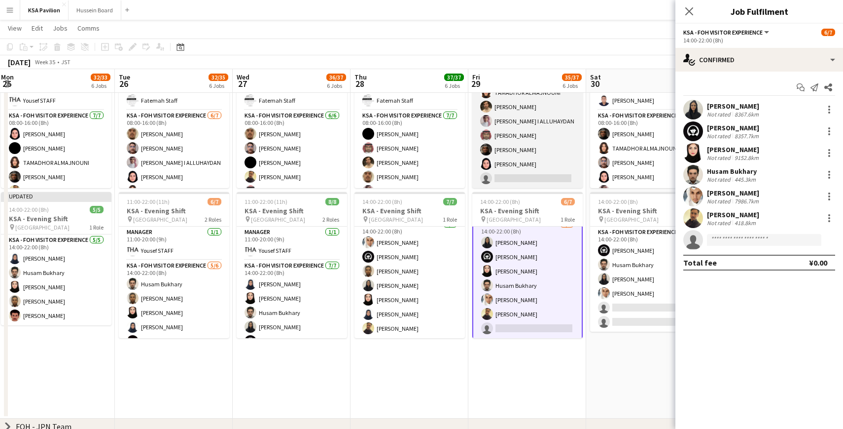
click at [524, 133] on app-card-role "KSA - FOH Visitor Experience [DATE] 08:00-16:00 (8h) [PERSON_NAME] TAMADHOR ALM…" at bounding box center [527, 121] width 110 height 134
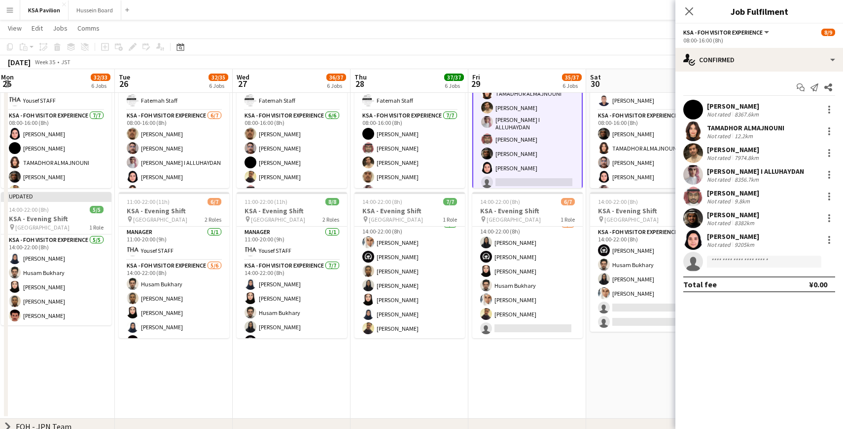
scroll to position [57, 0]
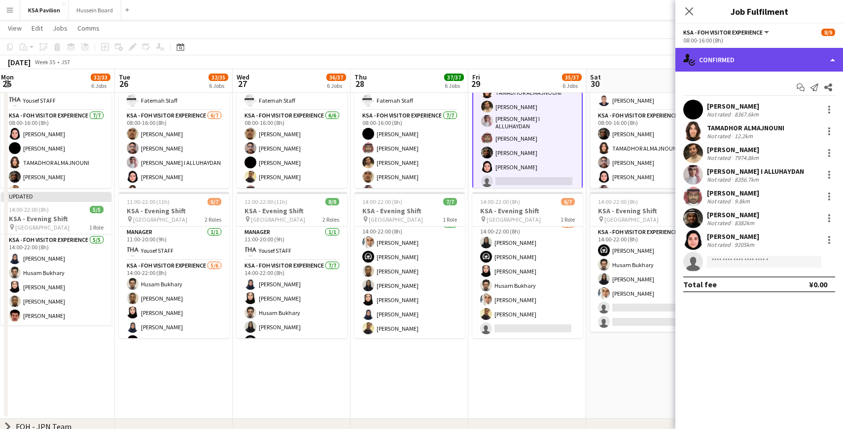
click at [830, 56] on div "single-neutral-actions-check-2 Confirmed" at bounding box center [760, 60] width 168 height 24
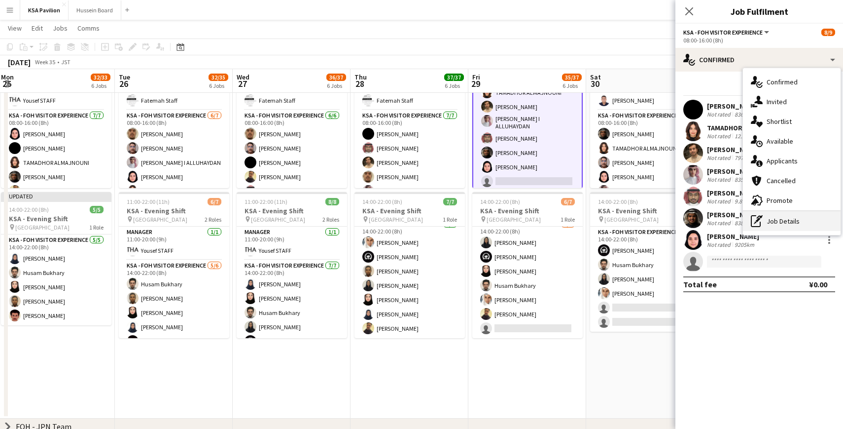
click at [780, 217] on div "pen-write Job Details" at bounding box center [792, 221] width 98 height 20
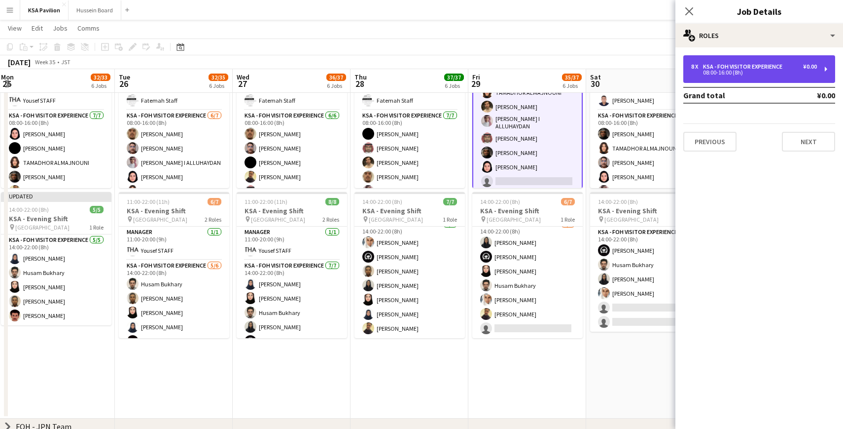
click at [827, 77] on div "8 x KSA - FOH Visitor Experience ¥0.00 08:00-16:00 (8h)" at bounding box center [760, 69] width 152 height 28
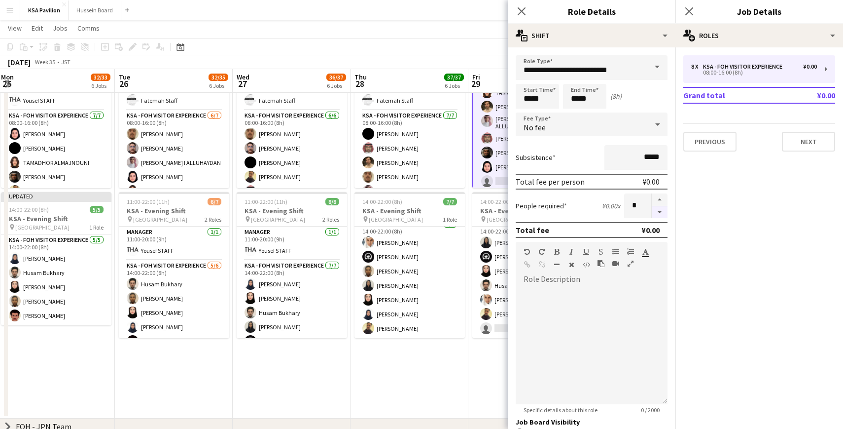
click at [659, 212] on button "button" at bounding box center [660, 212] width 16 height 12
type input "*"
click at [521, 11] on icon at bounding box center [521, 10] width 9 height 9
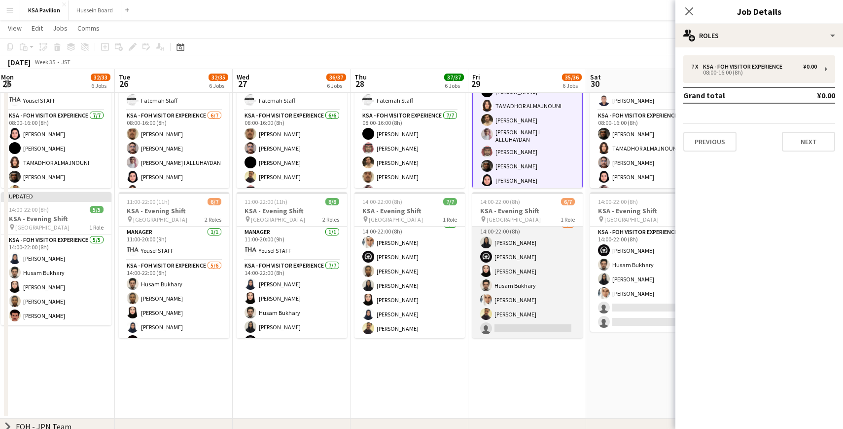
click at [520, 280] on app-card-role "KSA - FOH Visitor Experience [DATE] 14:00-22:00 (8h) [PERSON_NAME] [PERSON_NAME…" at bounding box center [527, 277] width 110 height 119
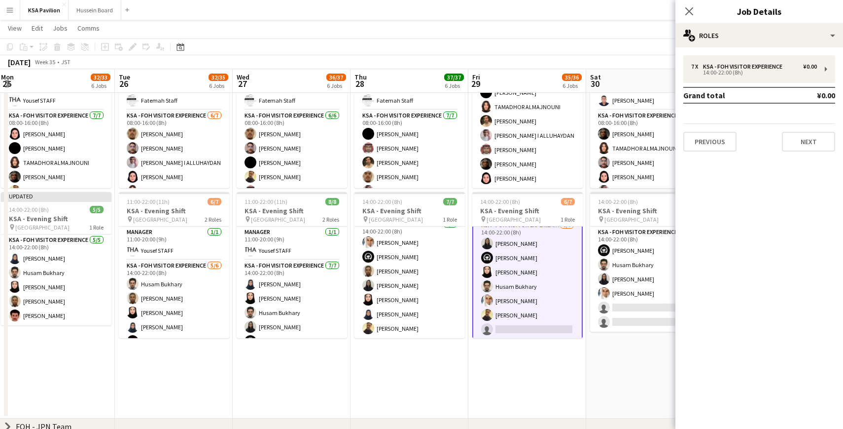
scroll to position [9, 0]
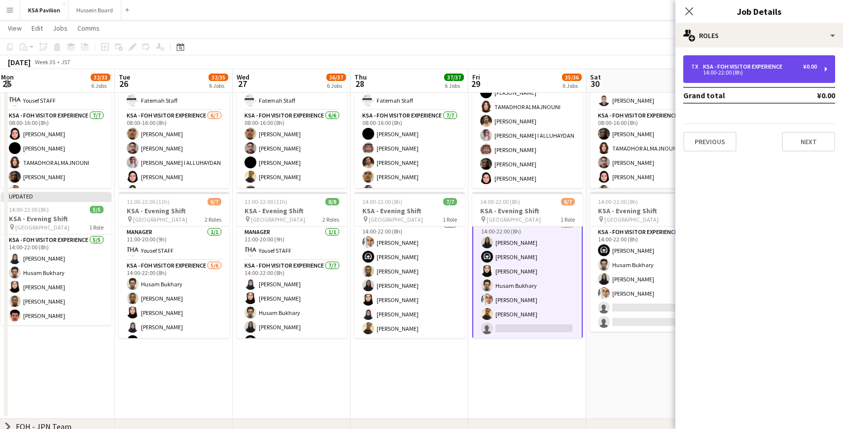
click at [825, 73] on div "7 x KSA - FOH Visitor Experience ¥0.00 14:00-22:00 (8h)" at bounding box center [760, 69] width 152 height 28
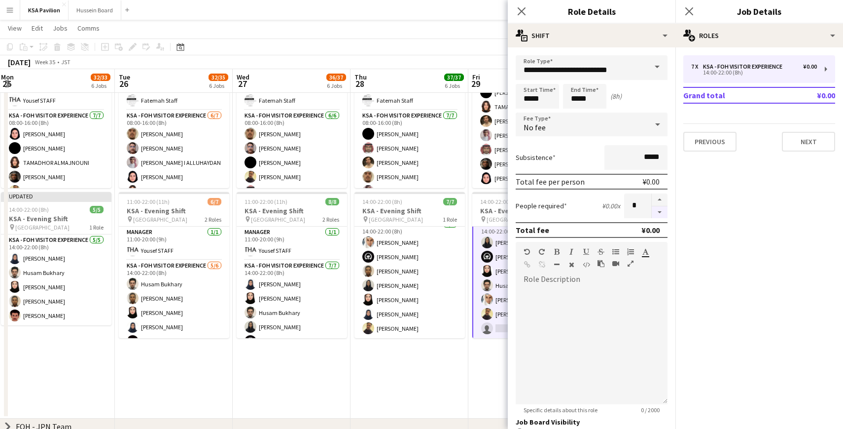
click at [658, 210] on button "button" at bounding box center [660, 212] width 16 height 12
type input "*"
click at [489, 294] on app-user-avatar at bounding box center [487, 299] width 12 height 12
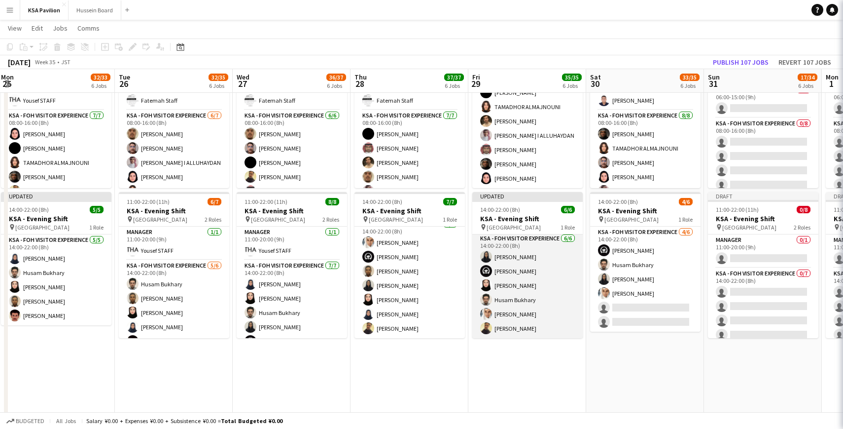
scroll to position [1, 0]
click at [529, 284] on app-card-role "KSA - FOH Visitor Experience [DATE] 14:00-22:00 (8h) [PERSON_NAME] [PERSON_NAME]" at bounding box center [527, 285] width 110 height 105
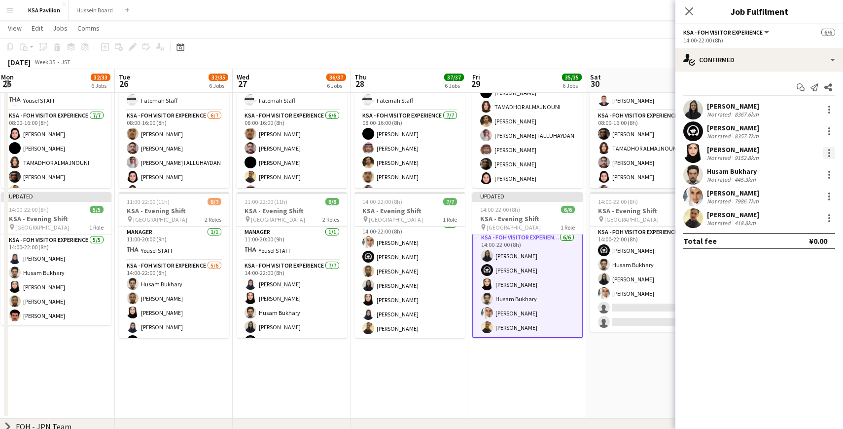
click at [830, 154] on div at bounding box center [830, 153] width 12 height 12
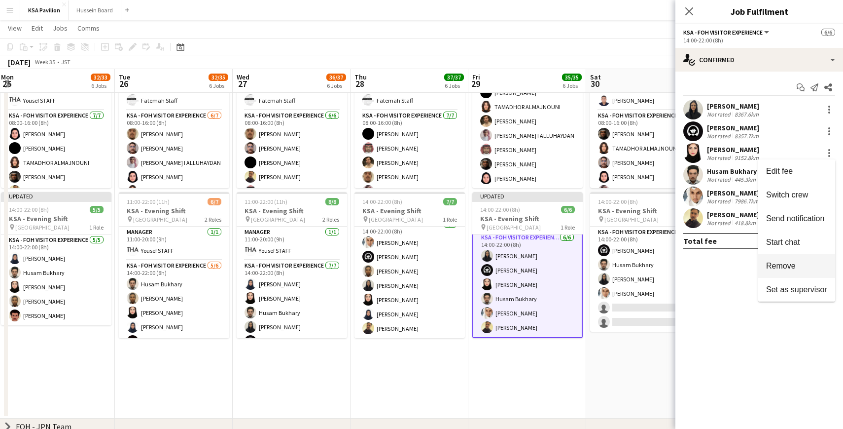
click at [778, 271] on button "Remove" at bounding box center [796, 266] width 77 height 24
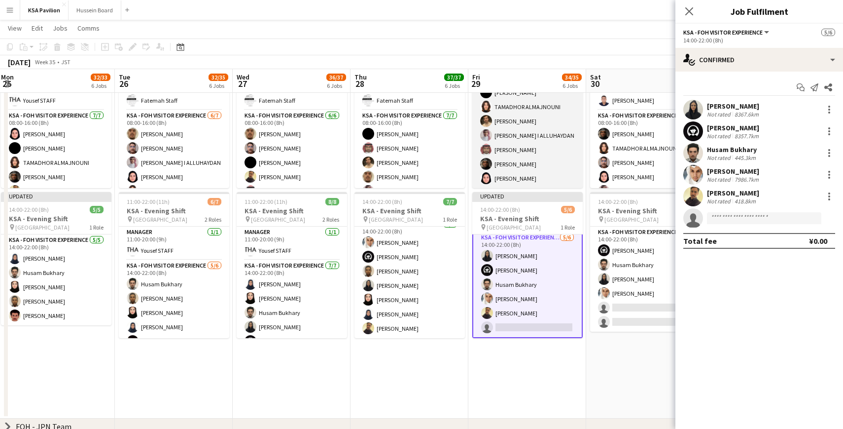
click at [499, 150] on app-card-role "KSA - FOH Visitor Experience [DATE] 08:00-16:00 (8h) [PERSON_NAME] TAMADHOR ALM…" at bounding box center [527, 128] width 110 height 119
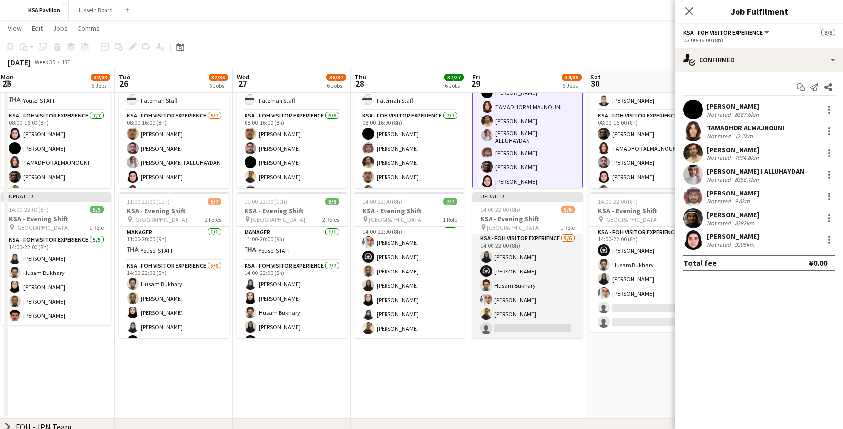
click at [521, 267] on app-card-role "KSA - FOH Visitor Experience [DATE] 14:00-22:00 (8h) [PERSON_NAME] single-neutr…" at bounding box center [527, 285] width 110 height 105
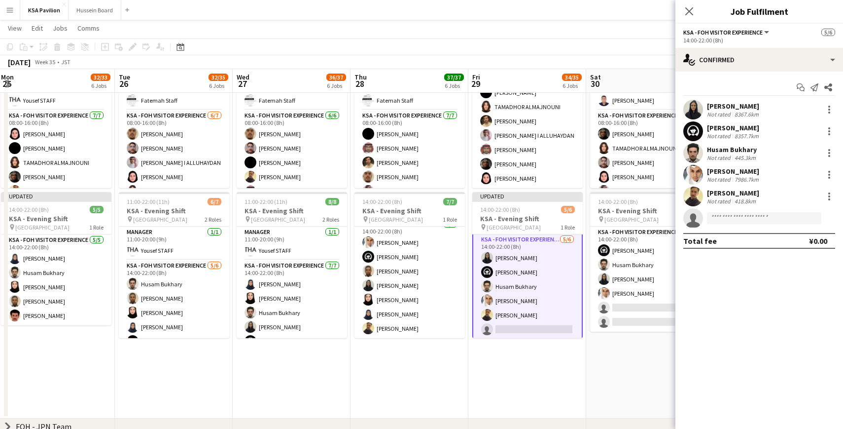
scroll to position [2, 0]
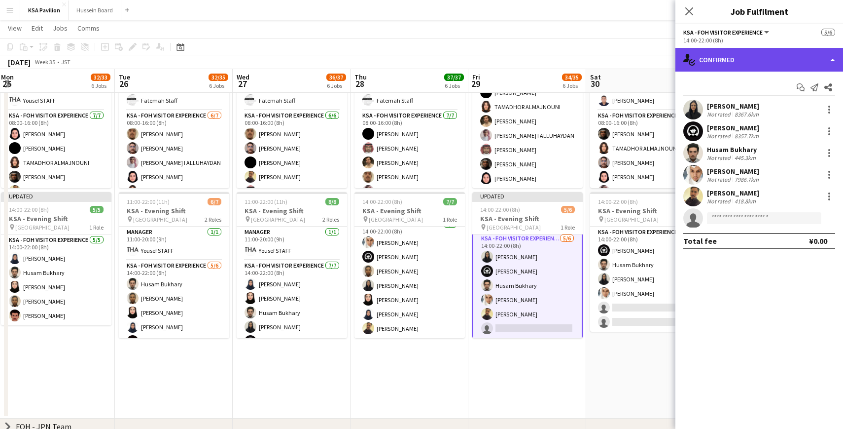
click at [836, 60] on div "single-neutral-actions-check-2 Confirmed" at bounding box center [760, 60] width 168 height 24
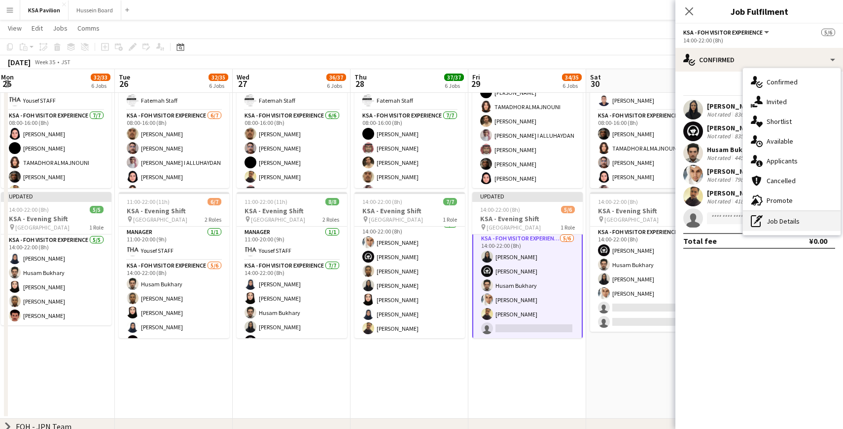
click at [781, 216] on div "pen-write Job Details" at bounding box center [792, 221] width 98 height 20
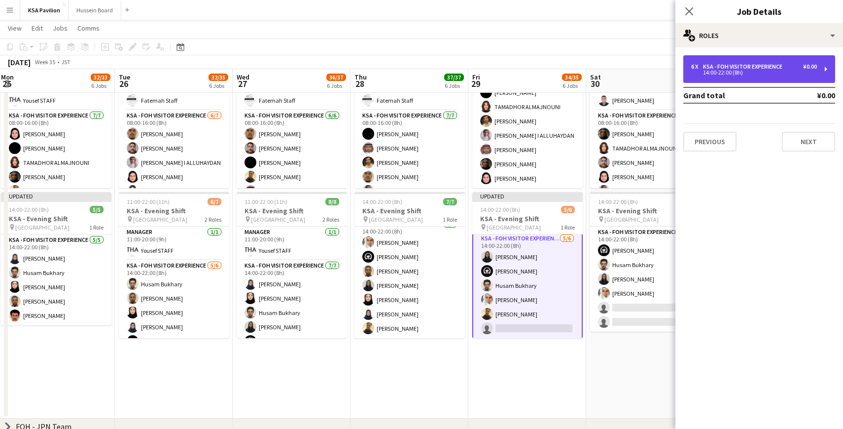
click at [739, 63] on div "KSA - FOH Visitor Experience" at bounding box center [744, 66] width 83 height 7
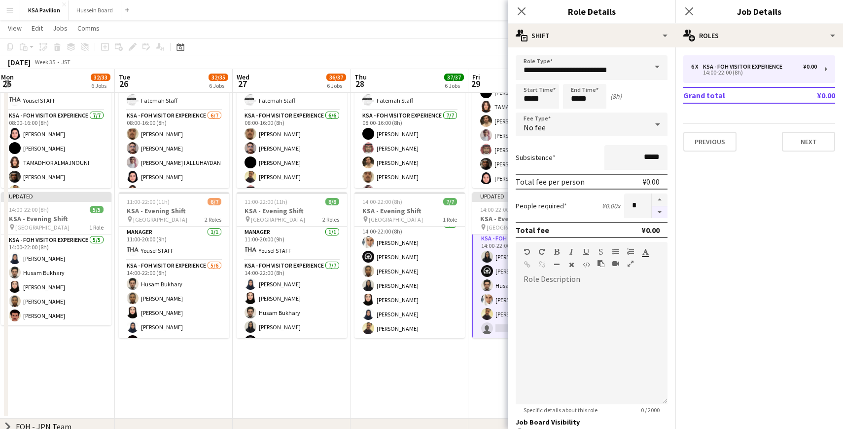
click at [659, 216] on button "button" at bounding box center [660, 212] width 16 height 12
type input "*"
click at [702, 300] on mat-expansion-panel "pencil3 General details 6 x KSA - FOH Visitor Experience ¥0.00 14:00-22:00 (8h)…" at bounding box center [760, 237] width 168 height 381
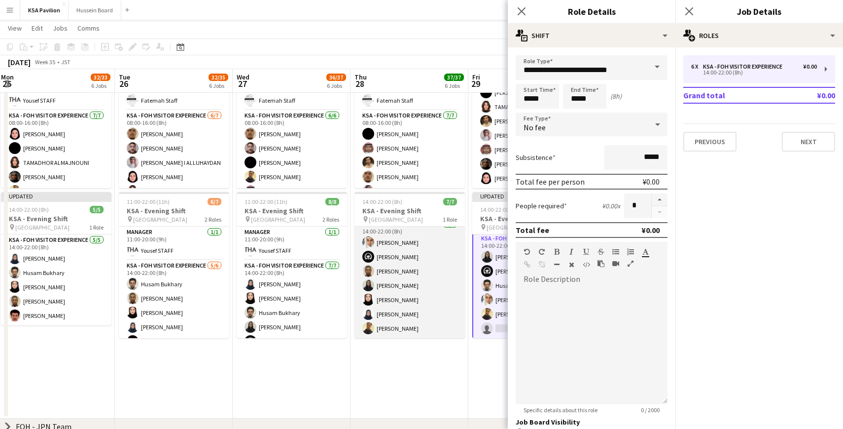
click at [437, 235] on app-card-role "KSA - FOH Visitor Experience [DATE] 14:00-22:00 (8h) [PERSON_NAME] [PERSON_NAME…" at bounding box center [410, 277] width 110 height 119
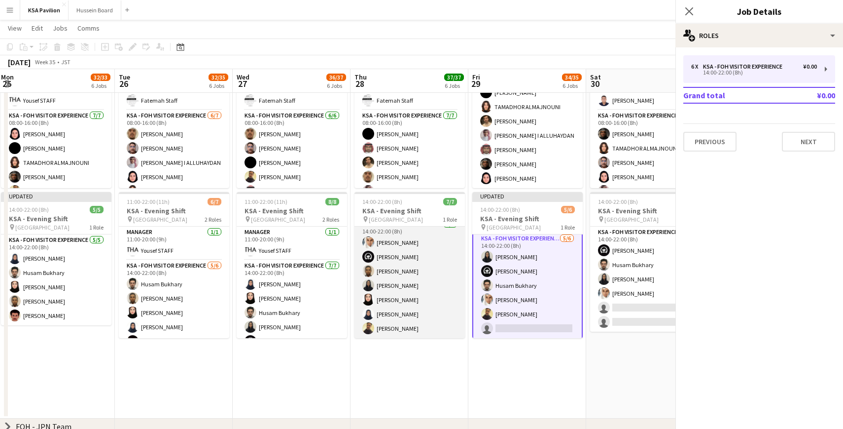
scroll to position [0, 0]
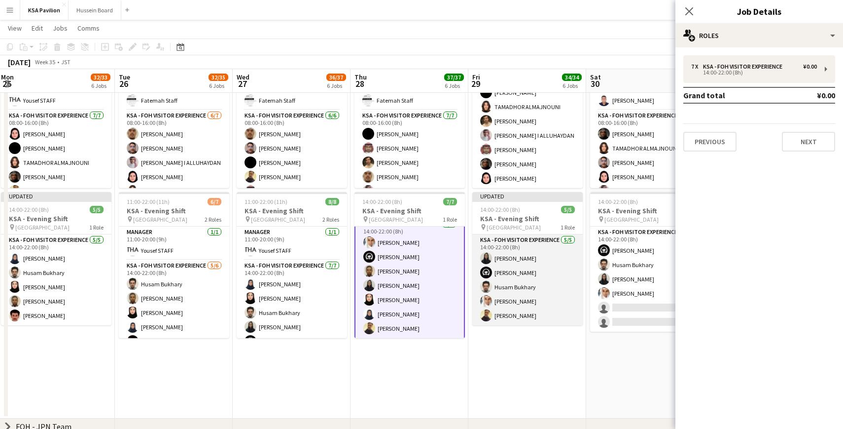
click at [497, 255] on app-card-role "KSA - FOH Visitor Experience [DATE] 14:00-22:00 (8h) [PERSON_NAME]" at bounding box center [527, 279] width 110 height 91
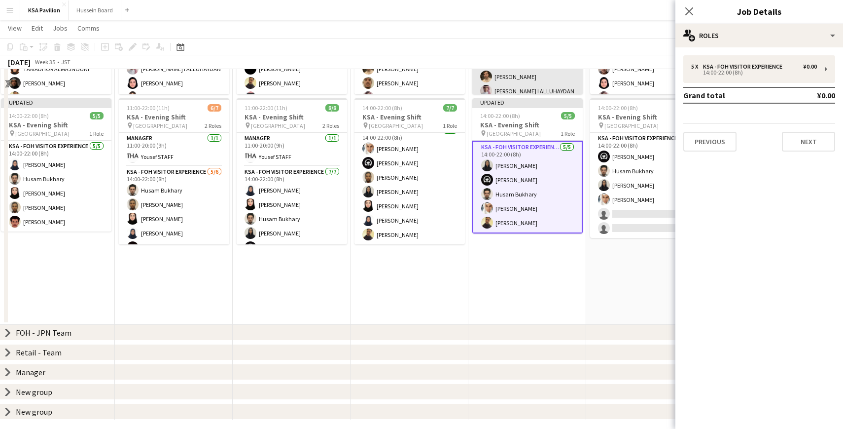
scroll to position [219, 0]
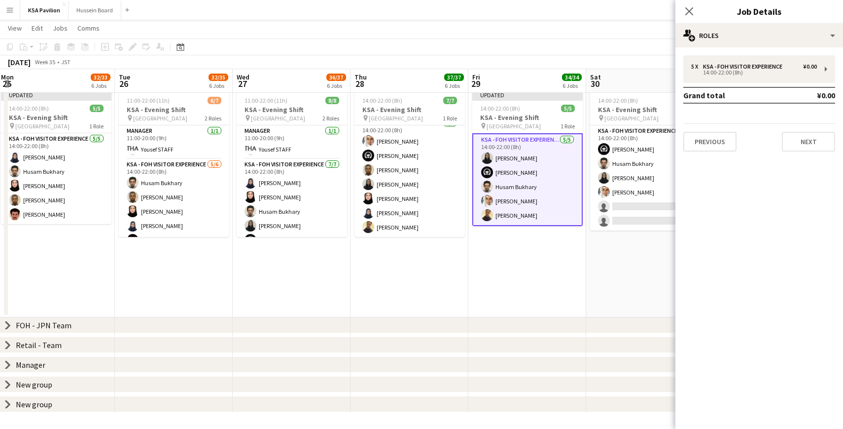
click at [9, 327] on icon "chevron-right" at bounding box center [8, 325] width 8 height 8
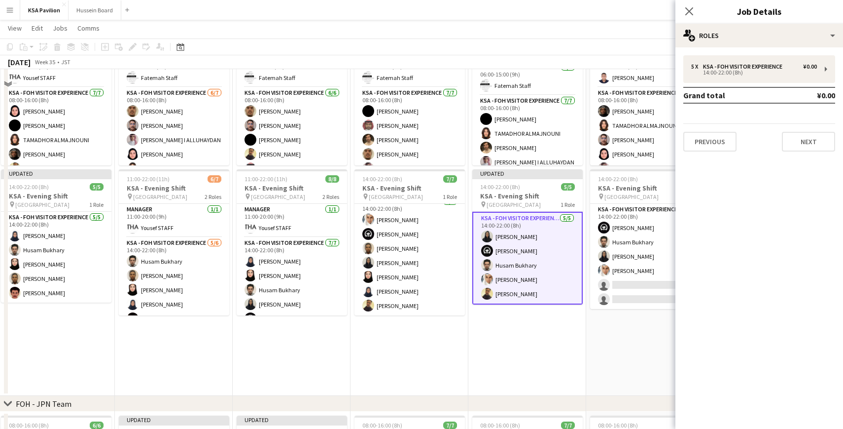
scroll to position [0, 0]
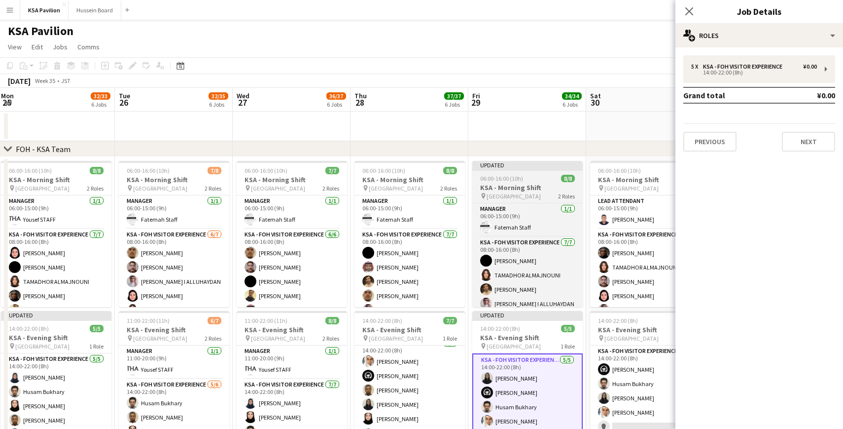
click at [524, 169] on div at bounding box center [527, 170] width 110 height 2
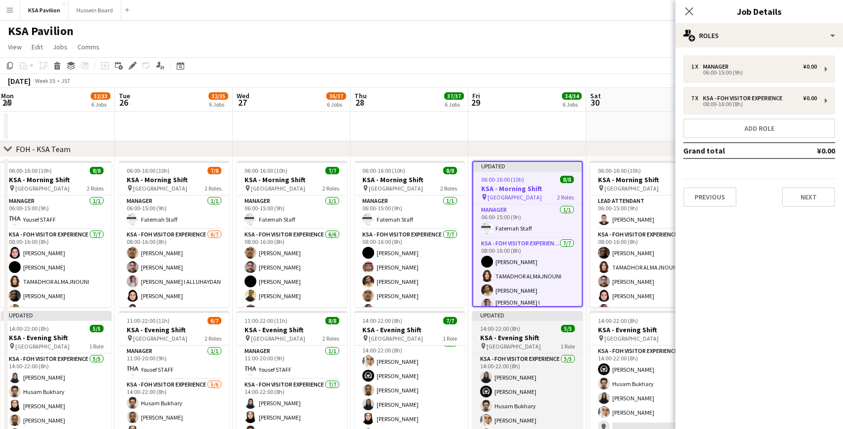
click at [515, 314] on div "Updated" at bounding box center [527, 315] width 110 height 8
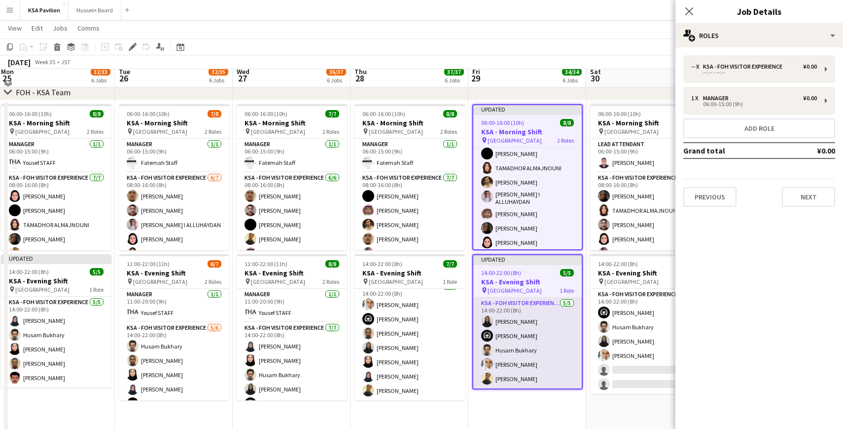
scroll to position [40, 0]
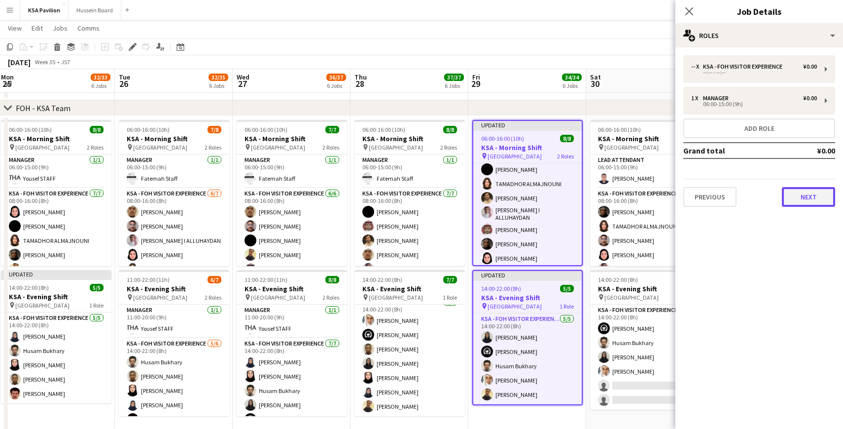
click at [801, 205] on button "Next" at bounding box center [808, 197] width 53 height 20
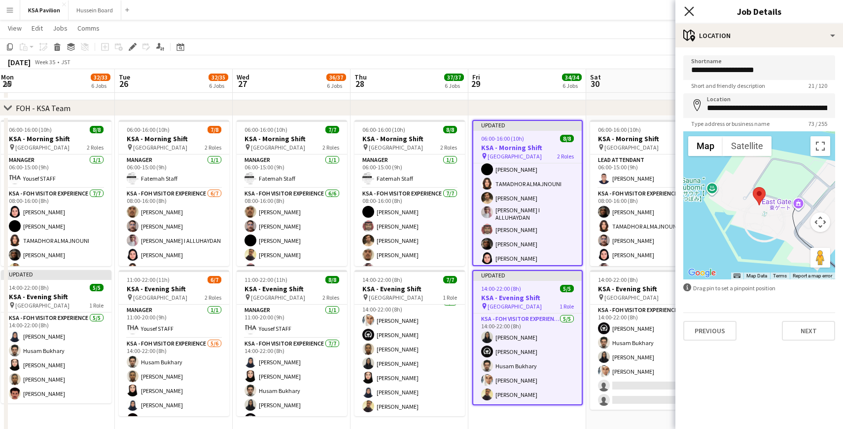
click at [689, 10] on icon at bounding box center [689, 10] width 9 height 9
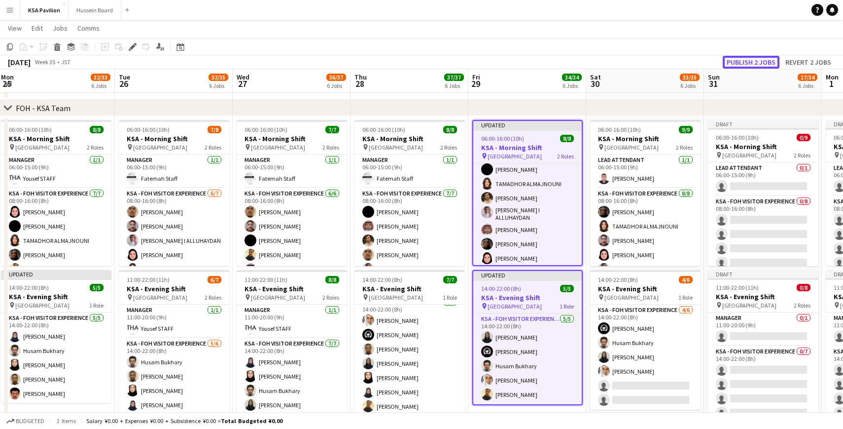
click at [736, 64] on button "Publish 2 jobs" at bounding box center [751, 62] width 57 height 13
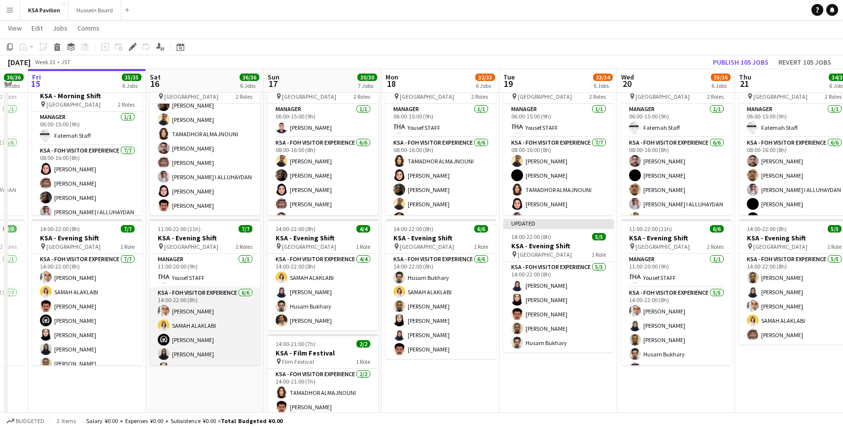
scroll to position [27, 0]
click at [201, 333] on app-card-role "KSA - FOH Visitor Experience [DATE] 14:00-22:00 (8h) [PERSON_NAME] [PERSON_NAME…" at bounding box center [205, 312] width 110 height 105
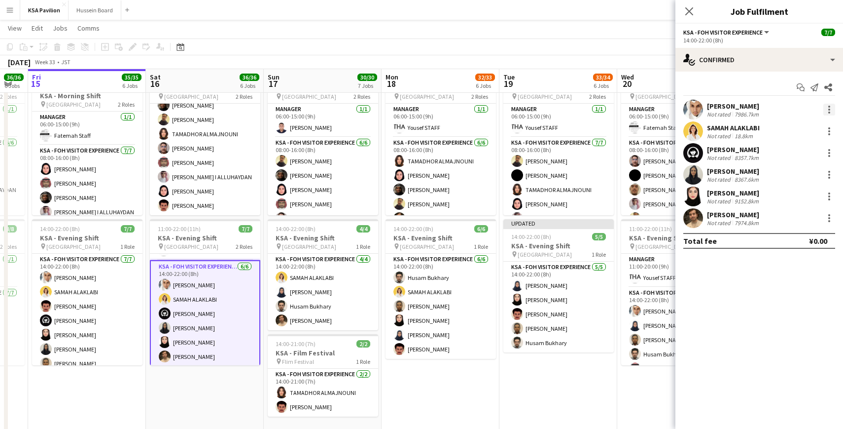
click at [832, 108] on div at bounding box center [830, 110] width 12 height 12
click at [786, 227] on button "Remove" at bounding box center [796, 223] width 77 height 24
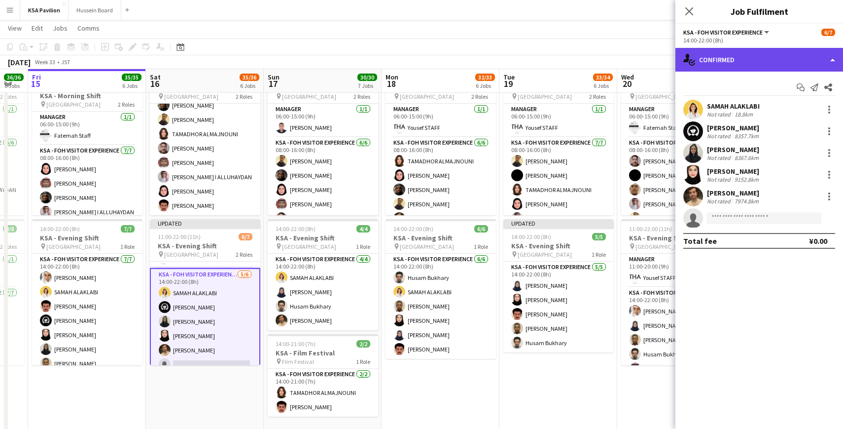
click at [830, 64] on div "single-neutral-actions-check-2 Confirmed" at bounding box center [760, 60] width 168 height 24
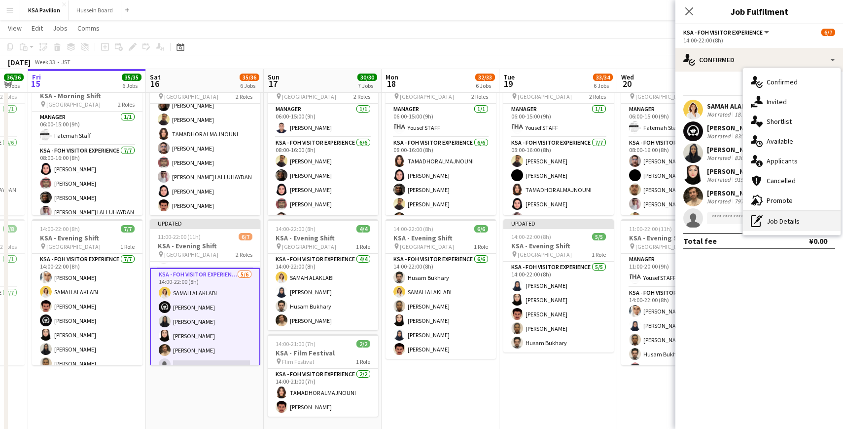
click at [776, 224] on div "pen-write Job Details" at bounding box center [792, 221] width 98 height 20
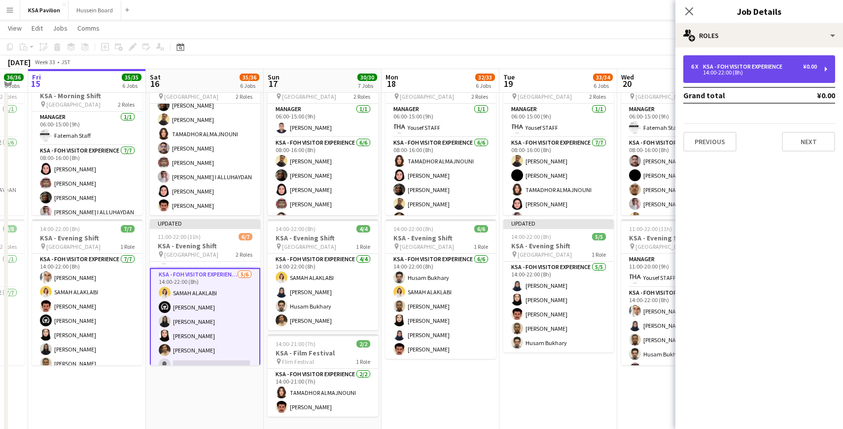
click at [825, 71] on div "6 x KSA - FOH Visitor Experience ¥0.00 14:00-22:00 (8h)" at bounding box center [760, 69] width 152 height 28
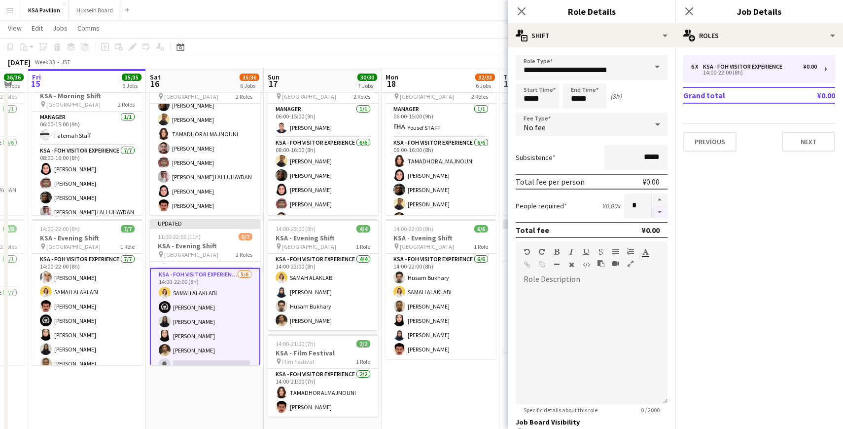
click at [662, 210] on button "button" at bounding box center [660, 212] width 16 height 12
type input "*"
click at [708, 283] on mat-expansion-panel "pencil3 General details 6 x KSA - FOH Visitor Experience ¥0.00 14:00-22:00 (8h)…" at bounding box center [760, 237] width 168 height 381
click at [523, 13] on icon at bounding box center [521, 10] width 9 height 9
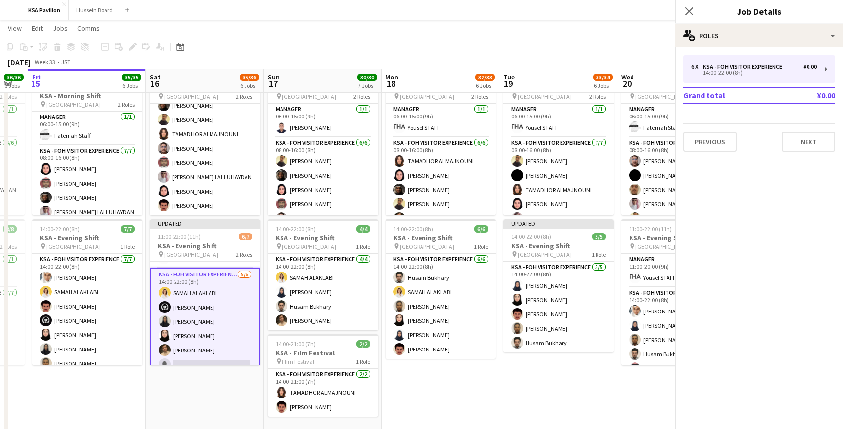
scroll to position [23, 0]
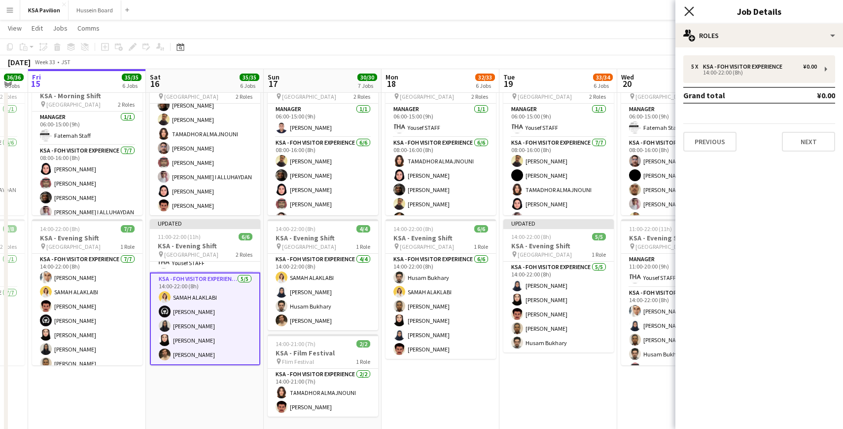
click at [691, 14] on icon at bounding box center [689, 10] width 9 height 9
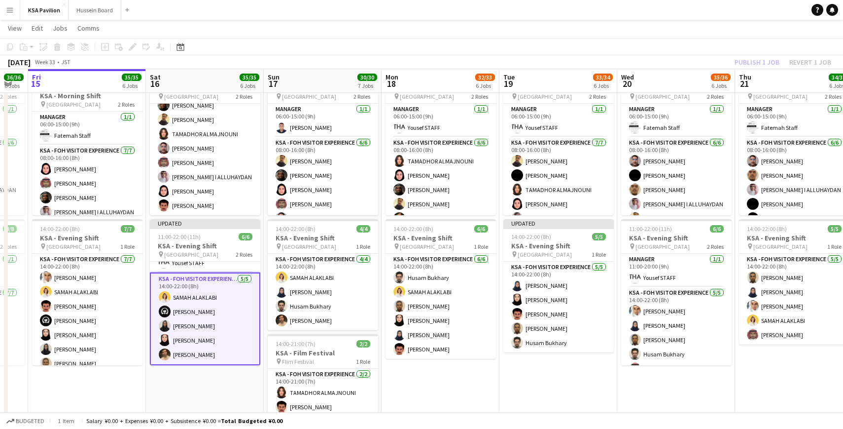
click at [204, 334] on app-card-role "KSA - FOH Visitor Experience [DATE] 14:00-22:00 (8h) SAMAH ALAKLABI Haya Alamer…" at bounding box center [205, 318] width 110 height 93
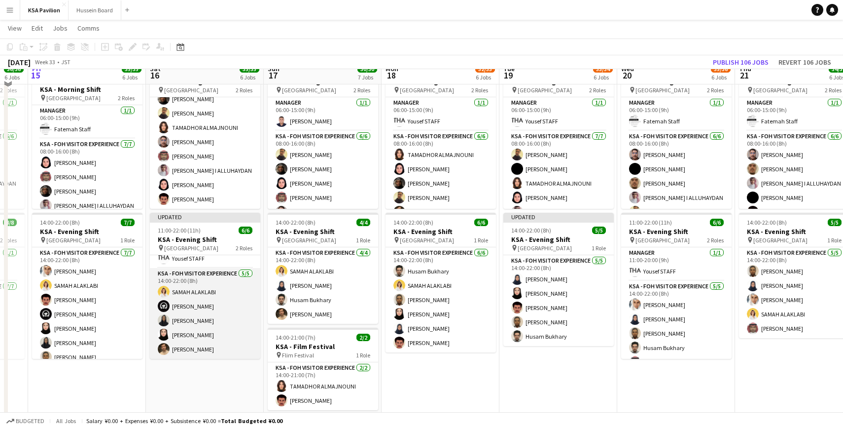
scroll to position [89, 0]
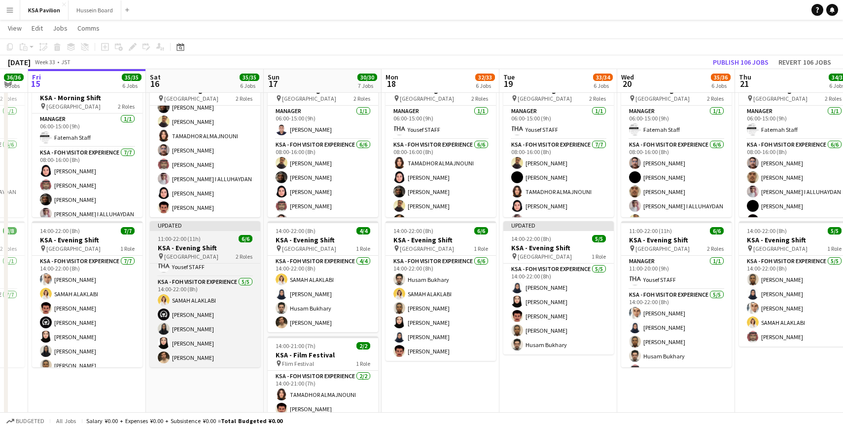
click at [206, 234] on app-job-card "Updated 11:00-22:00 (11h) 6/6 KSA - Evening Shift pin [GEOGRAPHIC_DATA] 2 Roles…" at bounding box center [205, 294] width 110 height 146
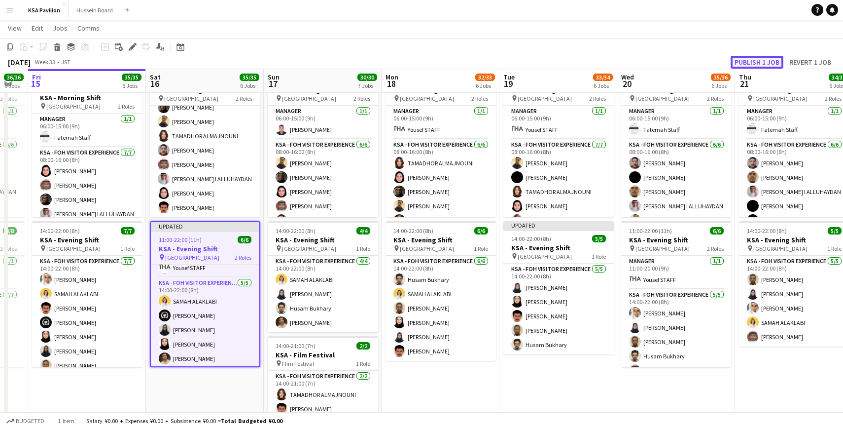
click at [750, 62] on button "Publish 1 job" at bounding box center [757, 62] width 53 height 13
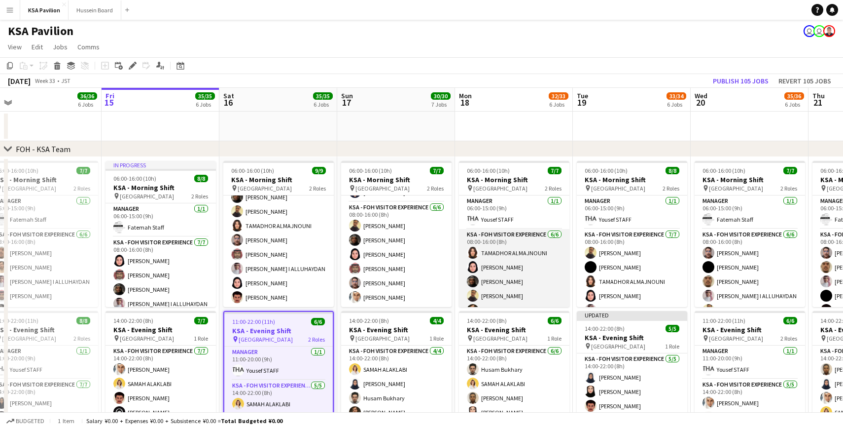
scroll to position [27, 0]
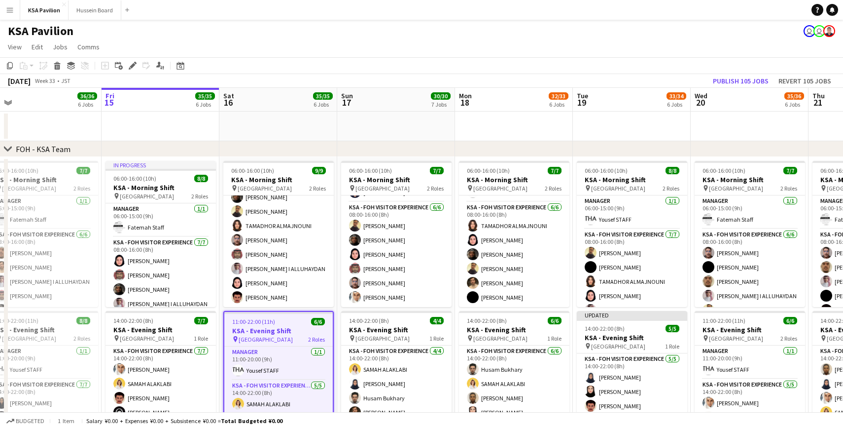
click at [484, 62] on app-toolbar "Copy Paste Paste Command V Paste with crew Command Shift V Paste linked Job [GE…" at bounding box center [421, 65] width 843 height 17
